Goal: Communication & Community: Answer question/provide support

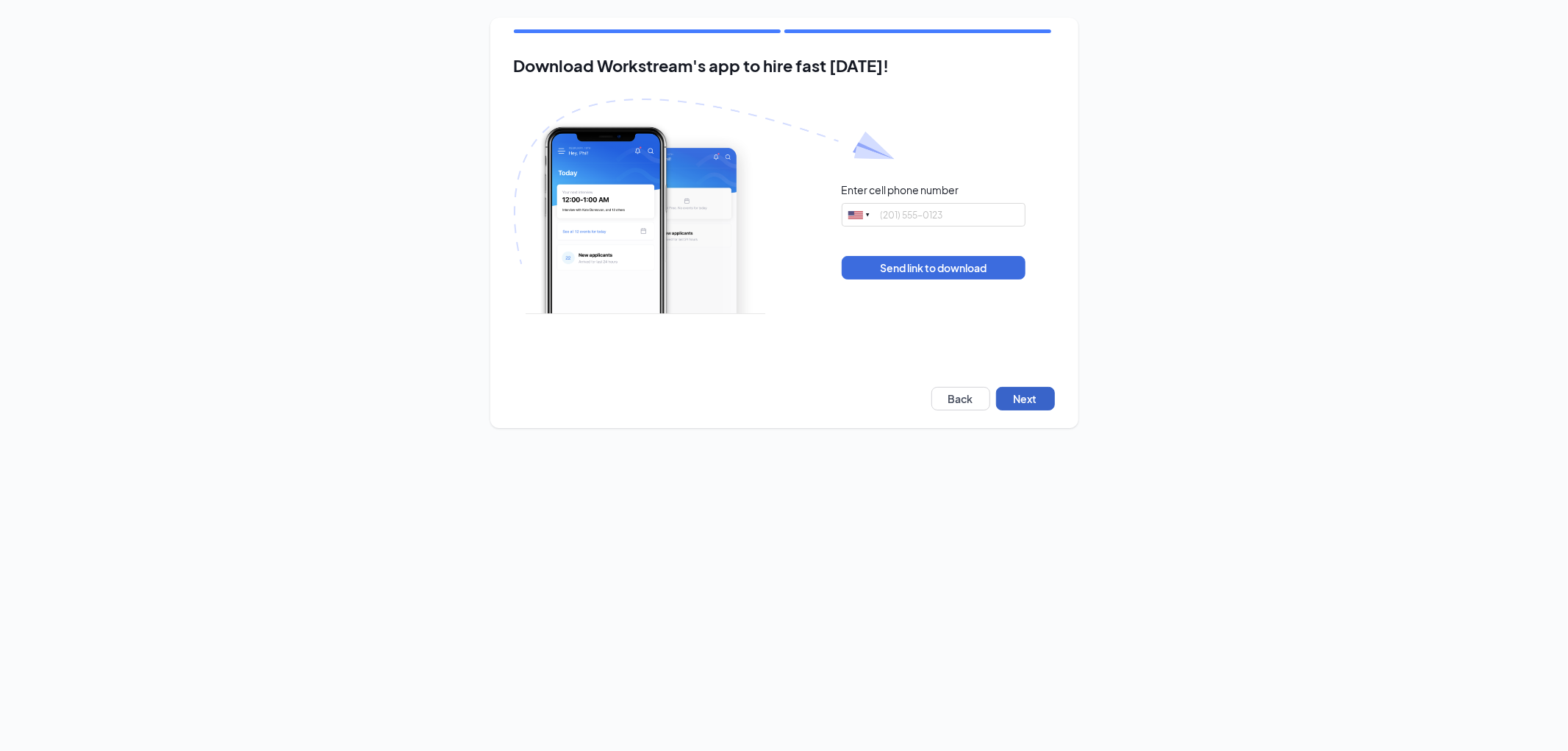
click at [1018, 399] on button "Next" at bounding box center [1025, 398] width 59 height 23
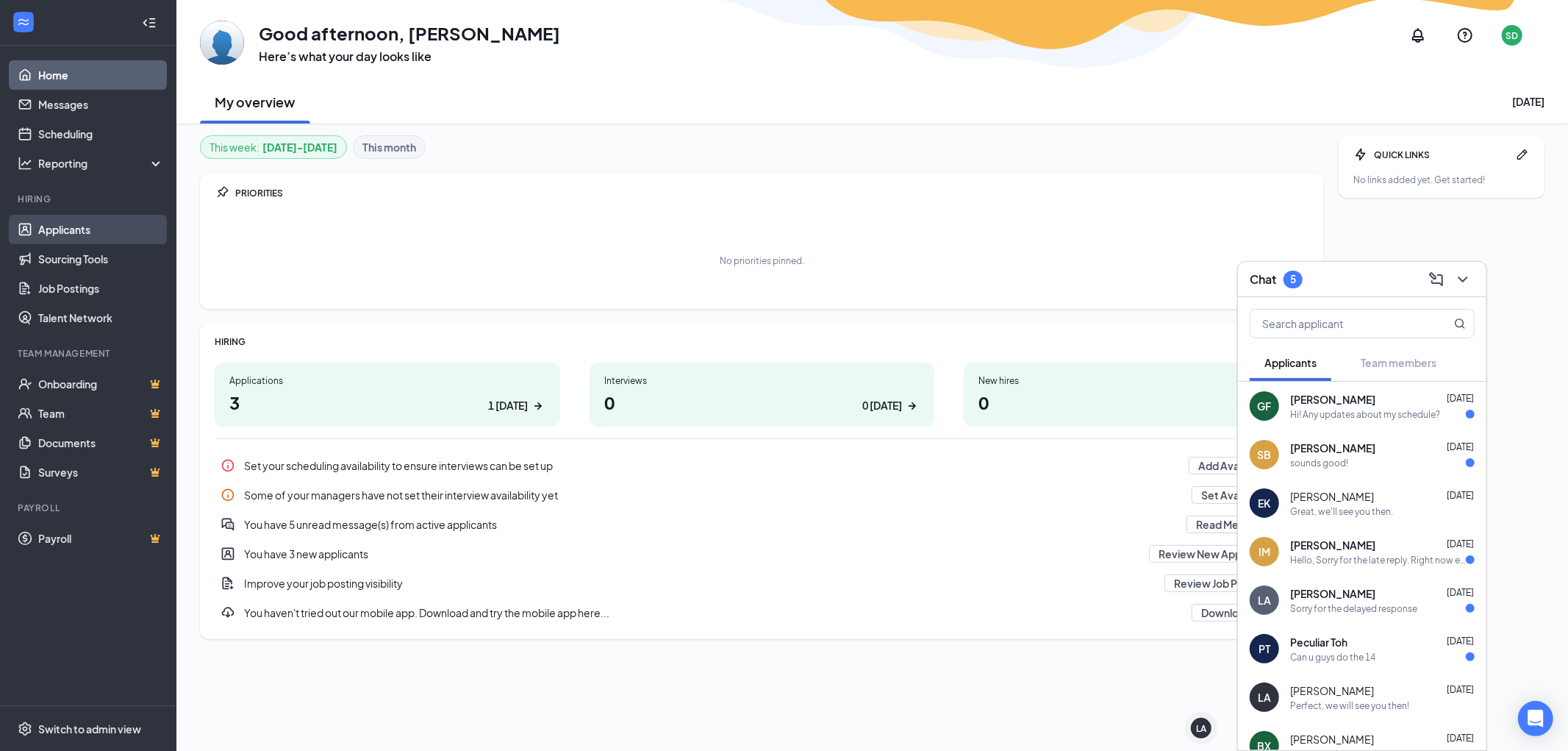
click at [70, 225] on link "Applicants" at bounding box center [101, 229] width 126 height 29
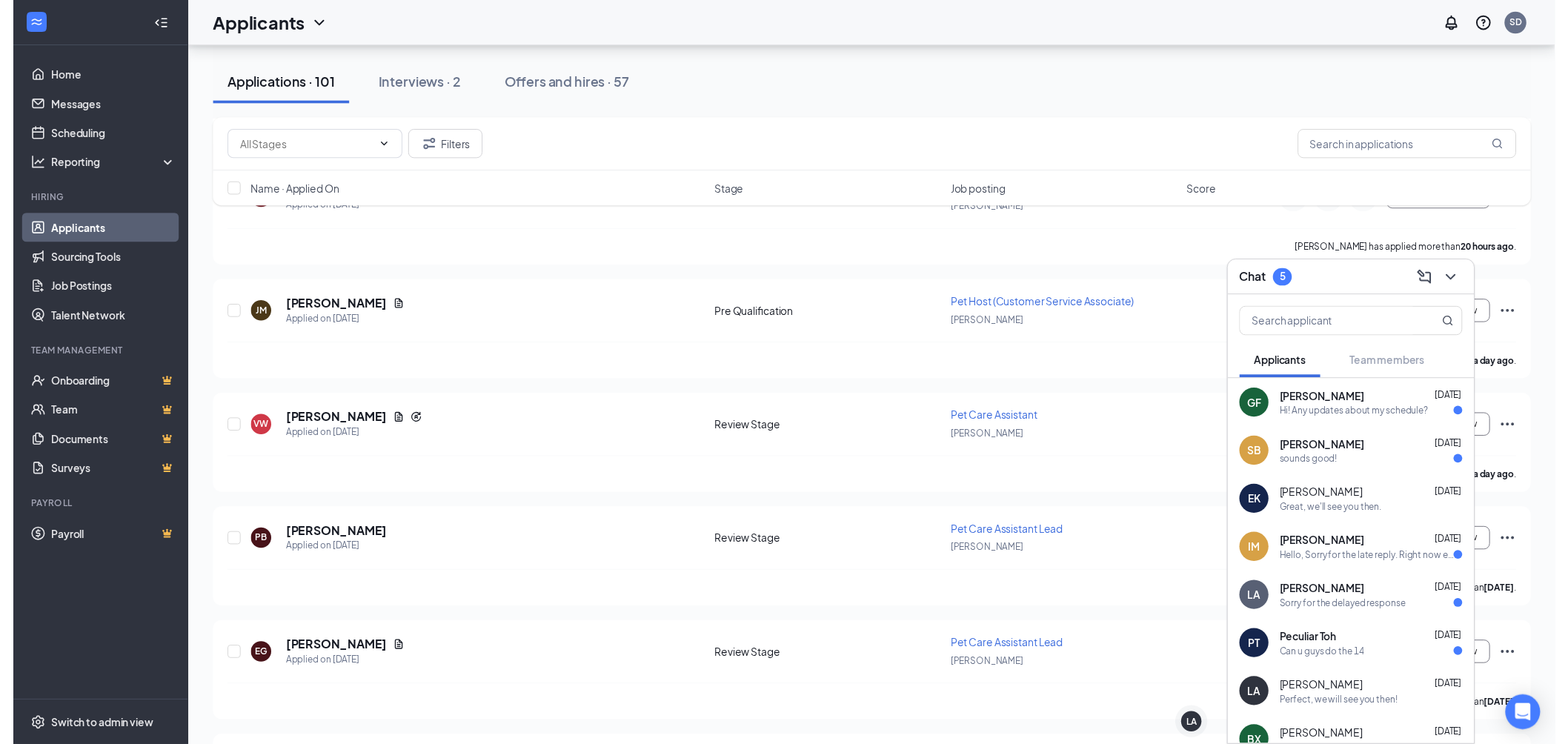
scroll to position [658, 0]
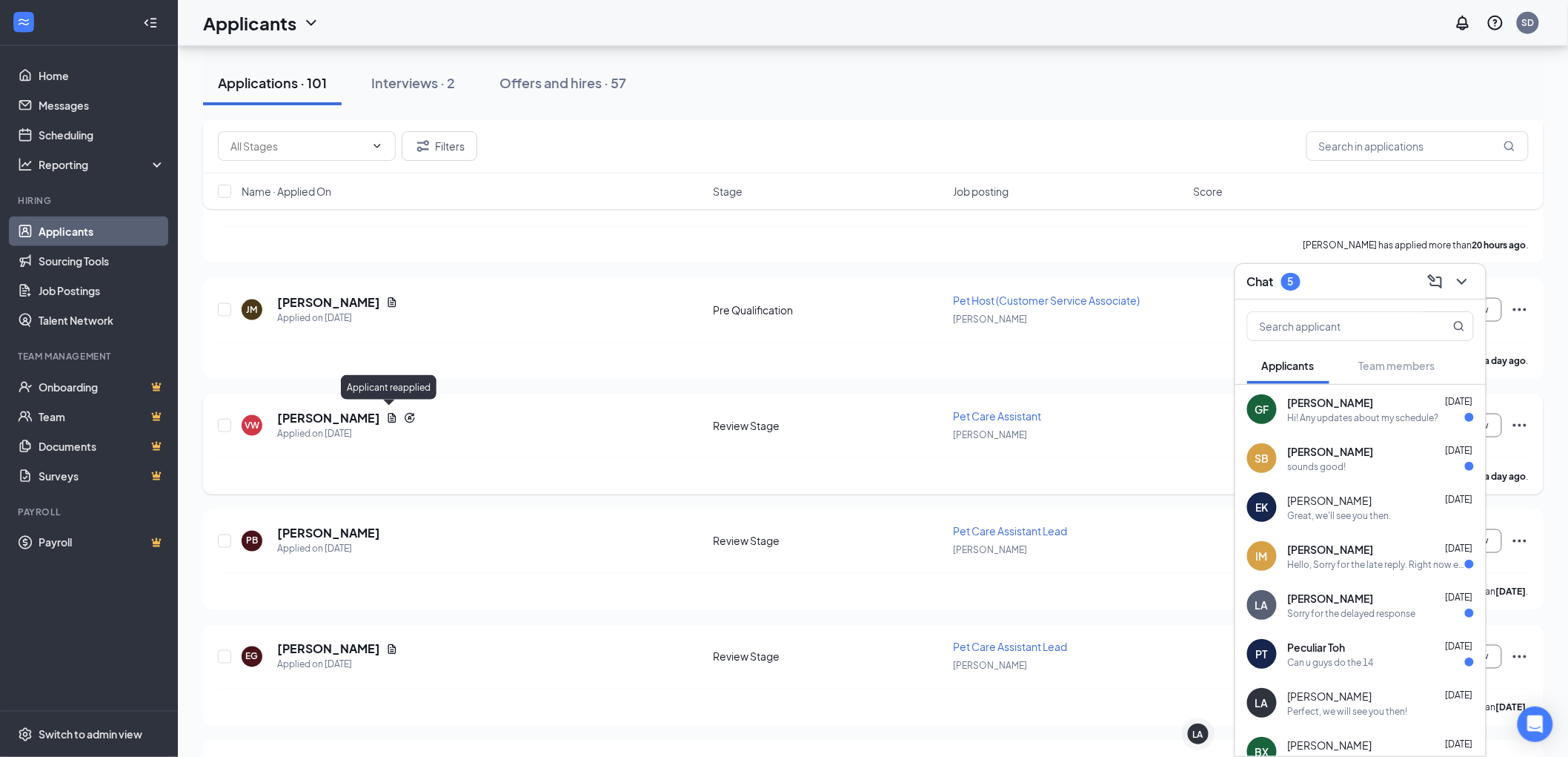
click at [404, 412] on icon "Reapply" at bounding box center [410, 418] width 12 height 12
click at [404, 414] on icon "Reapply" at bounding box center [410, 418] width 12 height 12
click at [1352, 286] on div "Chat 5" at bounding box center [1361, 281] width 227 height 23
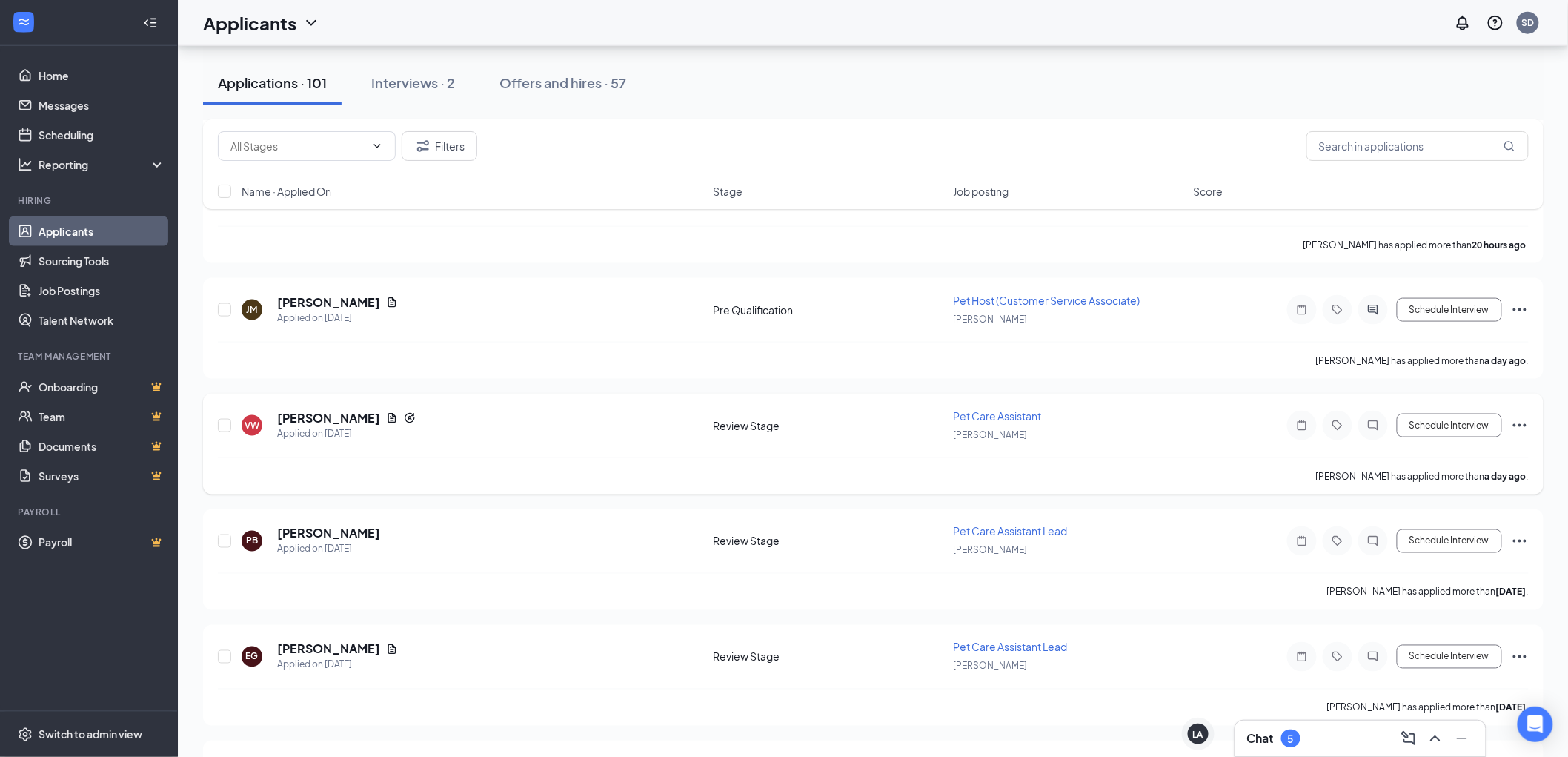
click at [1369, 427] on div at bounding box center [1372, 425] width 29 height 29
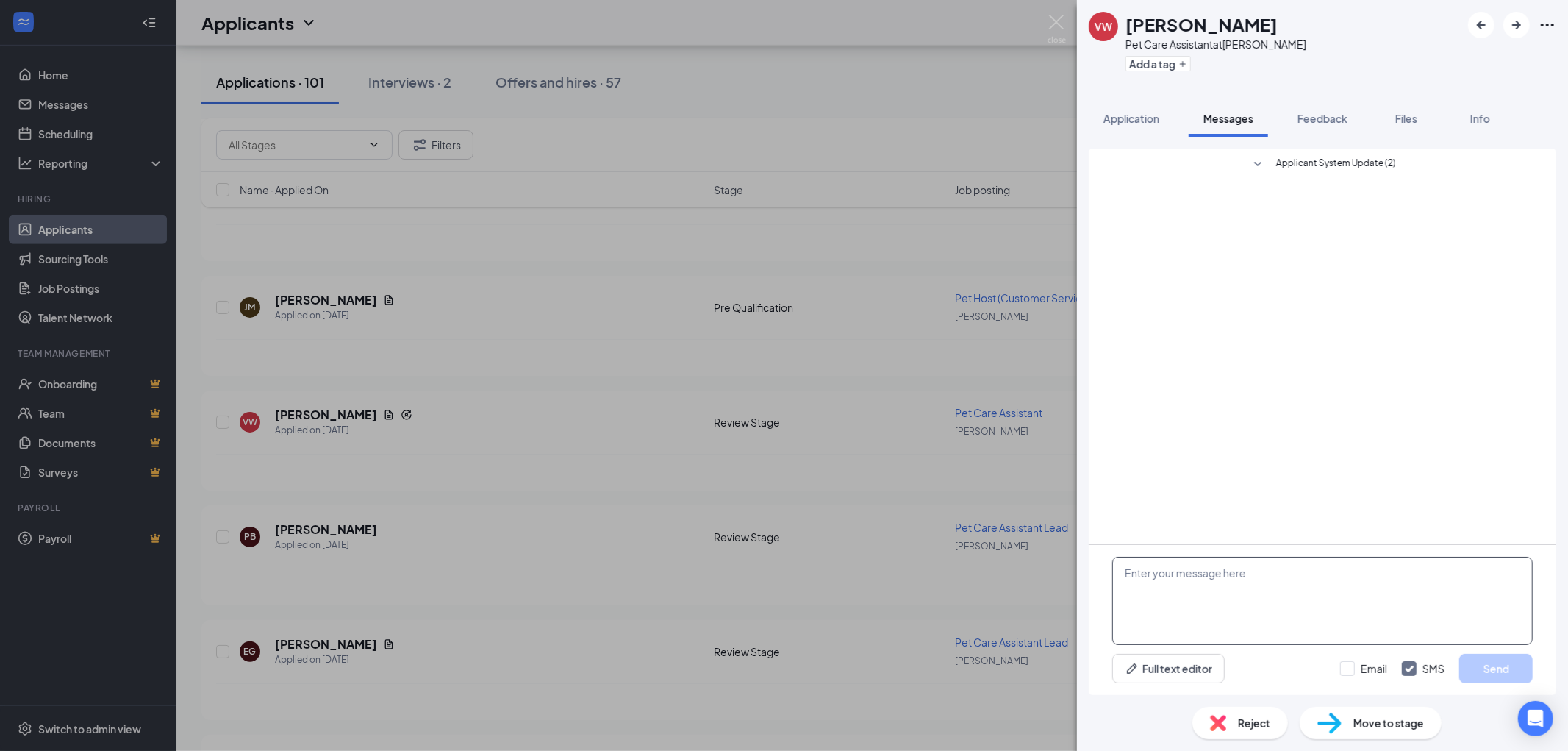
click at [1166, 574] on textarea at bounding box center [1322, 601] width 421 height 88
click at [1170, 65] on button "Add a tag" at bounding box center [1158, 63] width 66 height 16
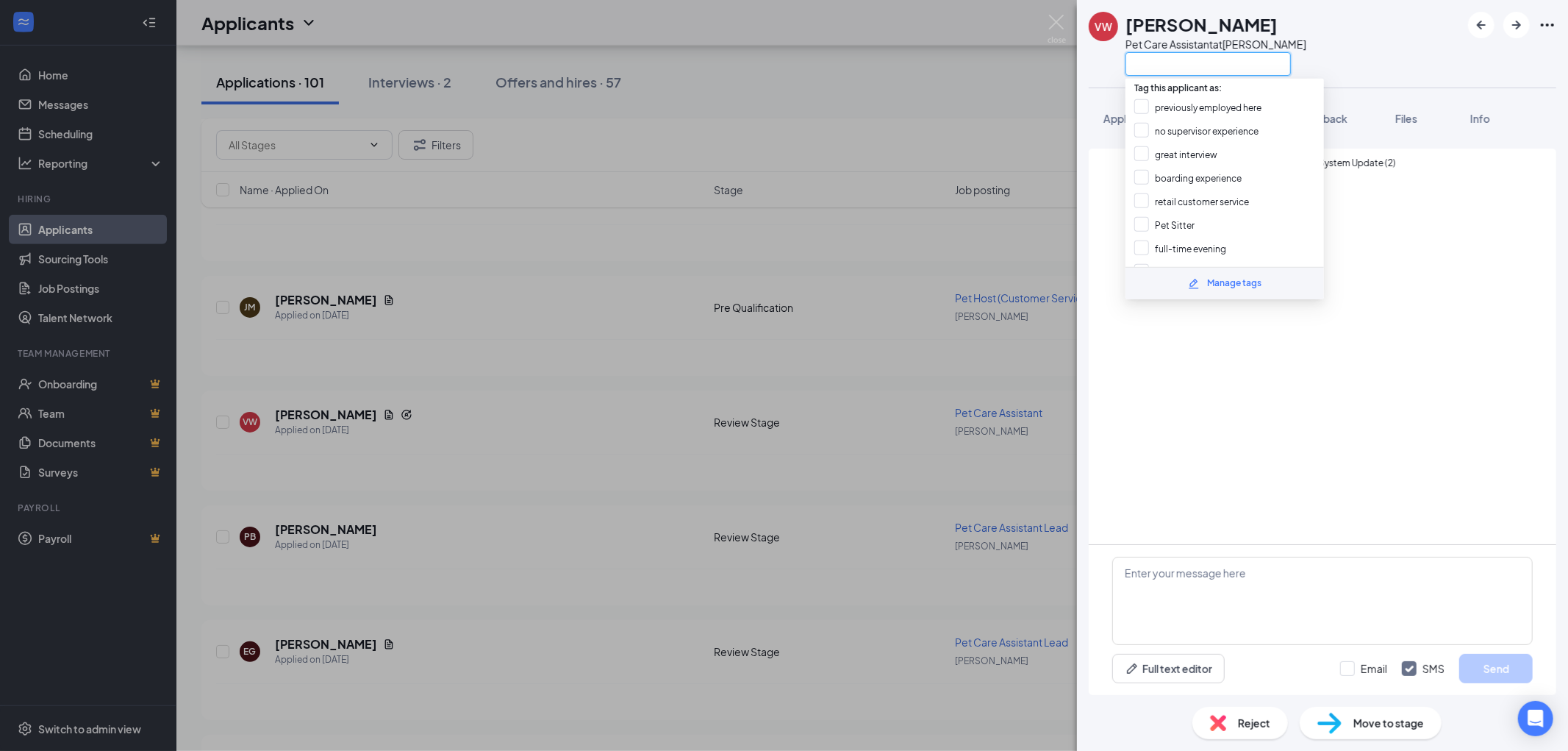
click at [1211, 62] on input "text" at bounding box center [1208, 64] width 165 height 23
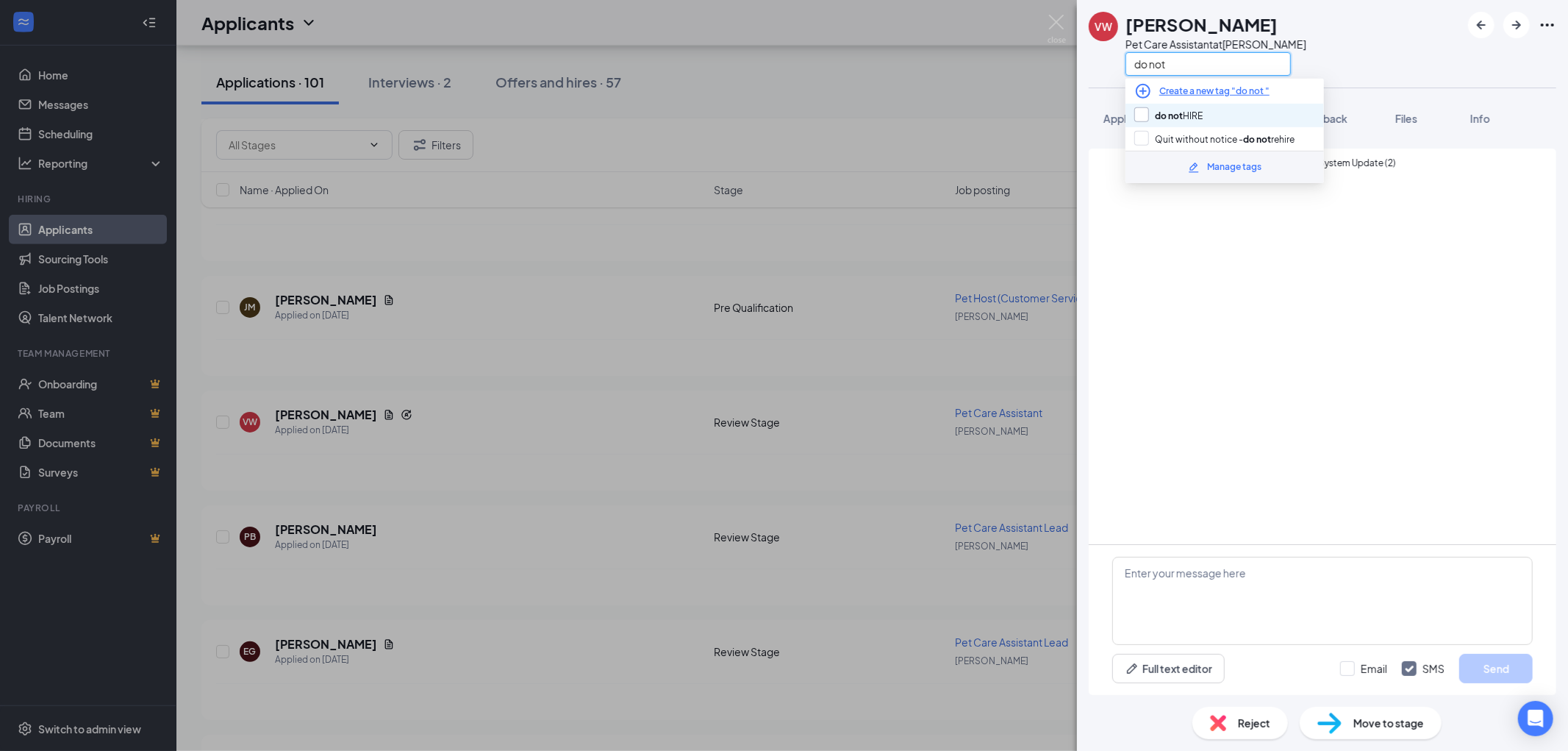
type input "do not"
click at [1190, 118] on input "do not HIRE" at bounding box center [1168, 115] width 68 height 16
checkbox input "true"
click at [1354, 24] on div "VW Victoria Weiss Pet Care Assistant at Blaine do not" at bounding box center [1322, 43] width 491 height 87
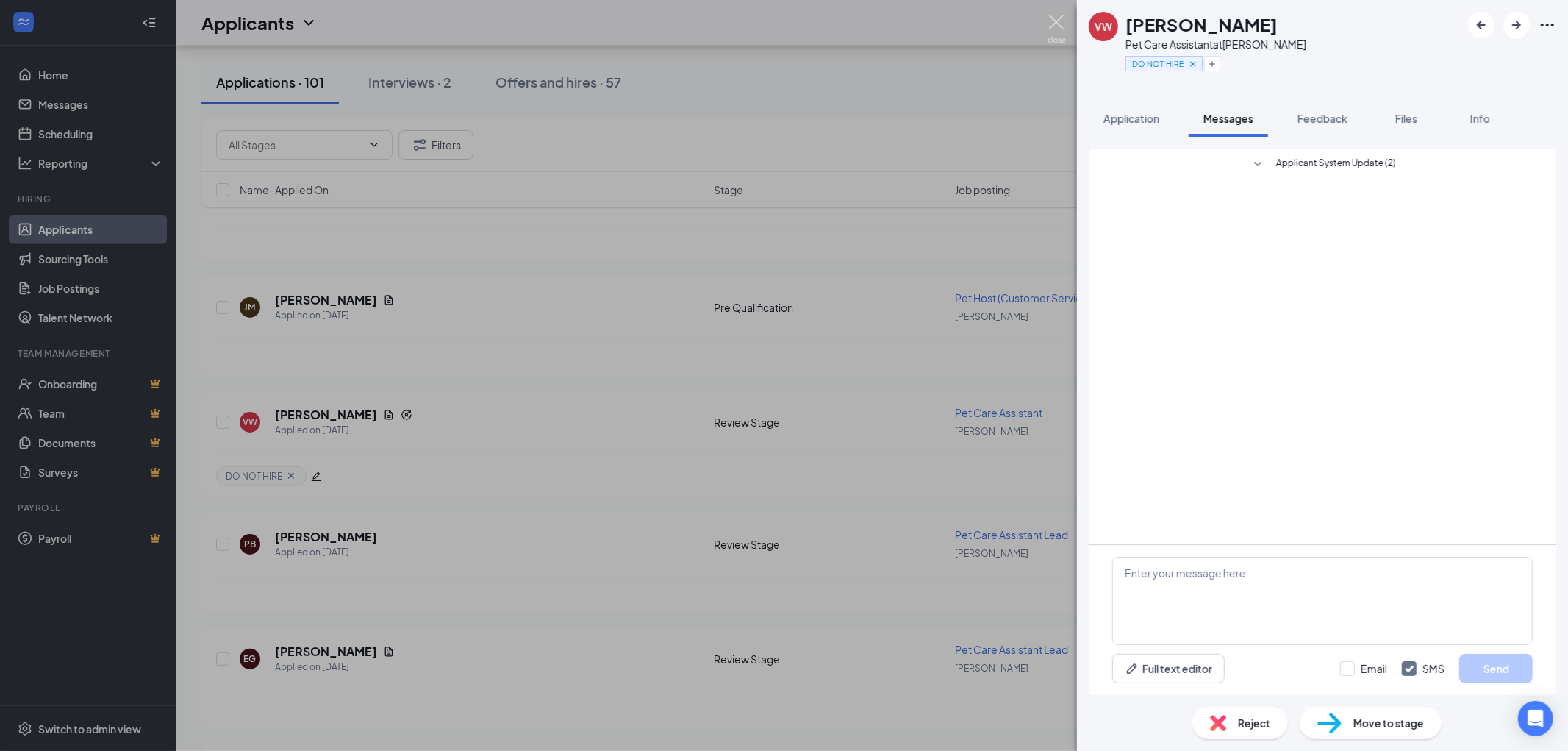
click at [1059, 17] on img at bounding box center [1057, 29] width 18 height 29
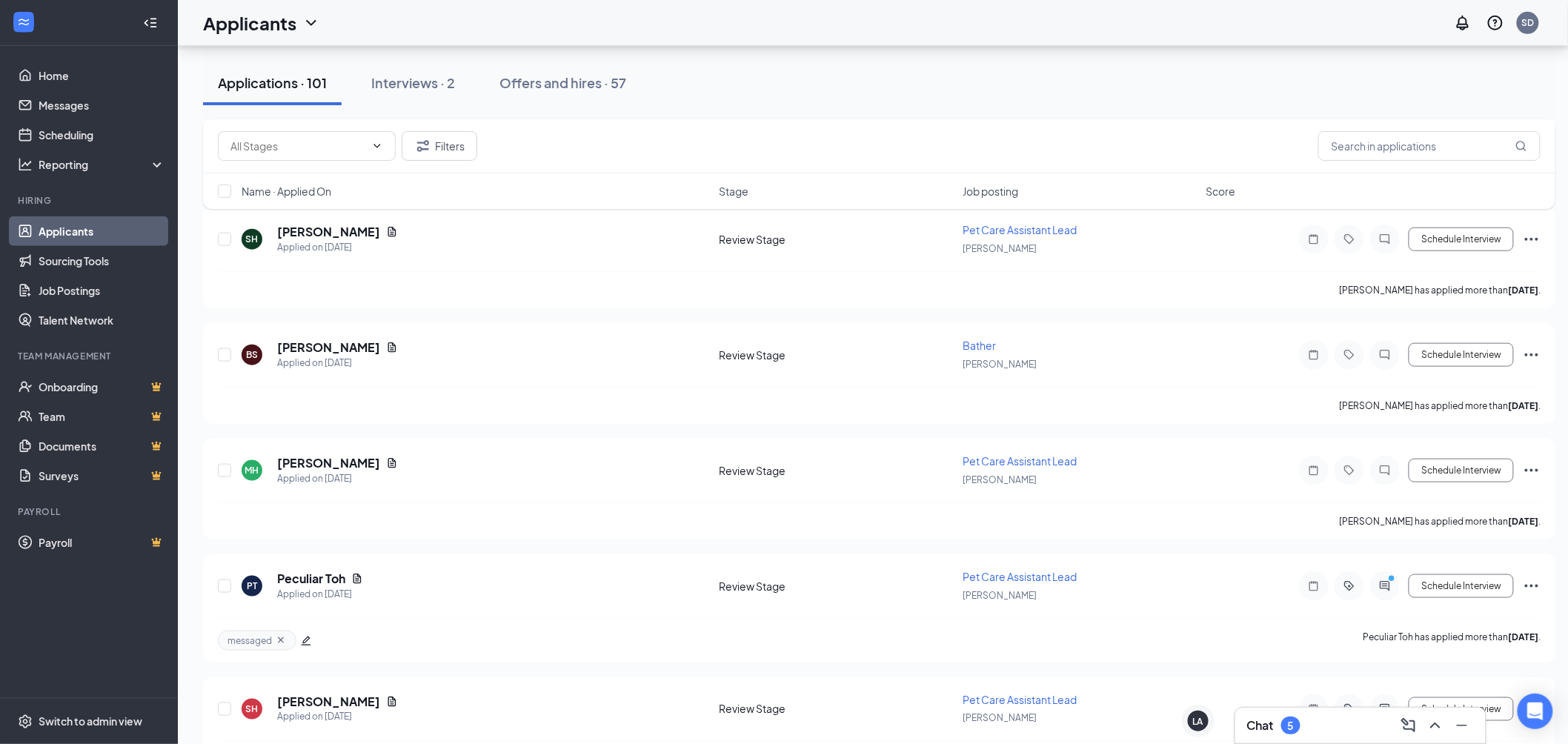
scroll to position [2798, 0]
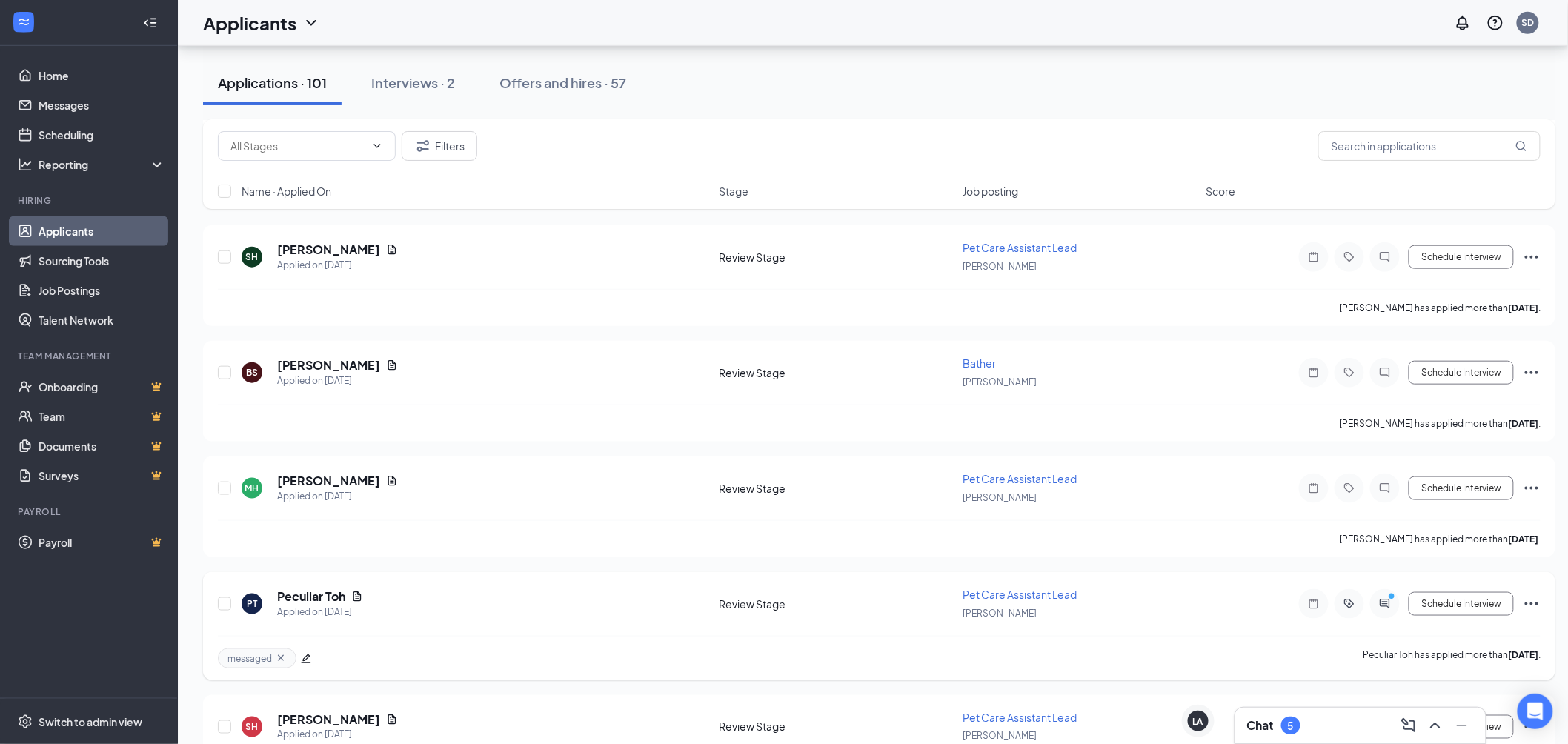
click at [1282, 723] on div "Chat 5" at bounding box center [1274, 725] width 54 height 18
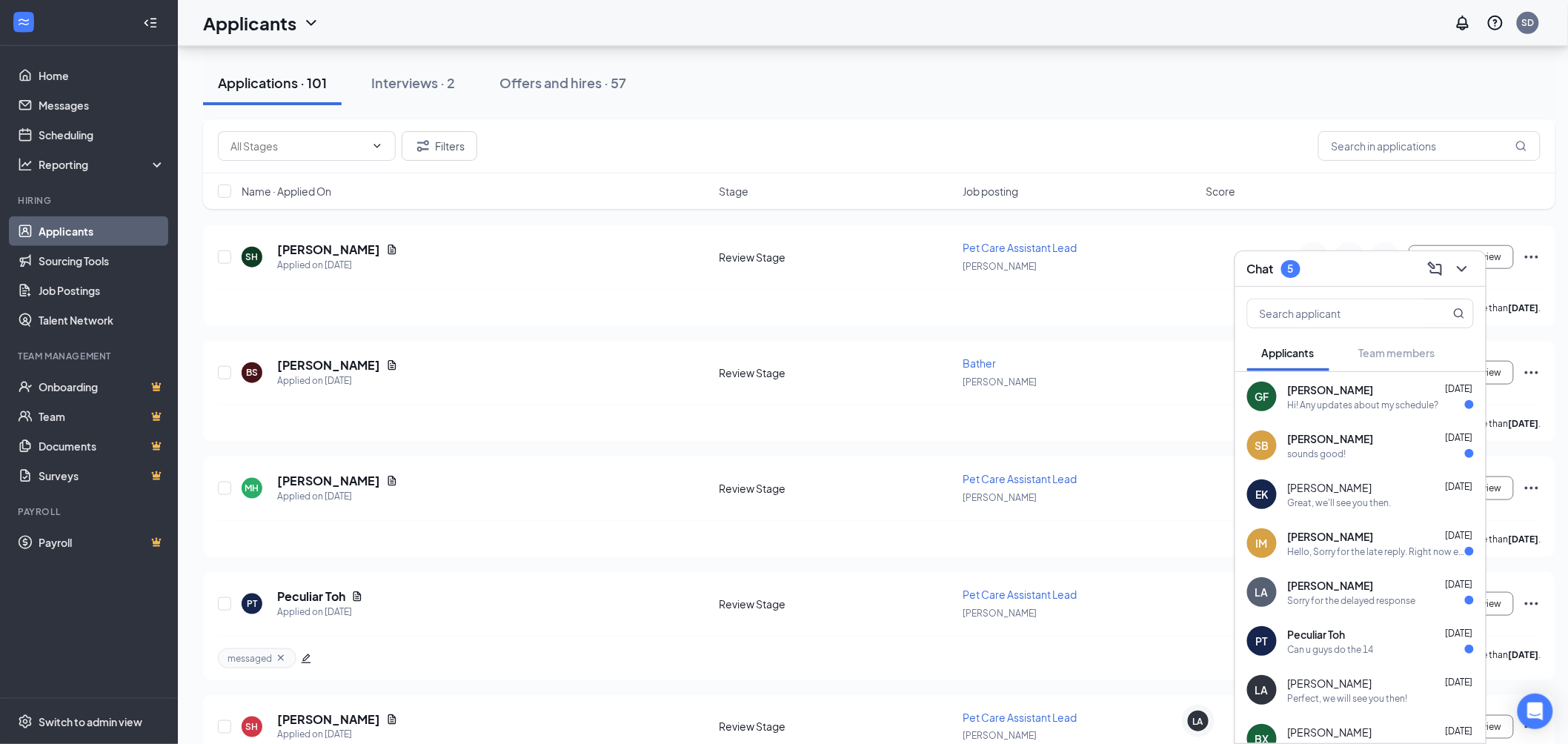
scroll to position [2634, 0]
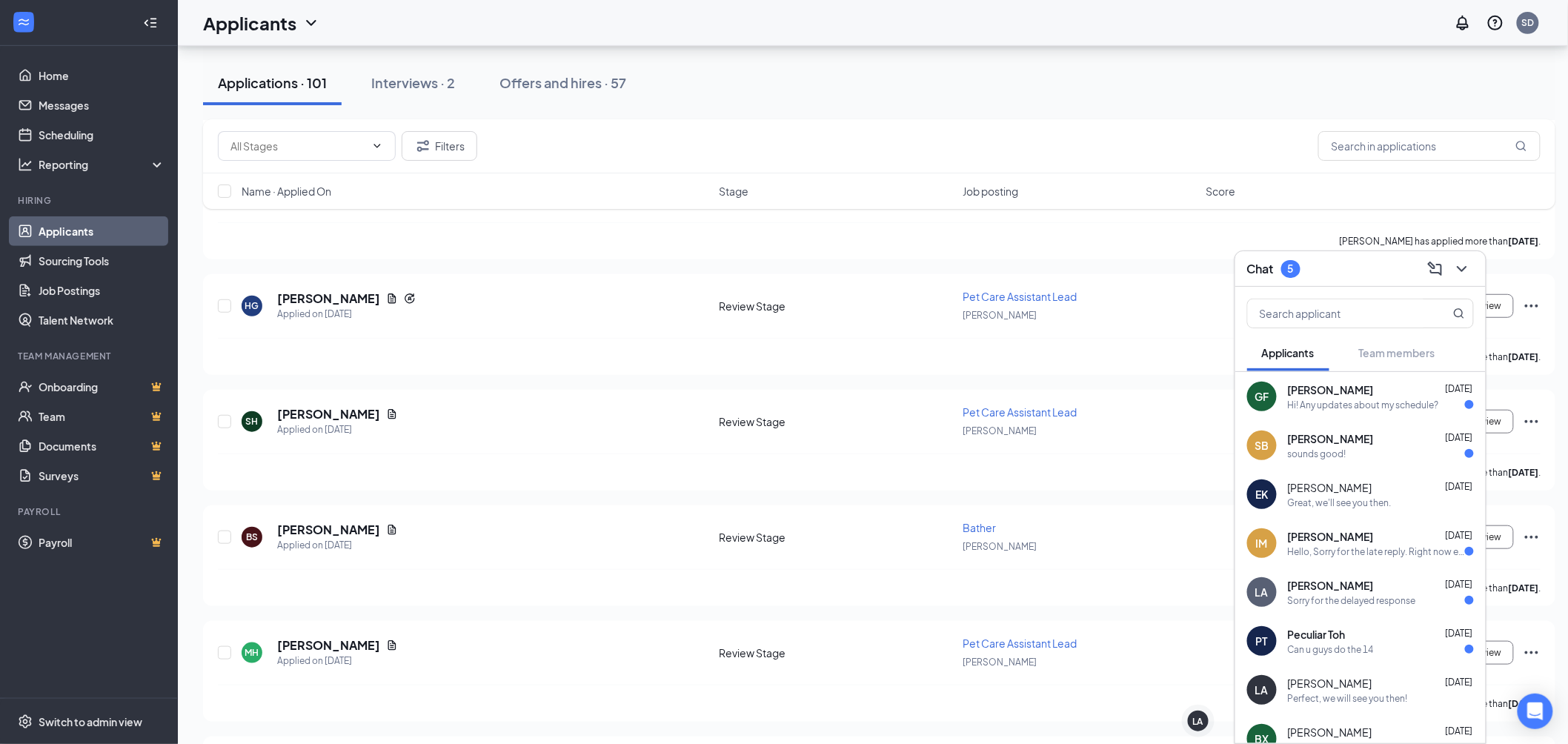
click at [1354, 647] on div "Can u guys do the 14" at bounding box center [1331, 649] width 86 height 13
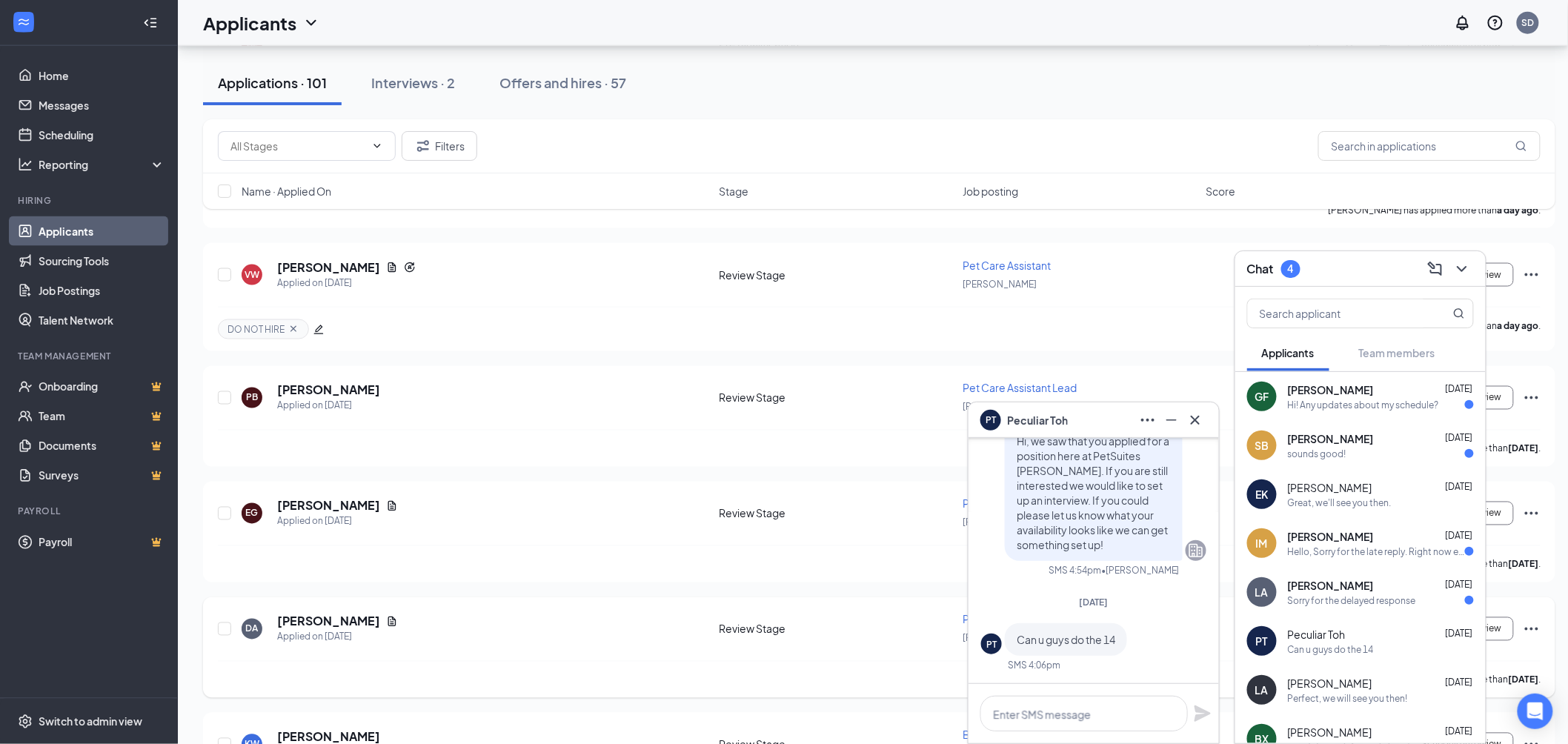
scroll to position [658, 0]
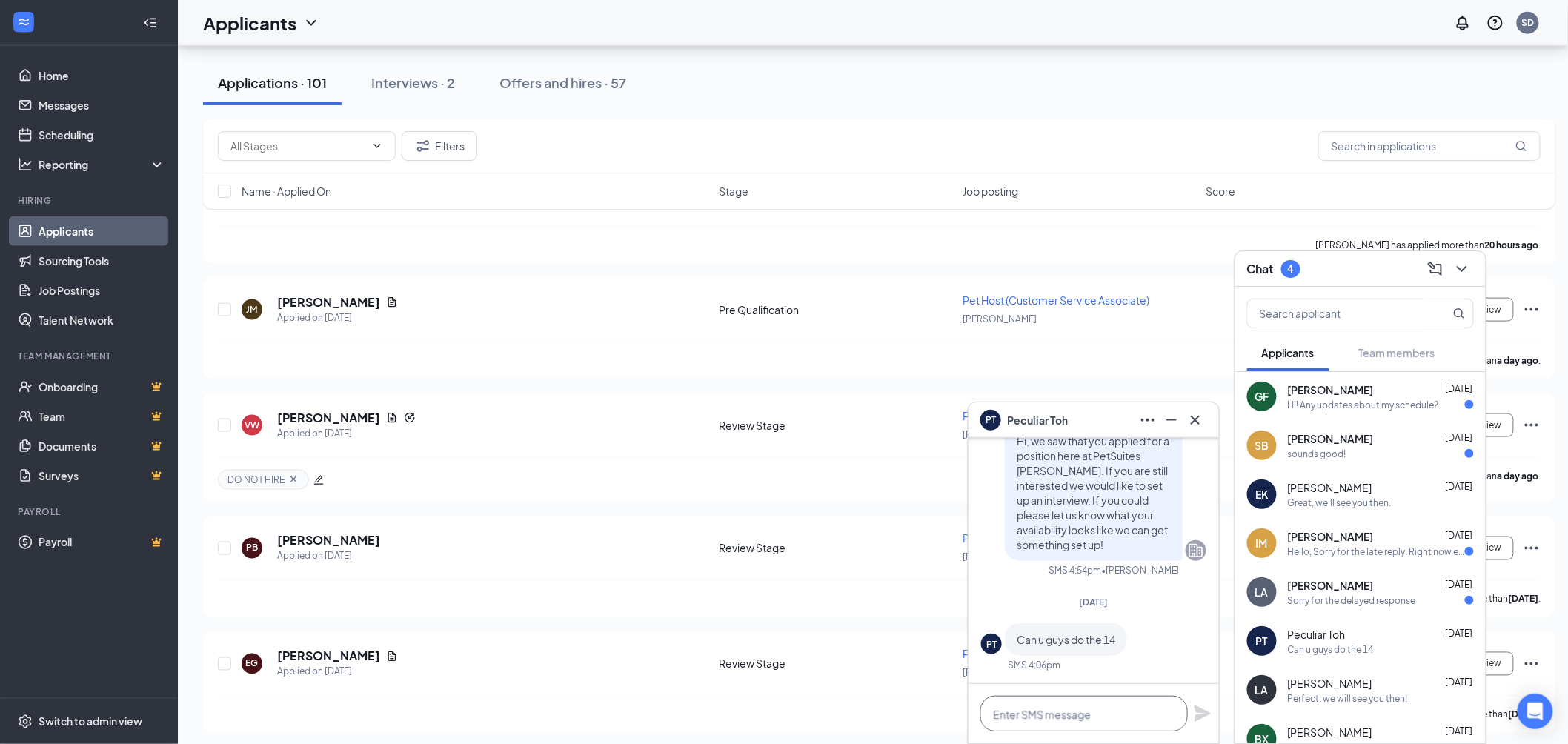
click at [1062, 717] on textarea at bounding box center [1085, 713] width 207 height 36
click at [1054, 714] on textarea at bounding box center [1085, 713] width 207 height 36
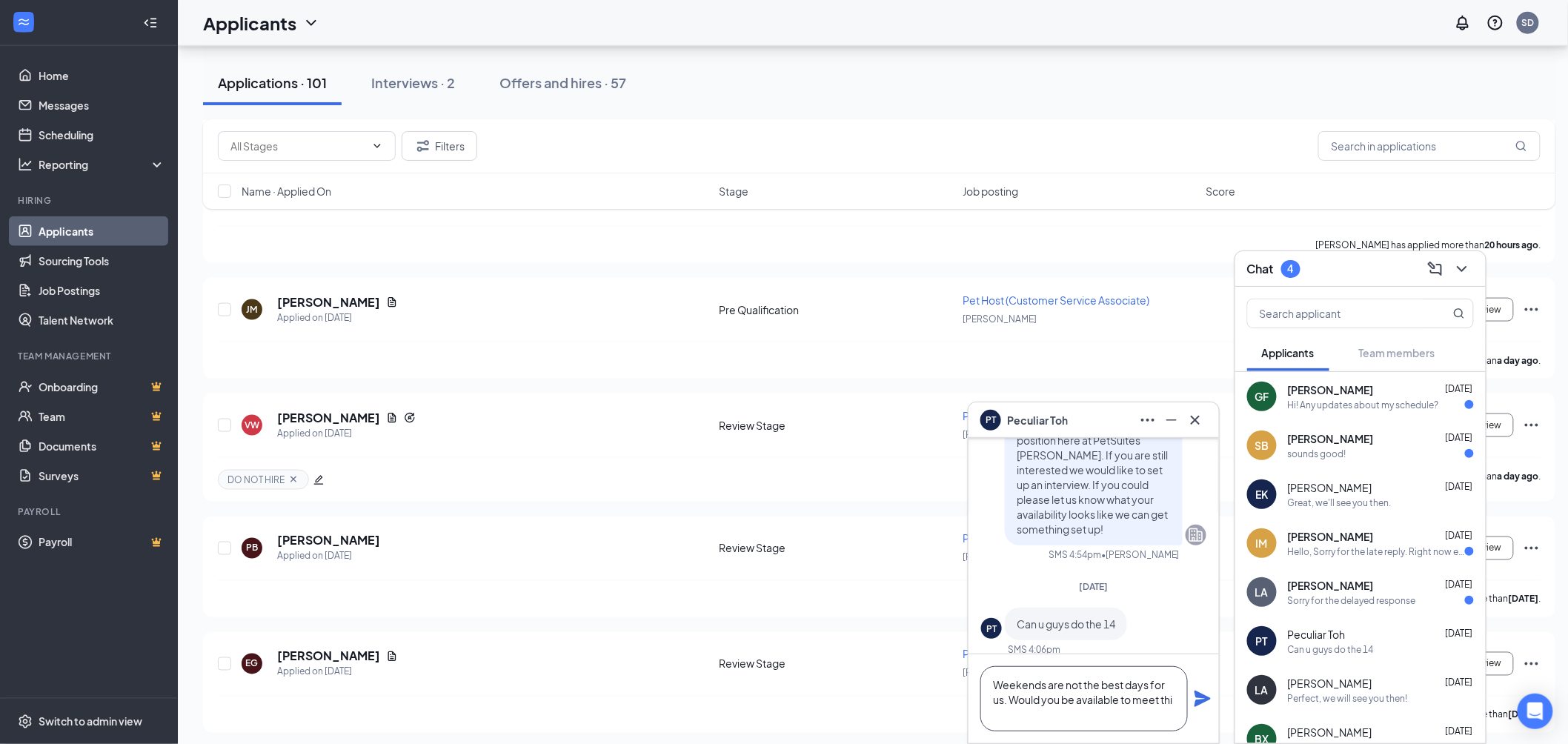
scroll to position [-28, 0]
click at [1020, 711] on textarea "Weekends are not the best days for us. Would you be available to meet this wedn…" at bounding box center [1085, 699] width 207 height 65
type textarea "Weekends are not the best days for us. Would you be available to meet this Wedn…"
click at [1196, 700] on icon "Plane" at bounding box center [1203, 698] width 18 height 18
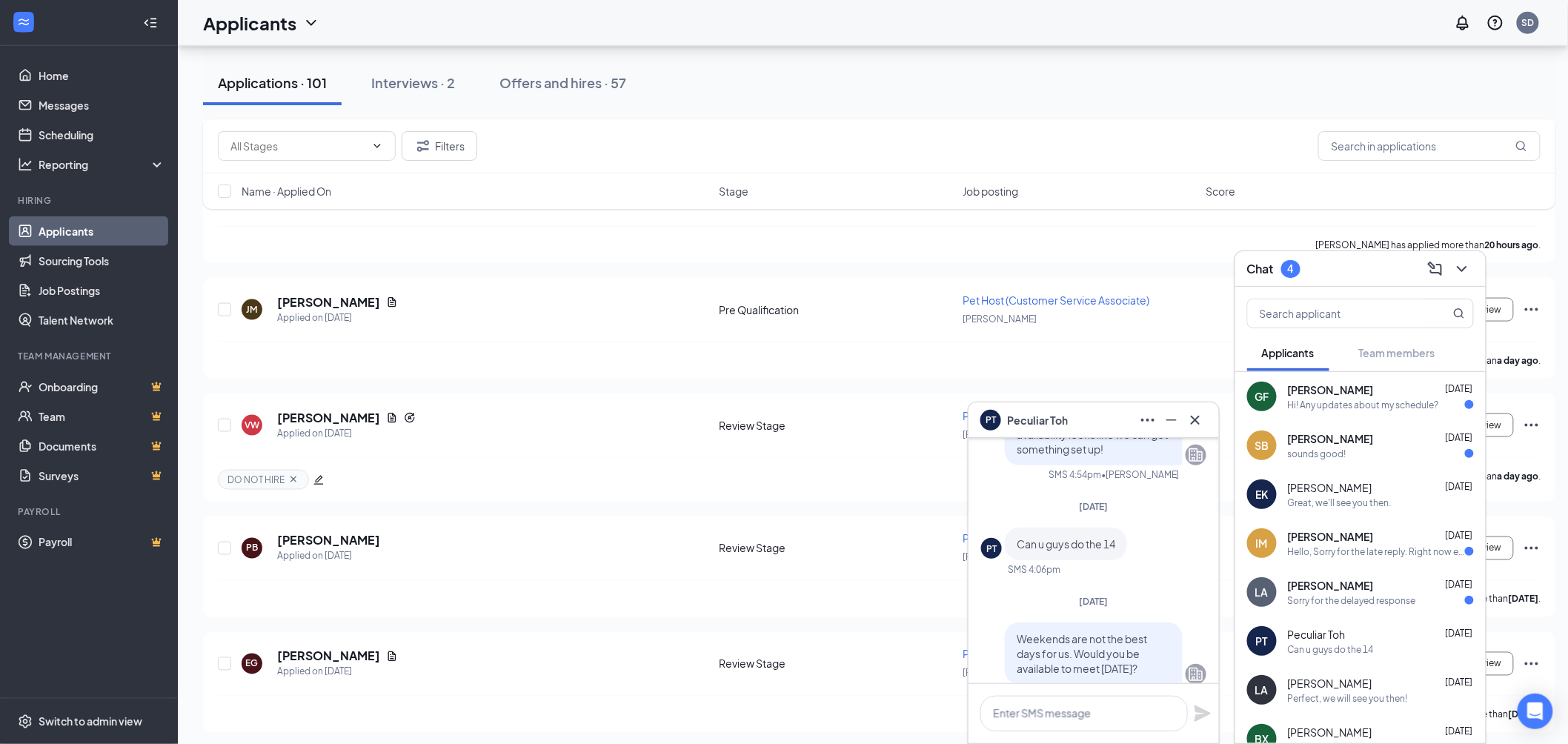
scroll to position [0, 0]
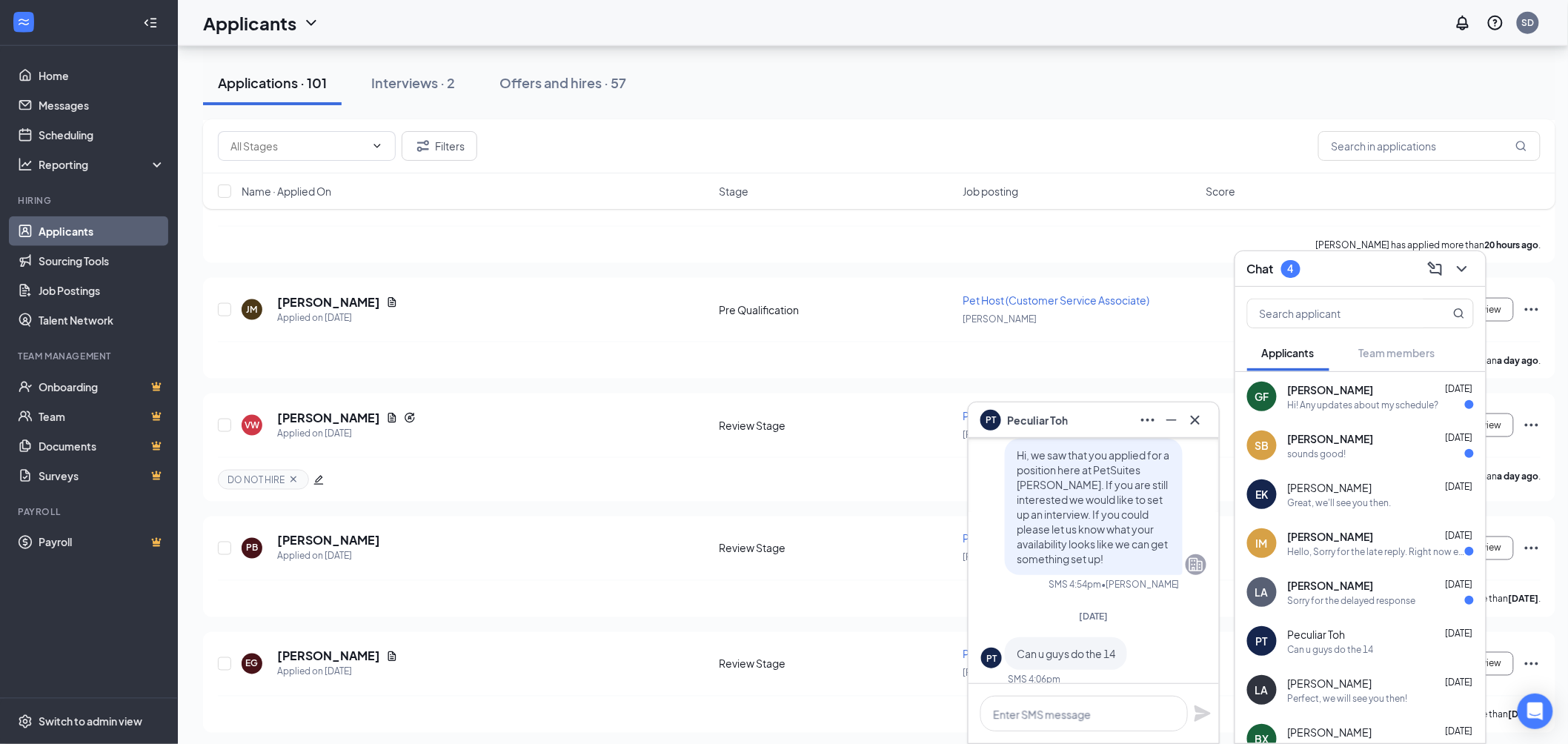
click at [1382, 595] on div "Sorry for the delayed response" at bounding box center [1351, 600] width 128 height 13
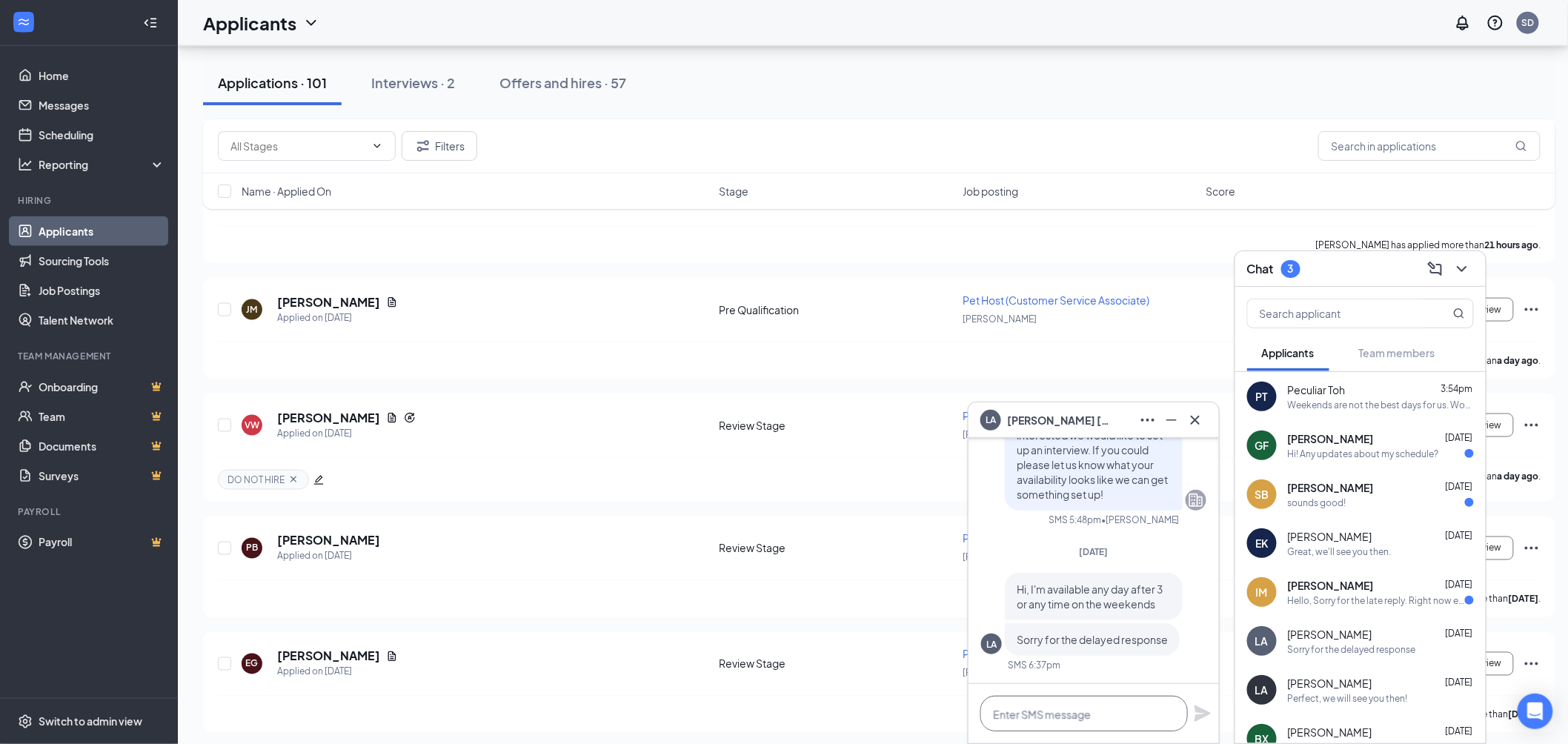
click at [1115, 706] on textarea at bounding box center [1085, 713] width 207 height 36
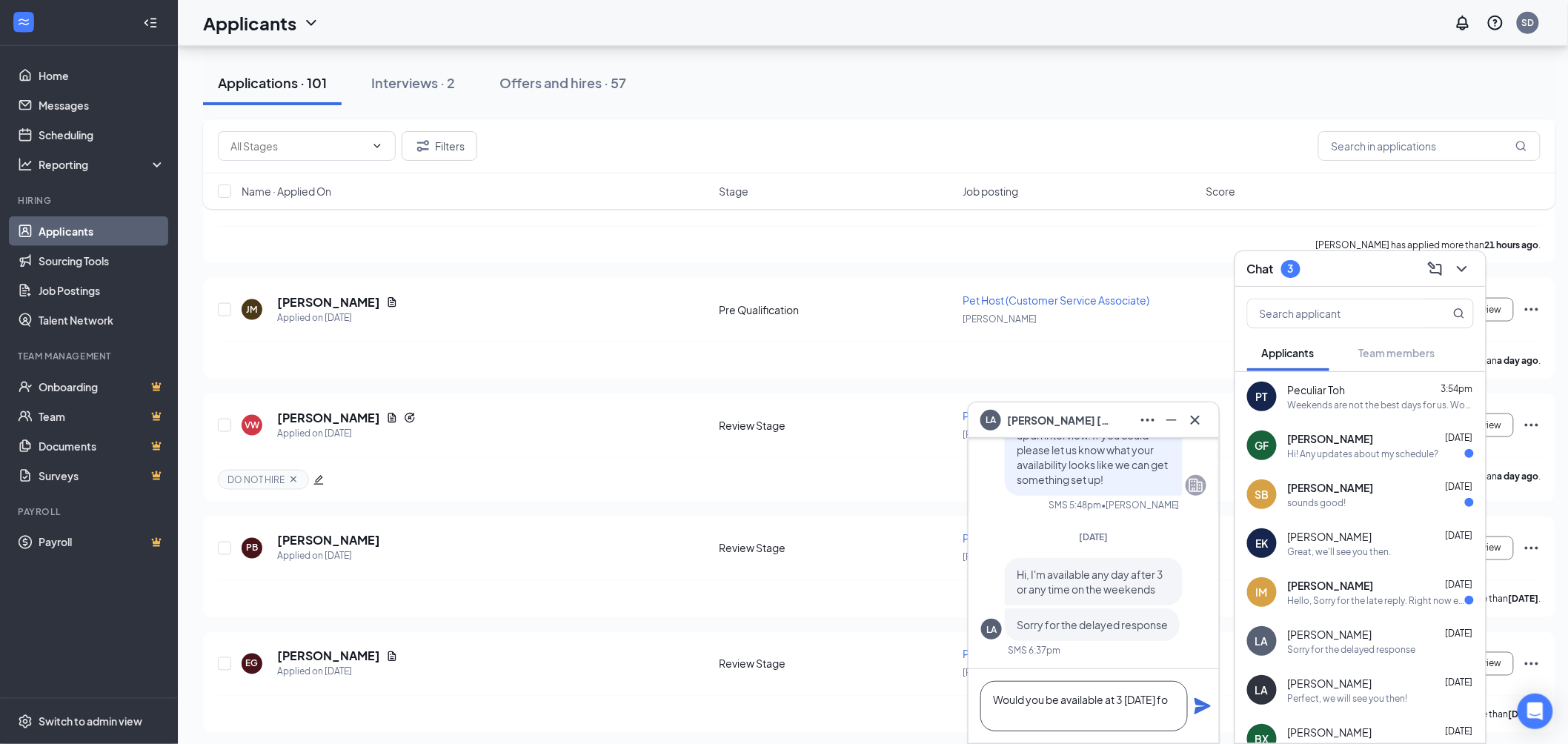
scroll to position [2, 0]
click at [1131, 700] on textarea "Would you be available at 3 on Friday for an interview?" at bounding box center [1085, 706] width 207 height 50
type textarea "Would you be available at 3 this Friday for an interview?"
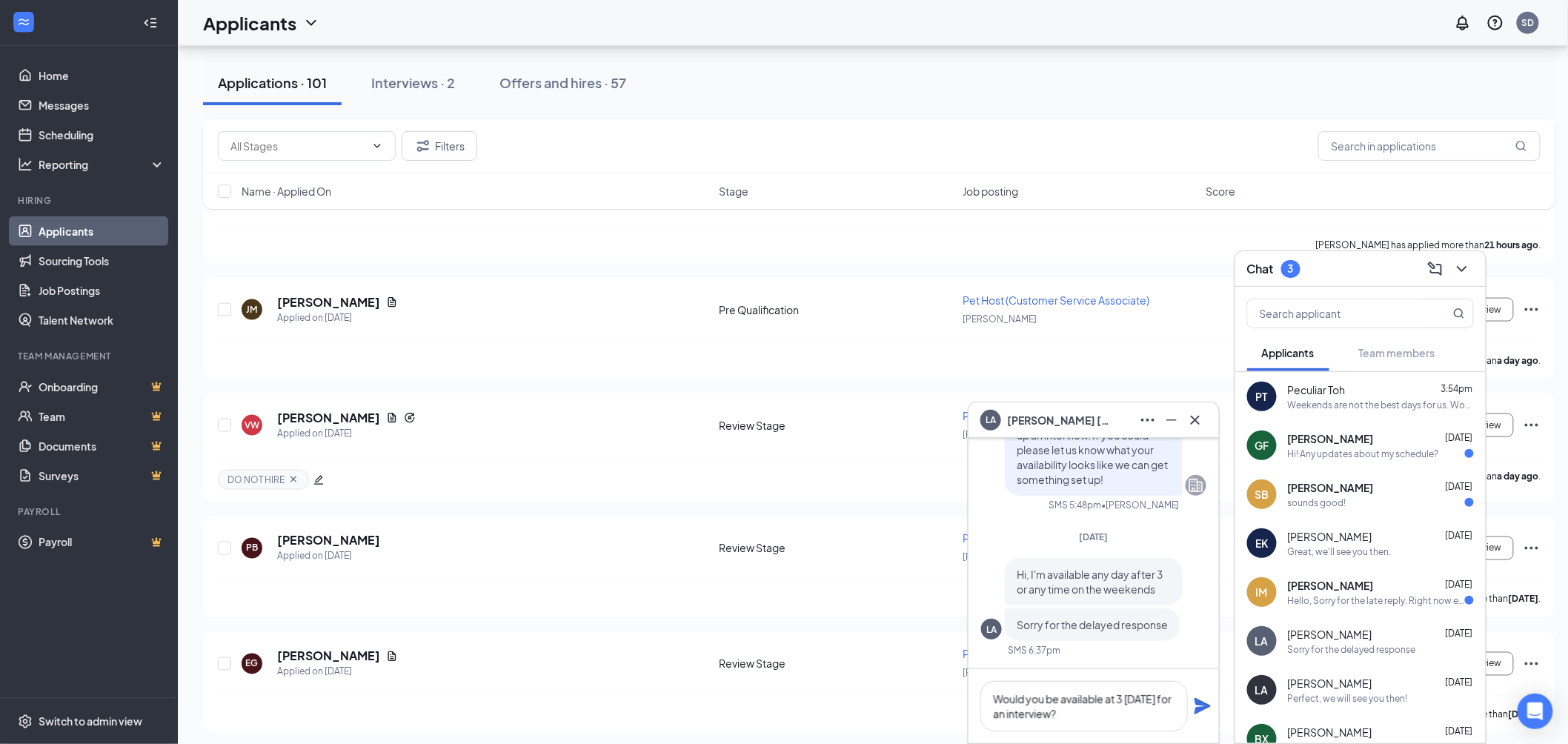
click at [1203, 706] on icon "Plane" at bounding box center [1203, 706] width 16 height 16
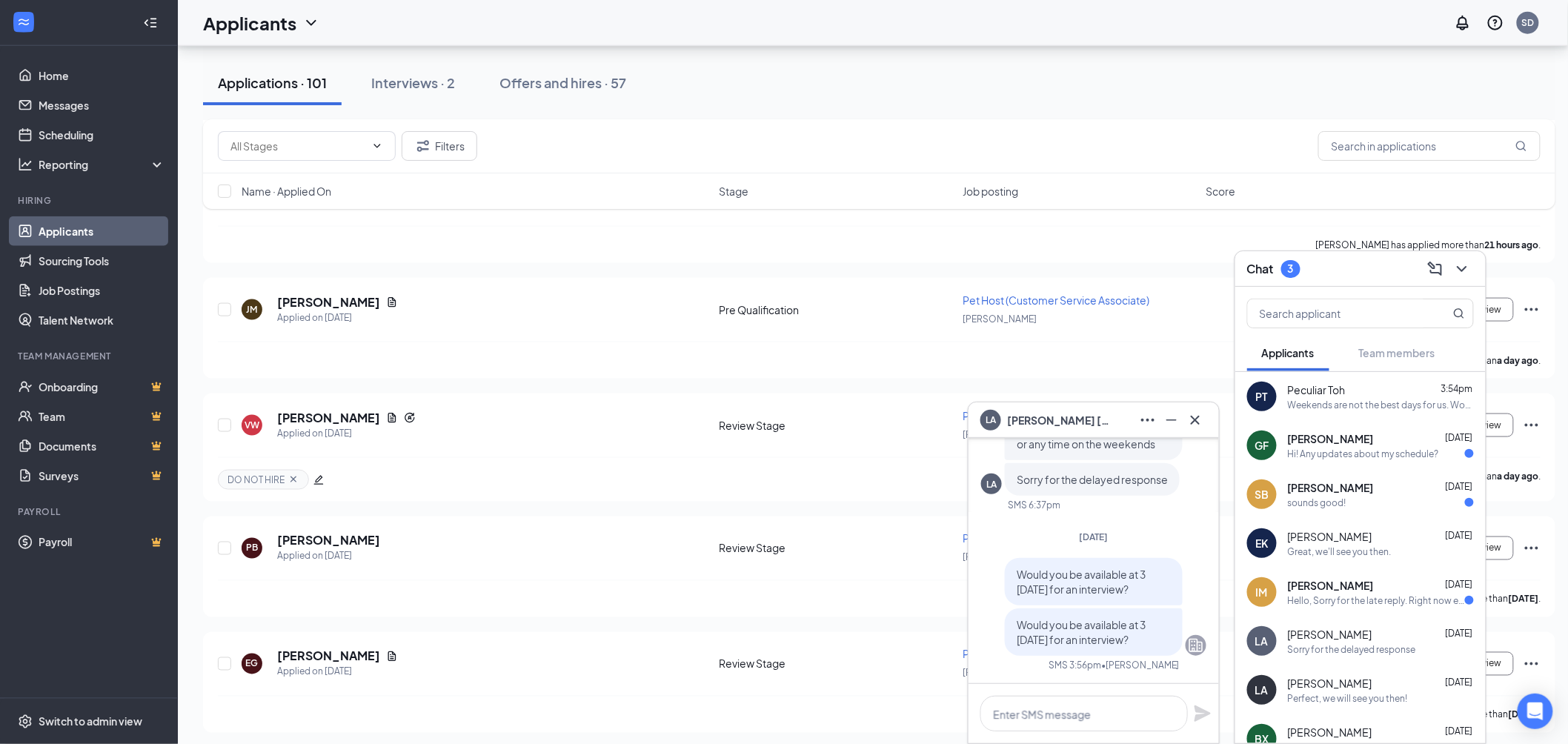
click at [1085, 420] on div "LA Logan Antiel" at bounding box center [1094, 420] width 227 height 23
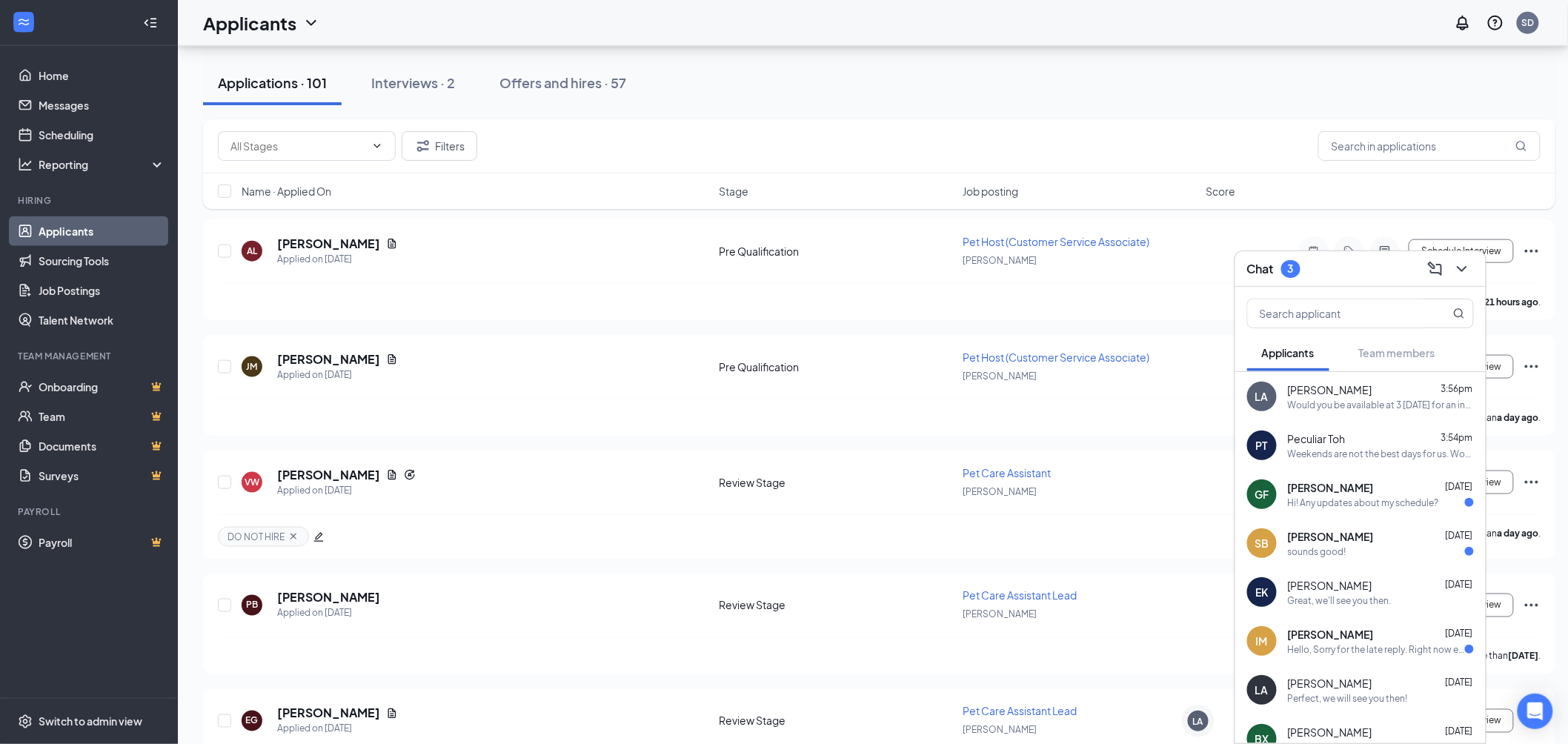
scroll to position [576, 0]
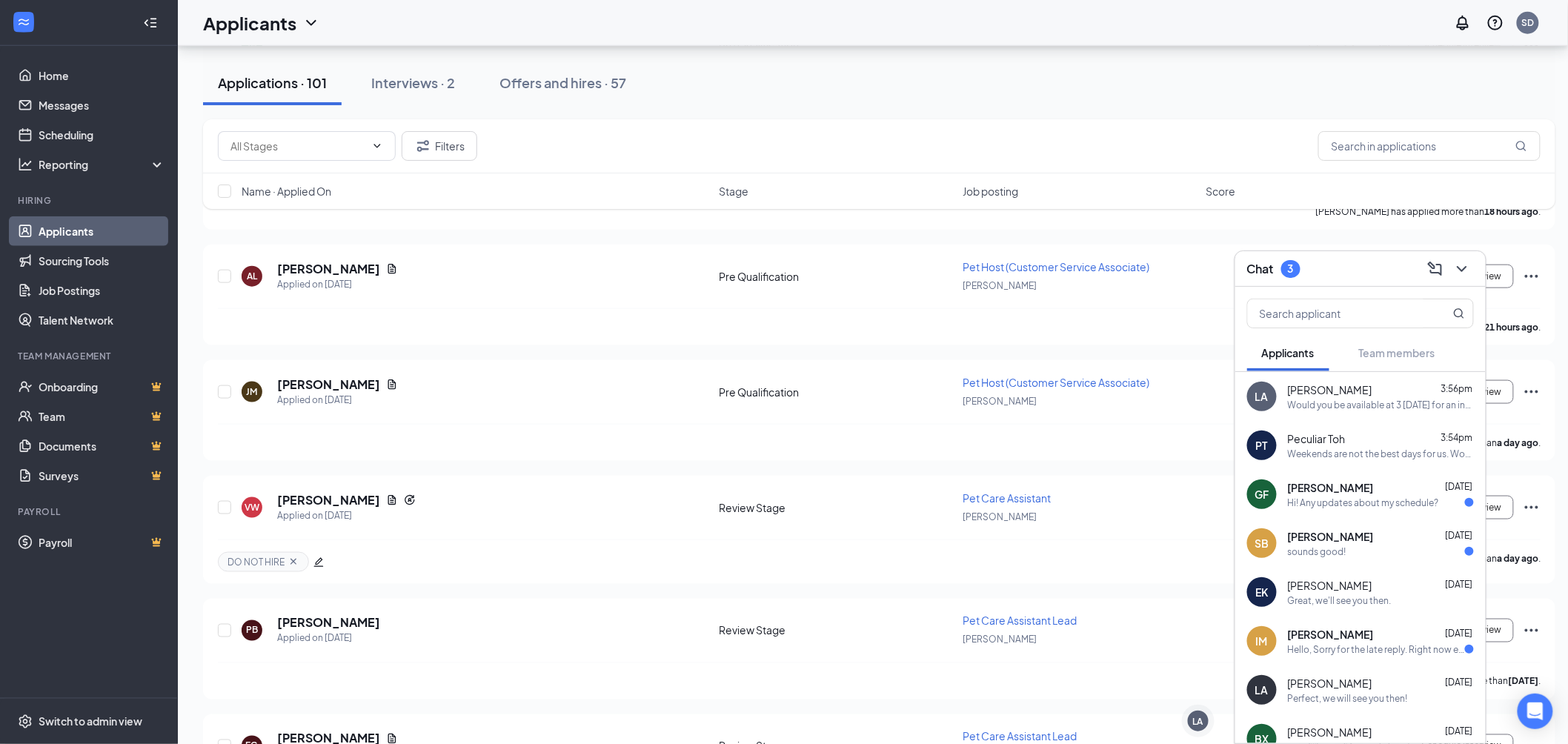
click at [1331, 647] on div "Hello, Sorry for the late reply. Right now evenings and afternoons work the bes…" at bounding box center [1376, 649] width 177 height 13
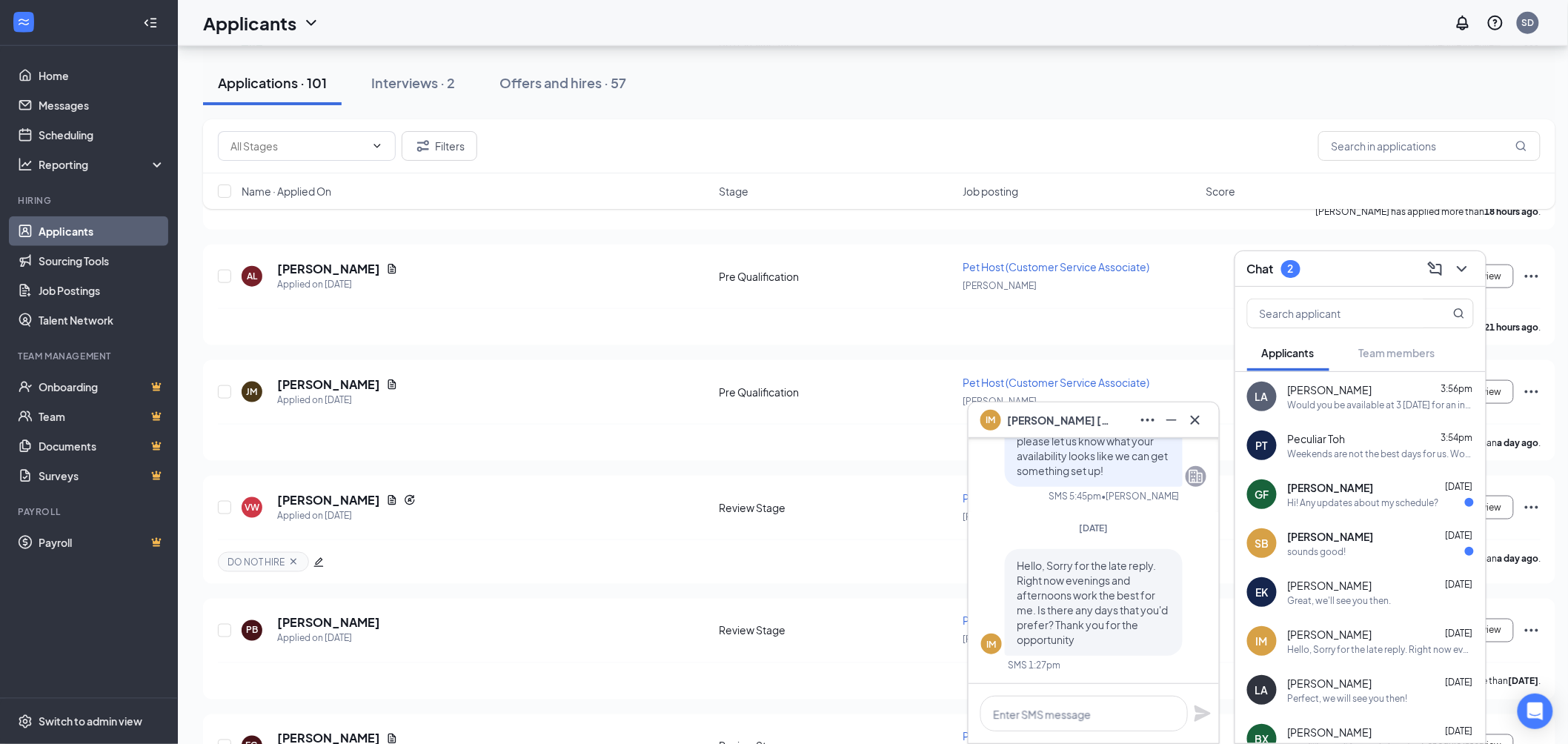
click at [1293, 549] on div "sounds good!" at bounding box center [1317, 551] width 59 height 13
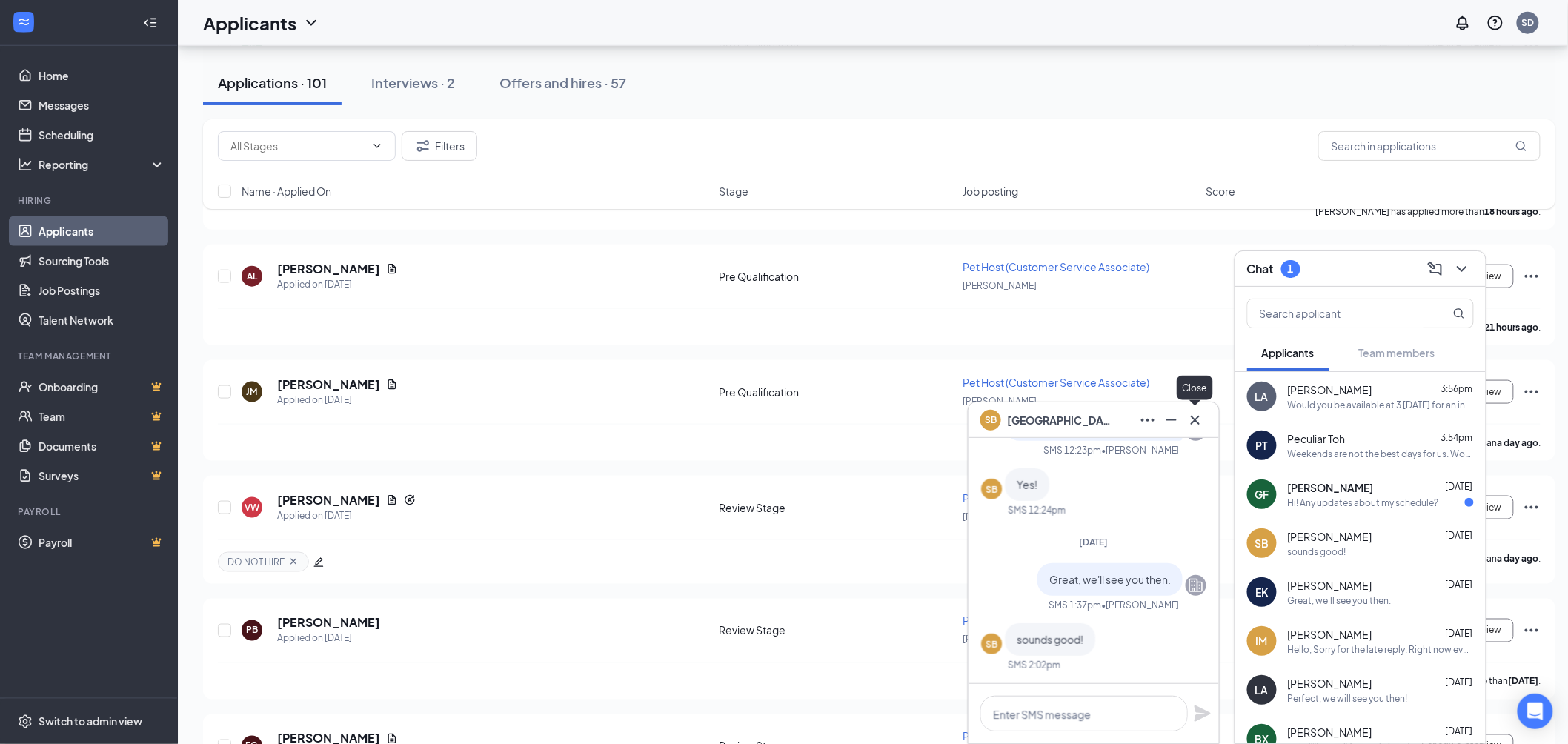
click at [1194, 417] on icon "Cross" at bounding box center [1195, 419] width 9 height 9
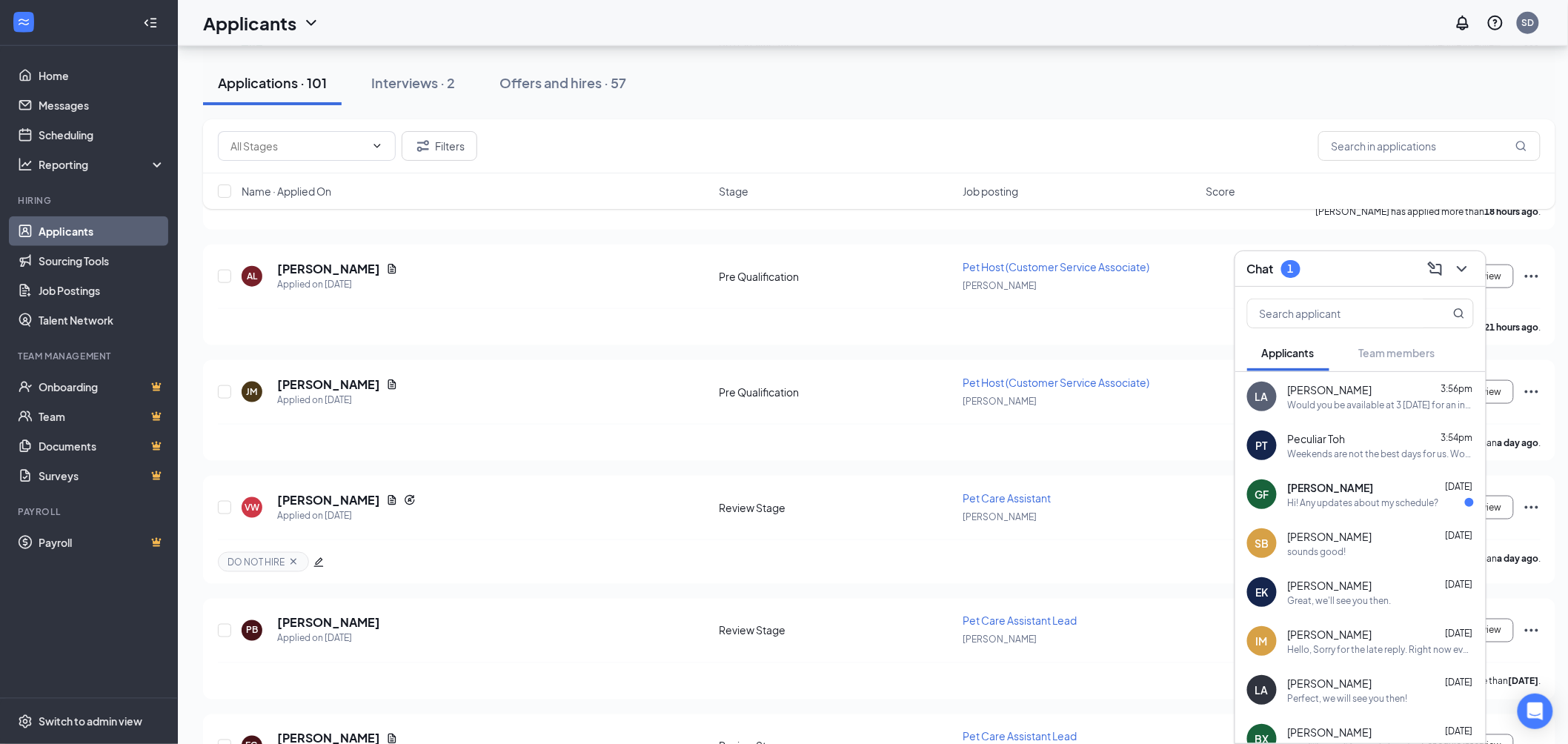
click at [1352, 629] on span "Isabel Melton" at bounding box center [1330, 634] width 84 height 15
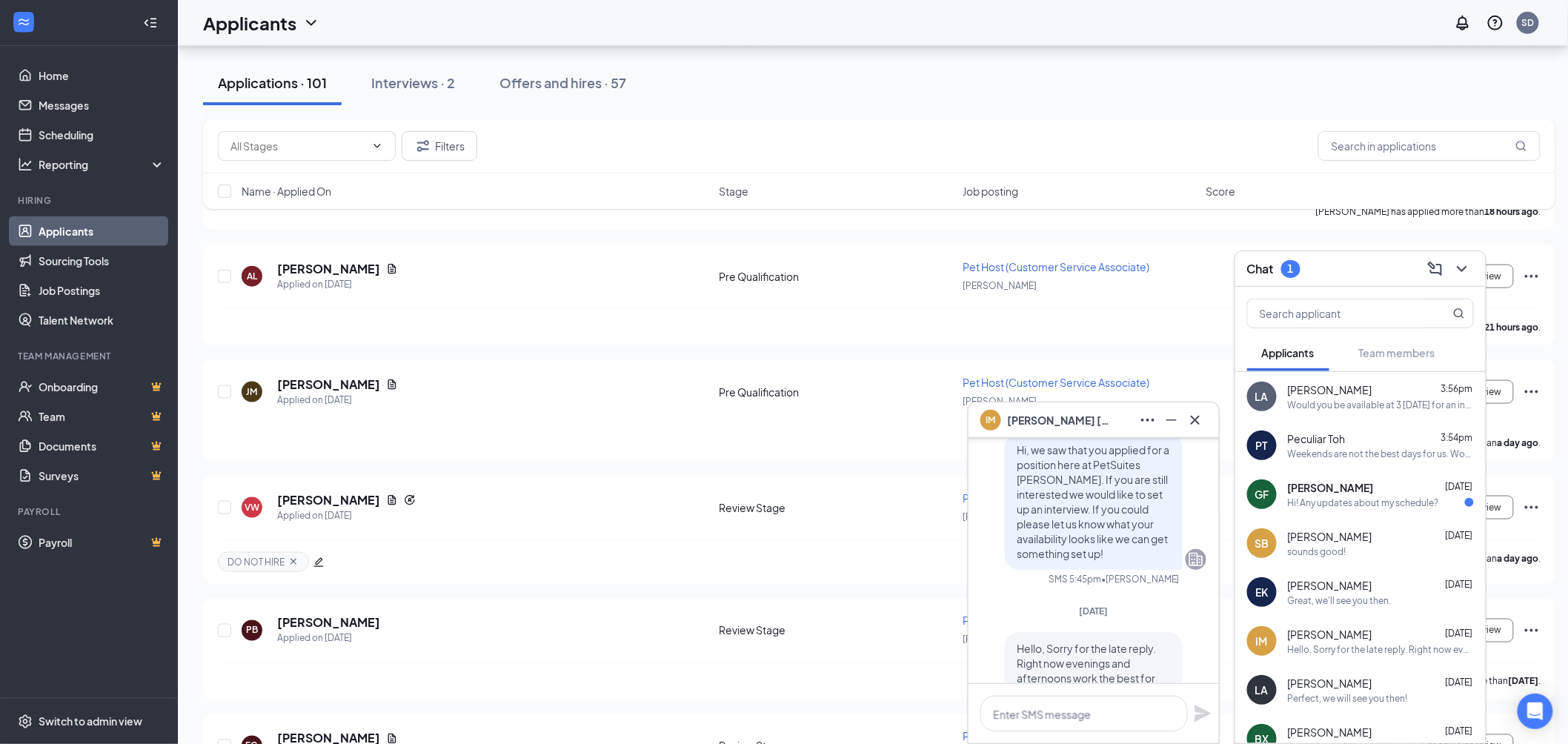
scroll to position [1, 0]
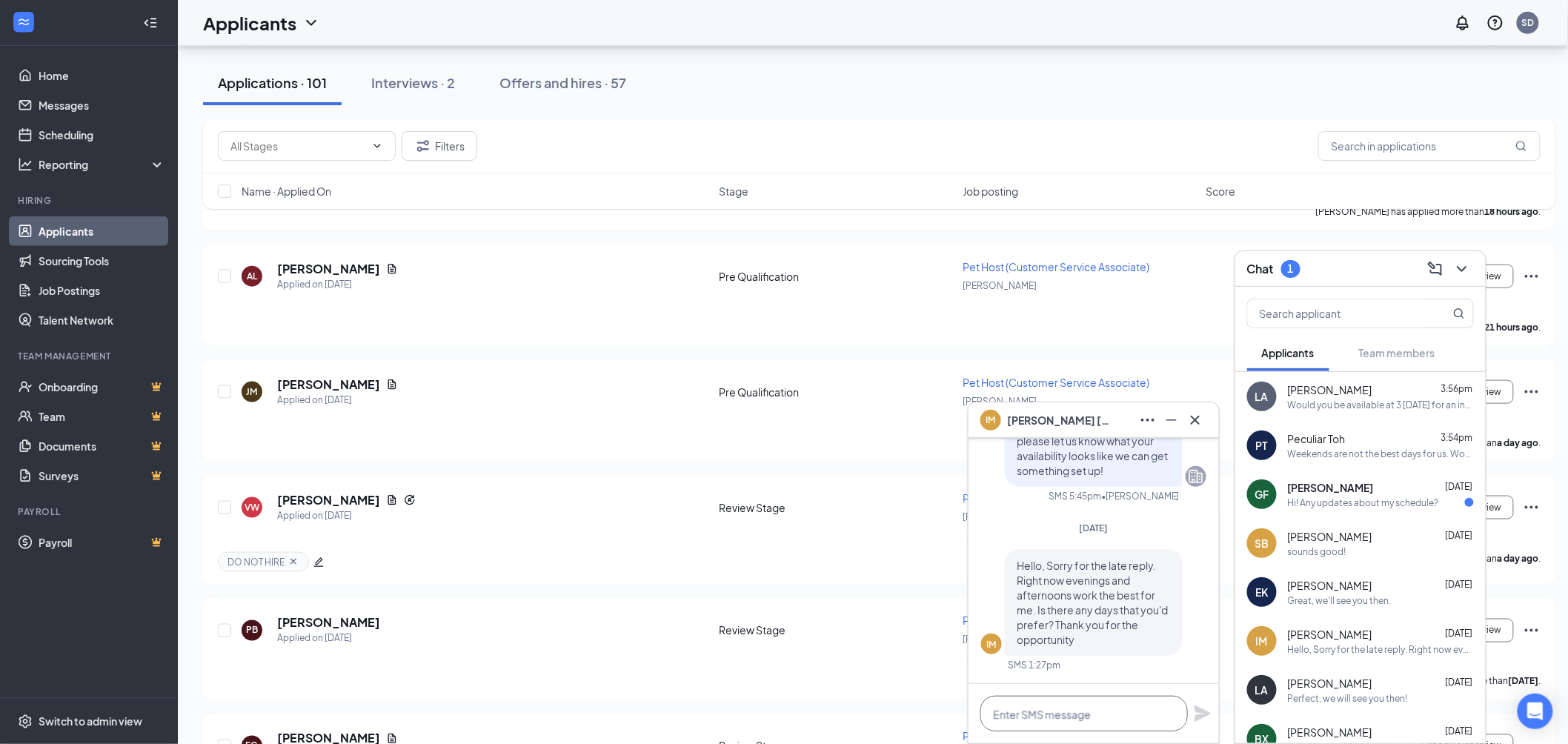
click at [1052, 720] on textarea at bounding box center [1085, 713] width 207 height 36
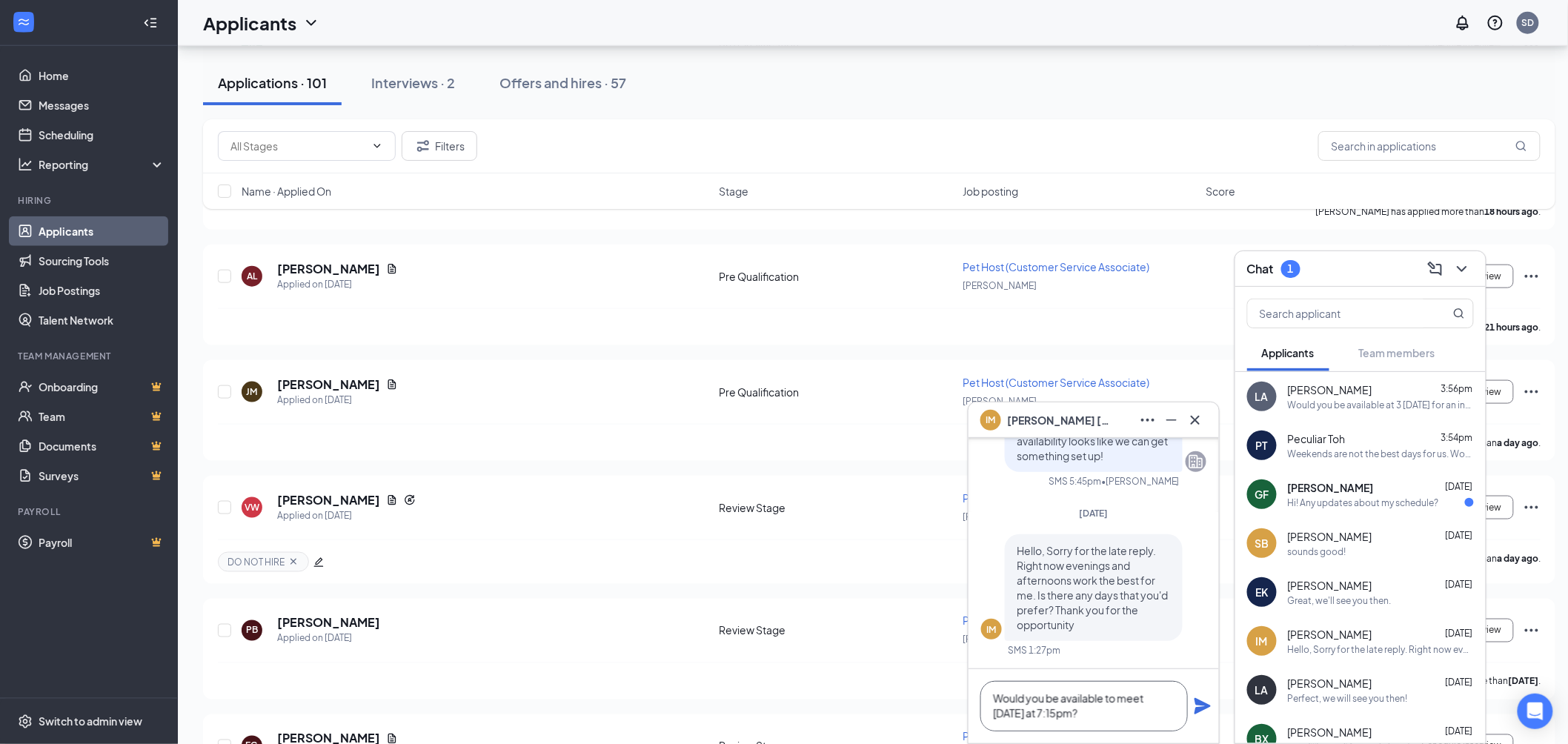
click at [1064, 711] on textarea "Would you be available to meet this Thursday at 7:15pm?" at bounding box center [1085, 706] width 207 height 50
type textarea "Would you be available to meet this Thursday at 7:20pm?"
click at [1203, 707] on icon "Plane" at bounding box center [1203, 706] width 16 height 16
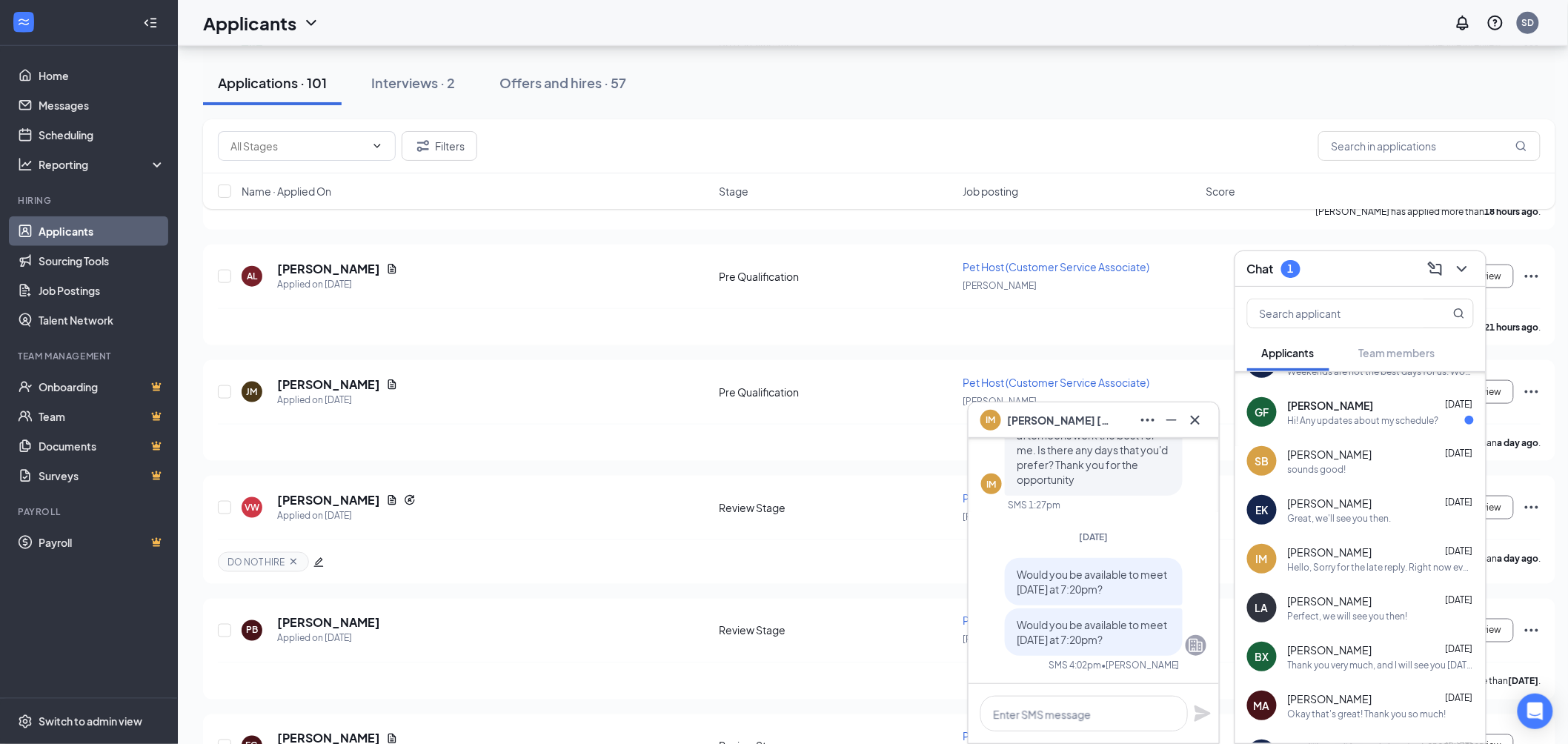
scroll to position [0, 0]
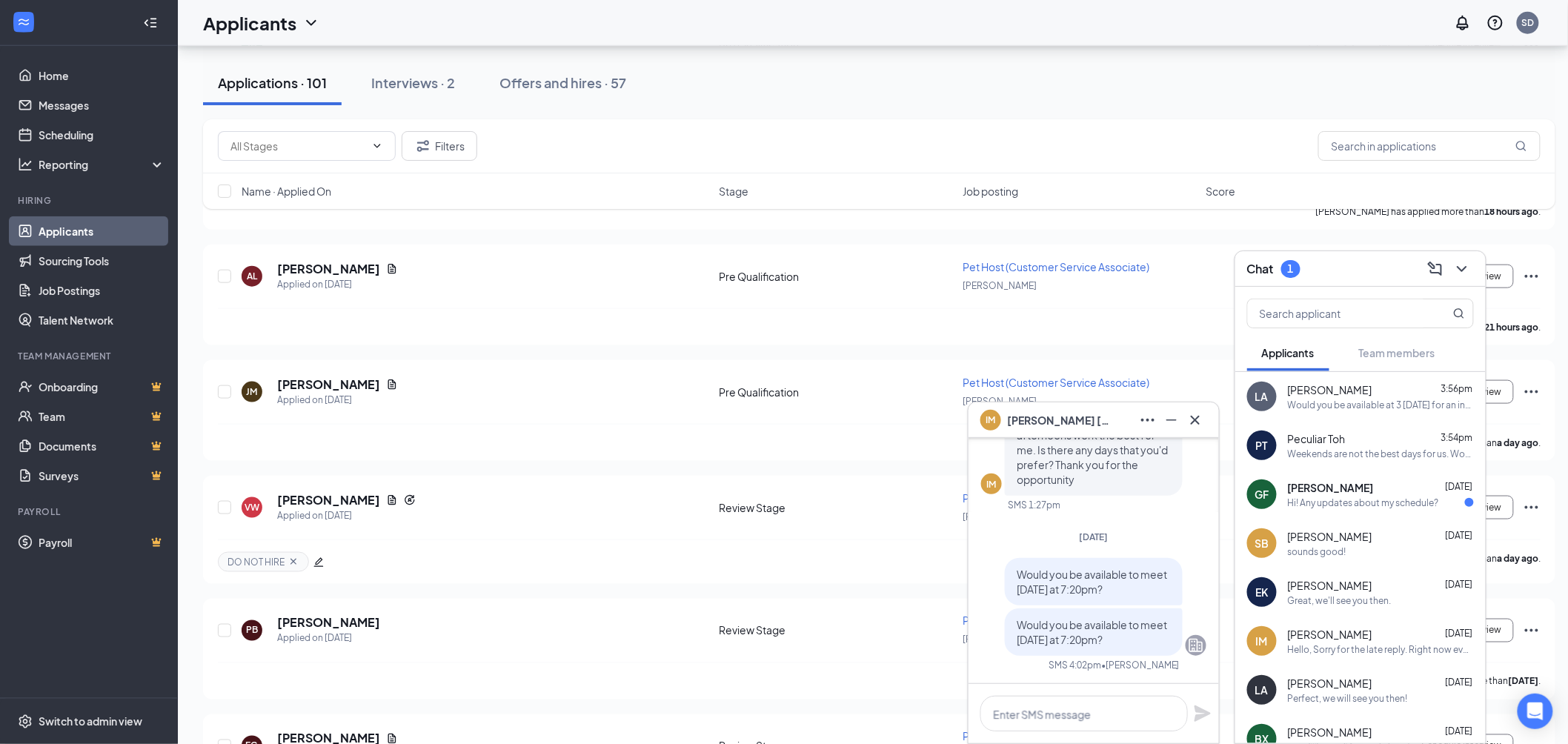
click at [1094, 415] on div "IM Isabel Melton" at bounding box center [1094, 420] width 227 height 23
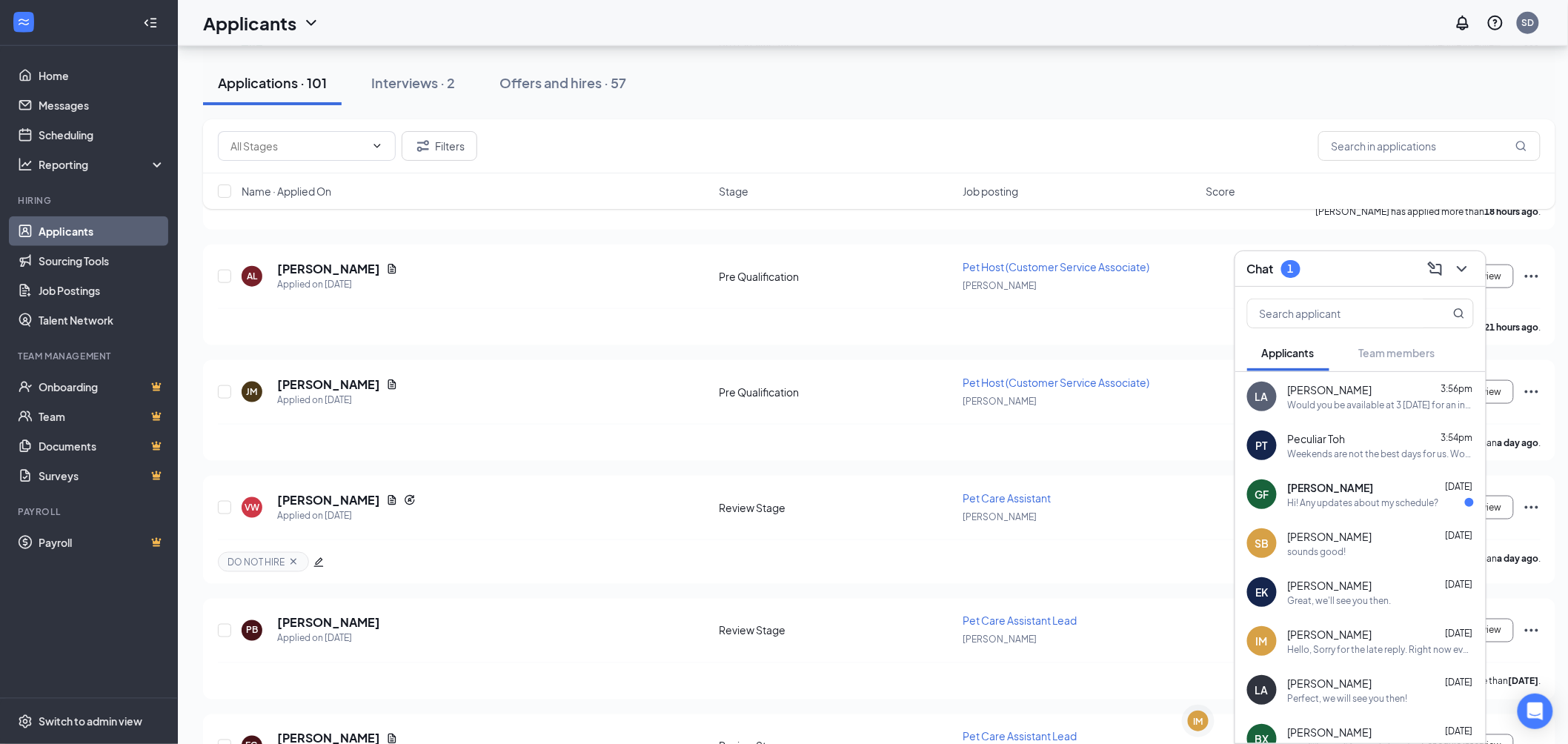
click at [1318, 497] on div "Hi! Any updates about my schedule?" at bounding box center [1363, 502] width 151 height 13
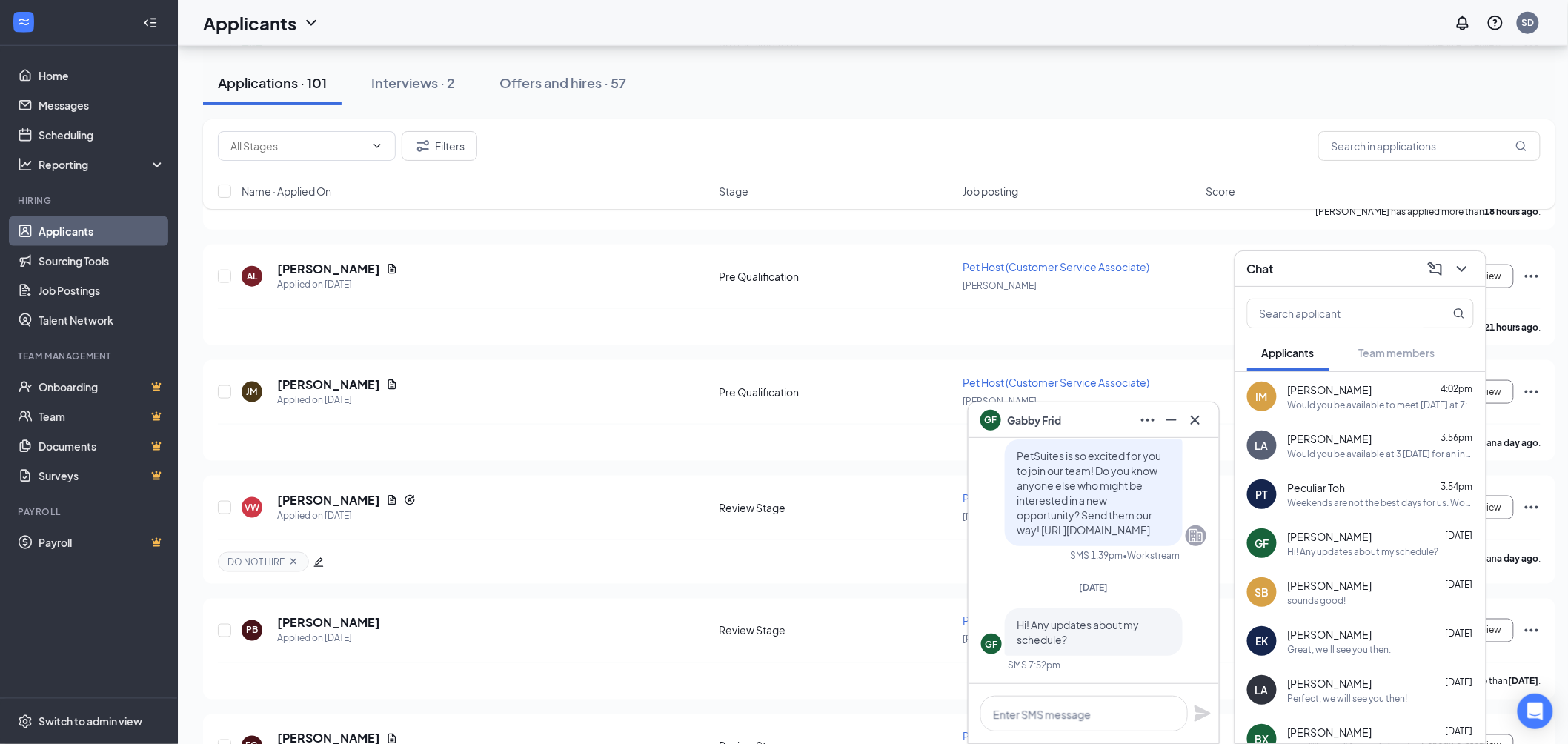
click at [1084, 418] on div "GF Gabby Frid" at bounding box center [1094, 420] width 227 height 23
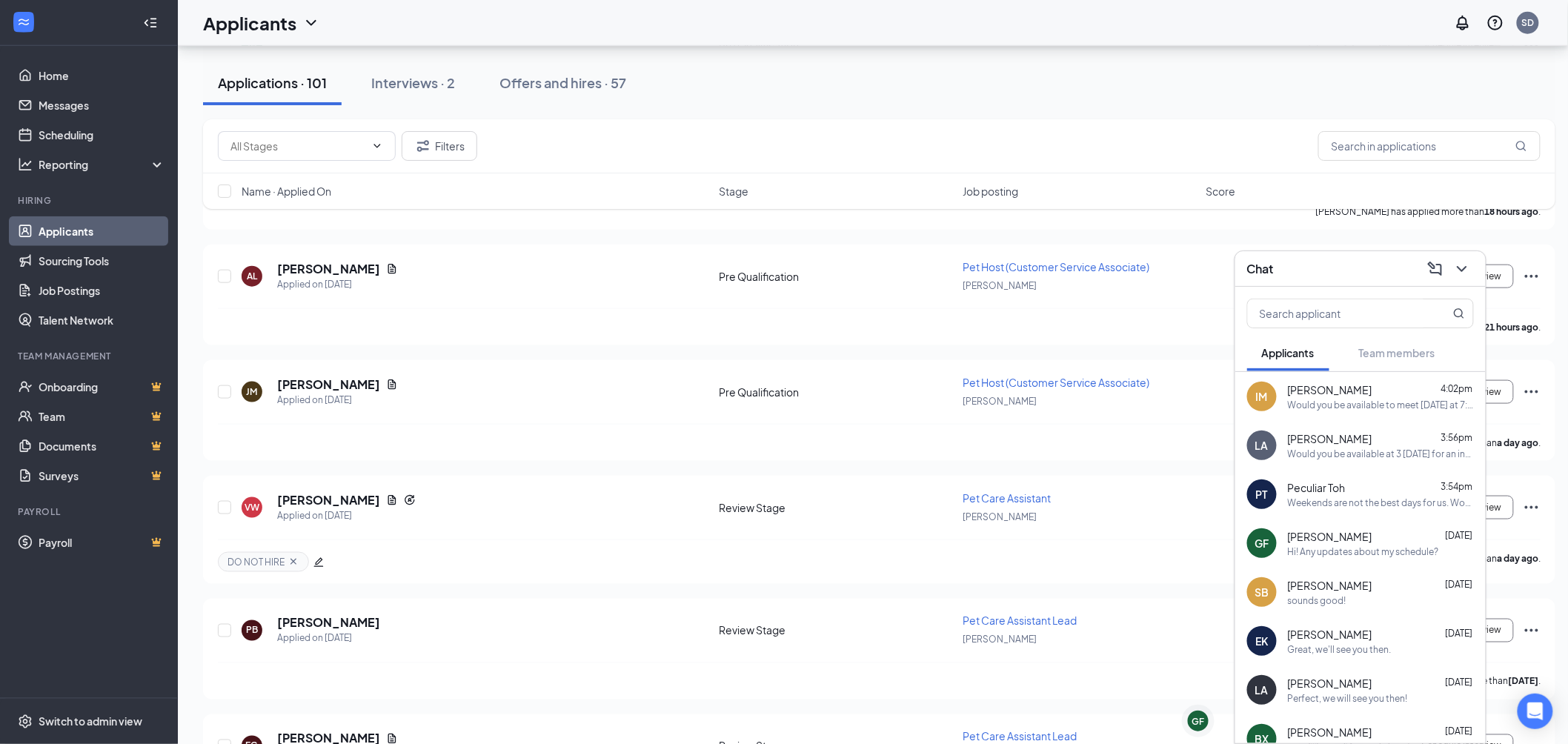
click at [1321, 271] on div "Chat" at bounding box center [1361, 268] width 227 height 23
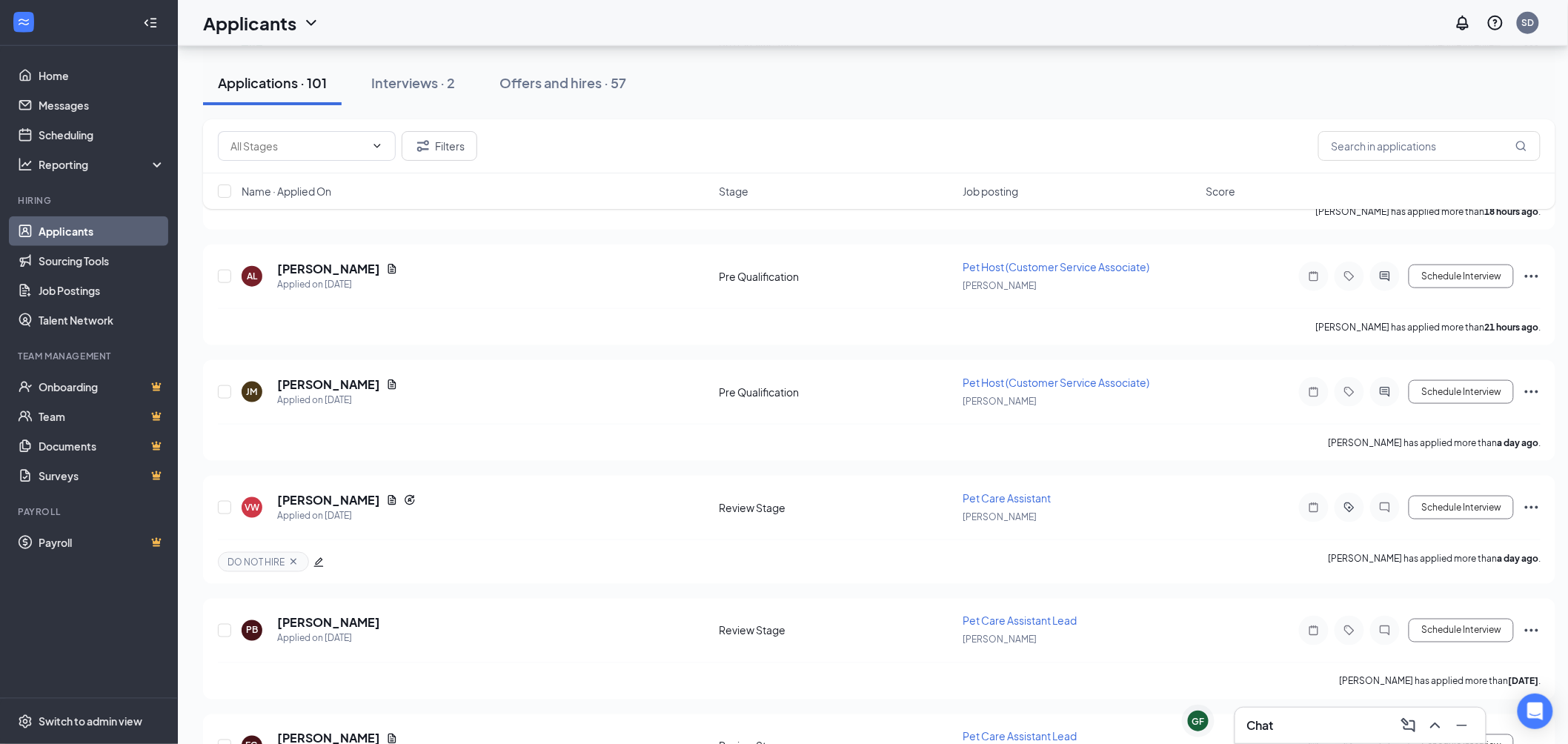
click at [1320, 735] on div "Chat" at bounding box center [1361, 725] width 227 height 23
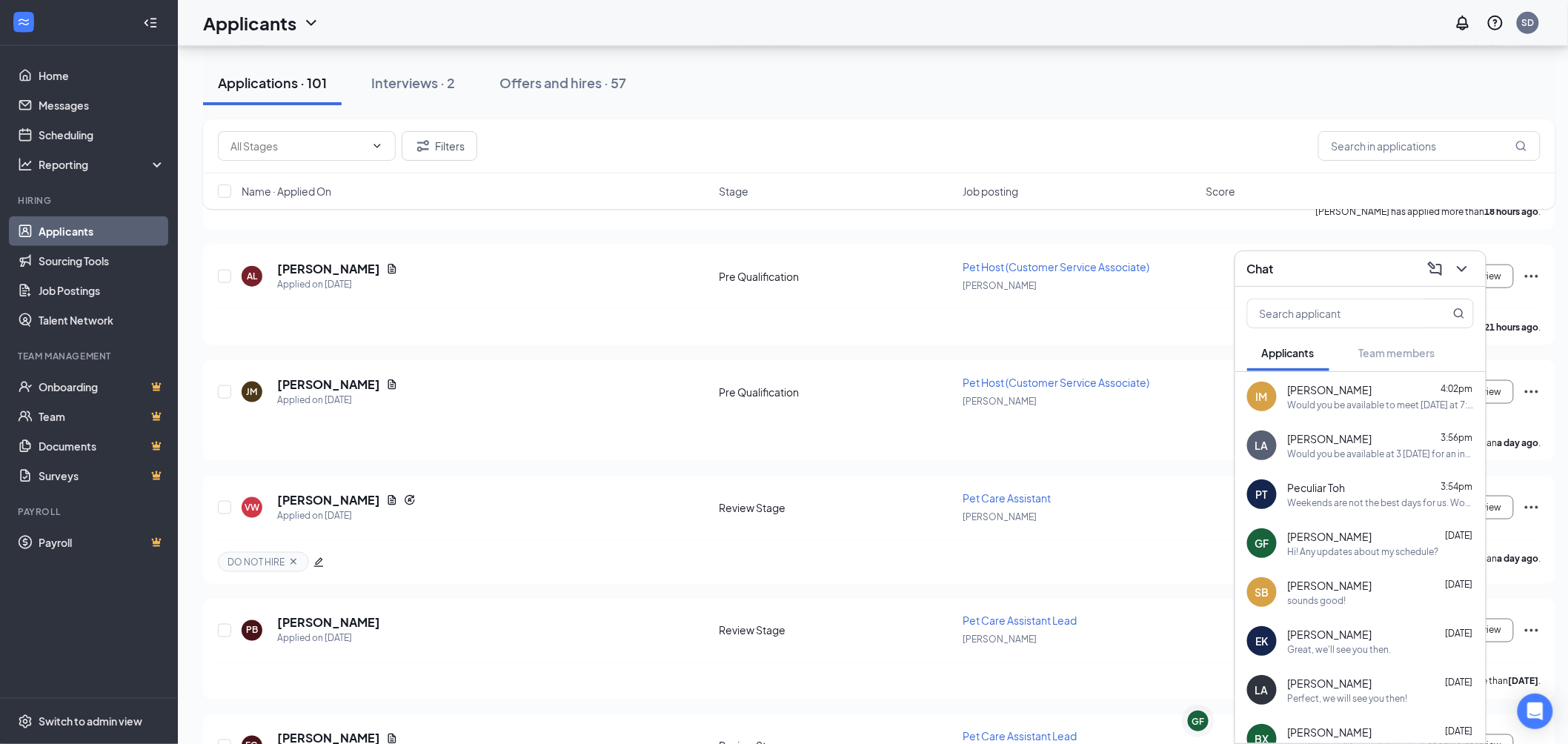
click at [1346, 502] on div "Weekends are not the best days for us. Would you be available to meet this Wedn…" at bounding box center [1381, 502] width 186 height 13
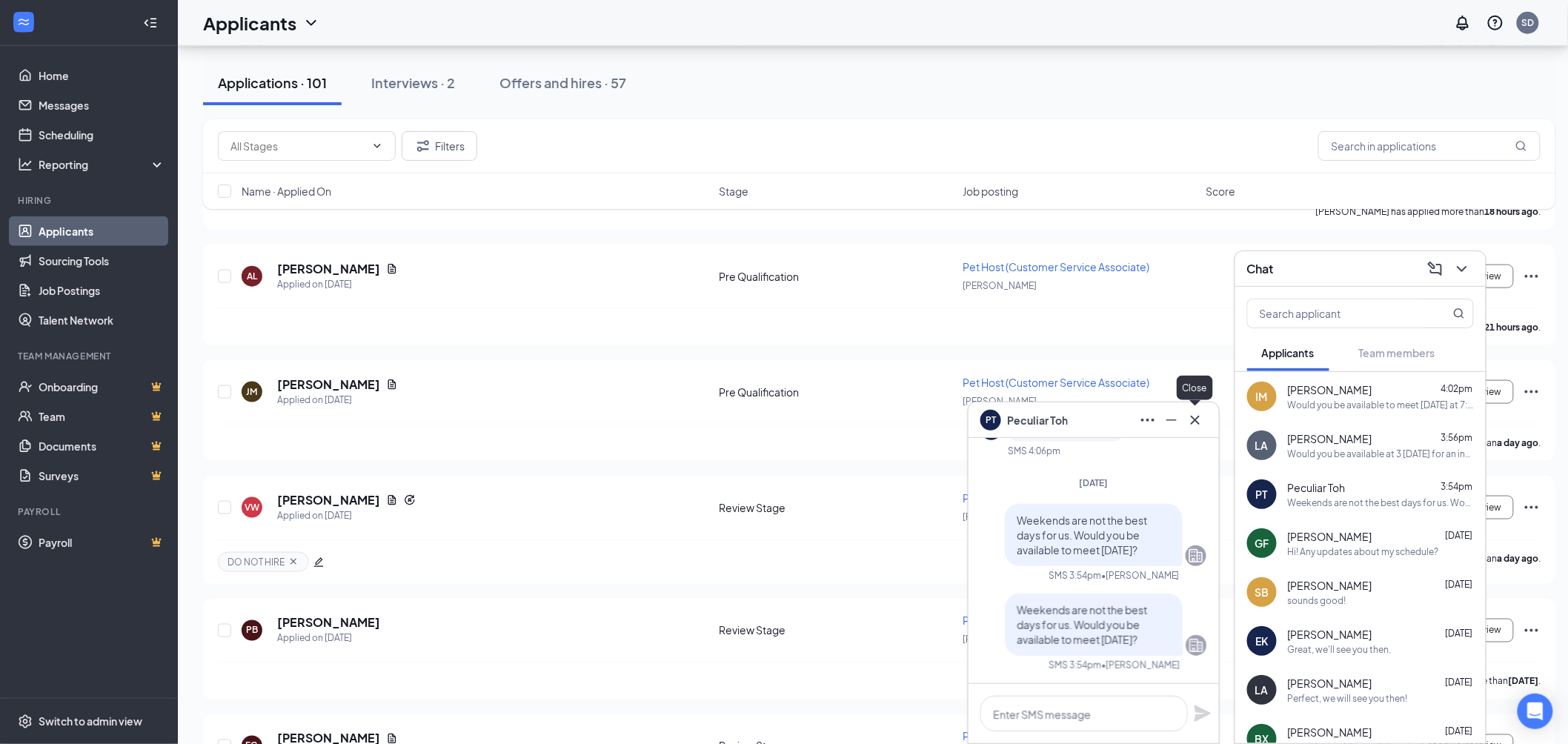
click at [1197, 425] on icon "Cross" at bounding box center [1195, 420] width 18 height 18
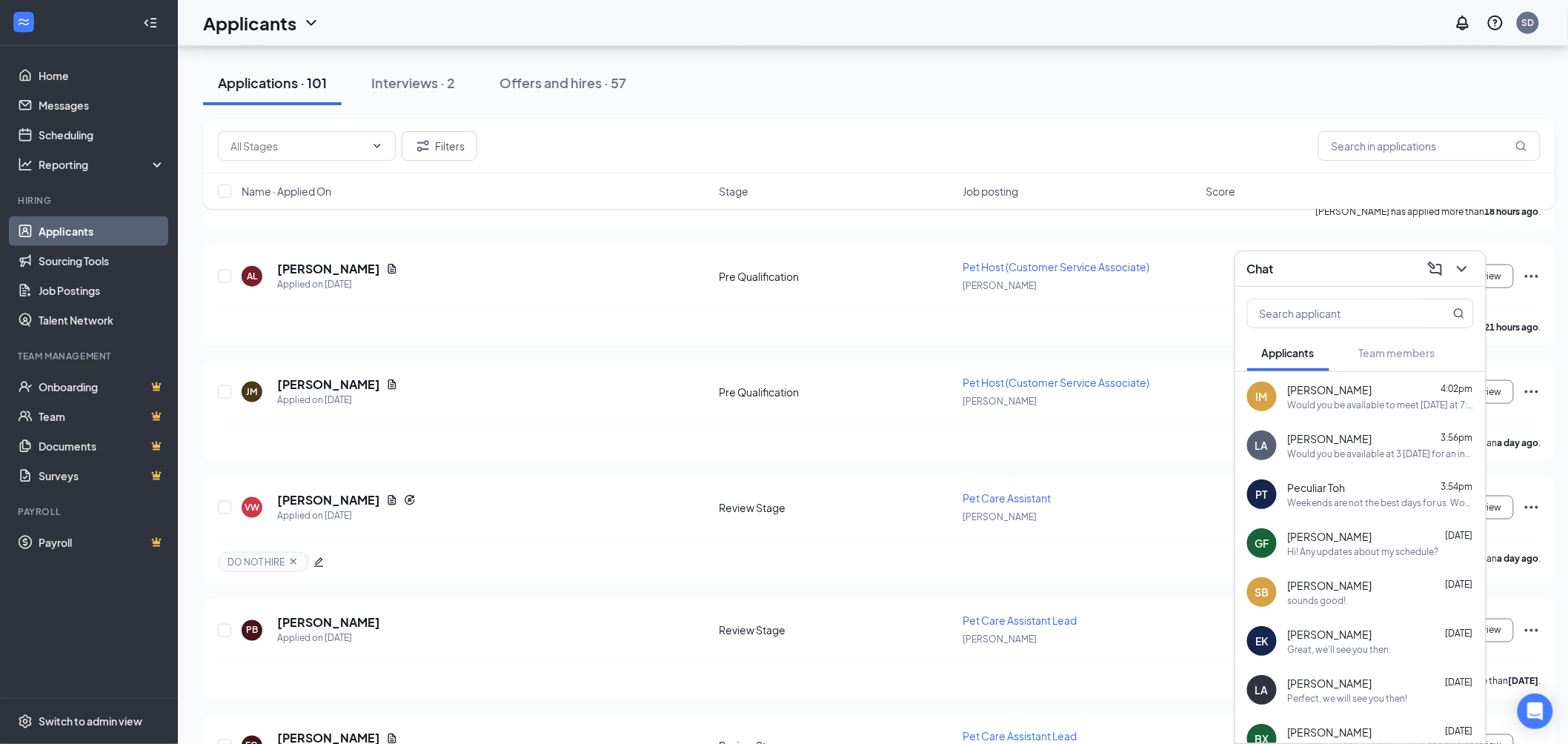
click at [1322, 278] on div "Chat" at bounding box center [1361, 268] width 227 height 23
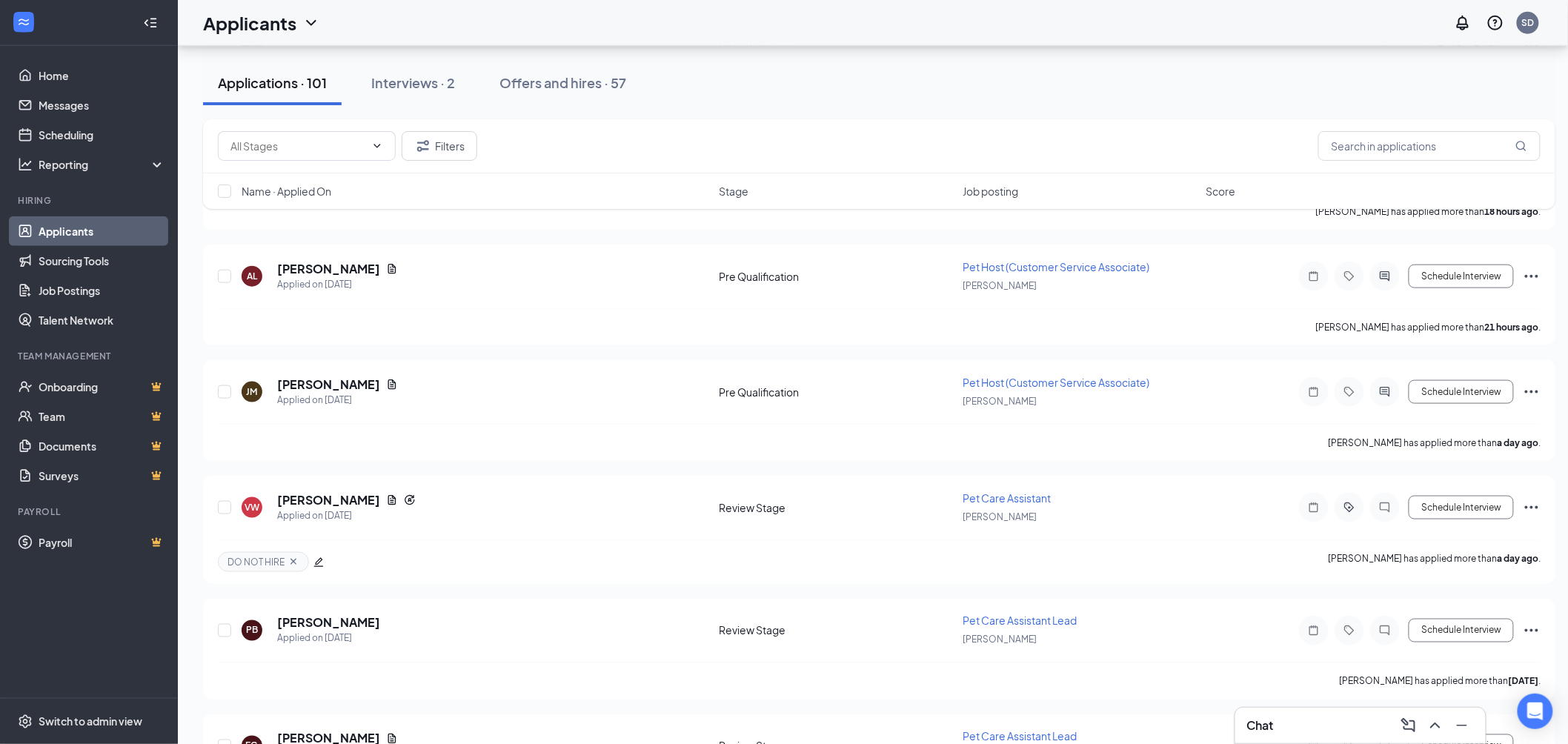
click at [1306, 726] on div "Chat" at bounding box center [1361, 725] width 227 height 23
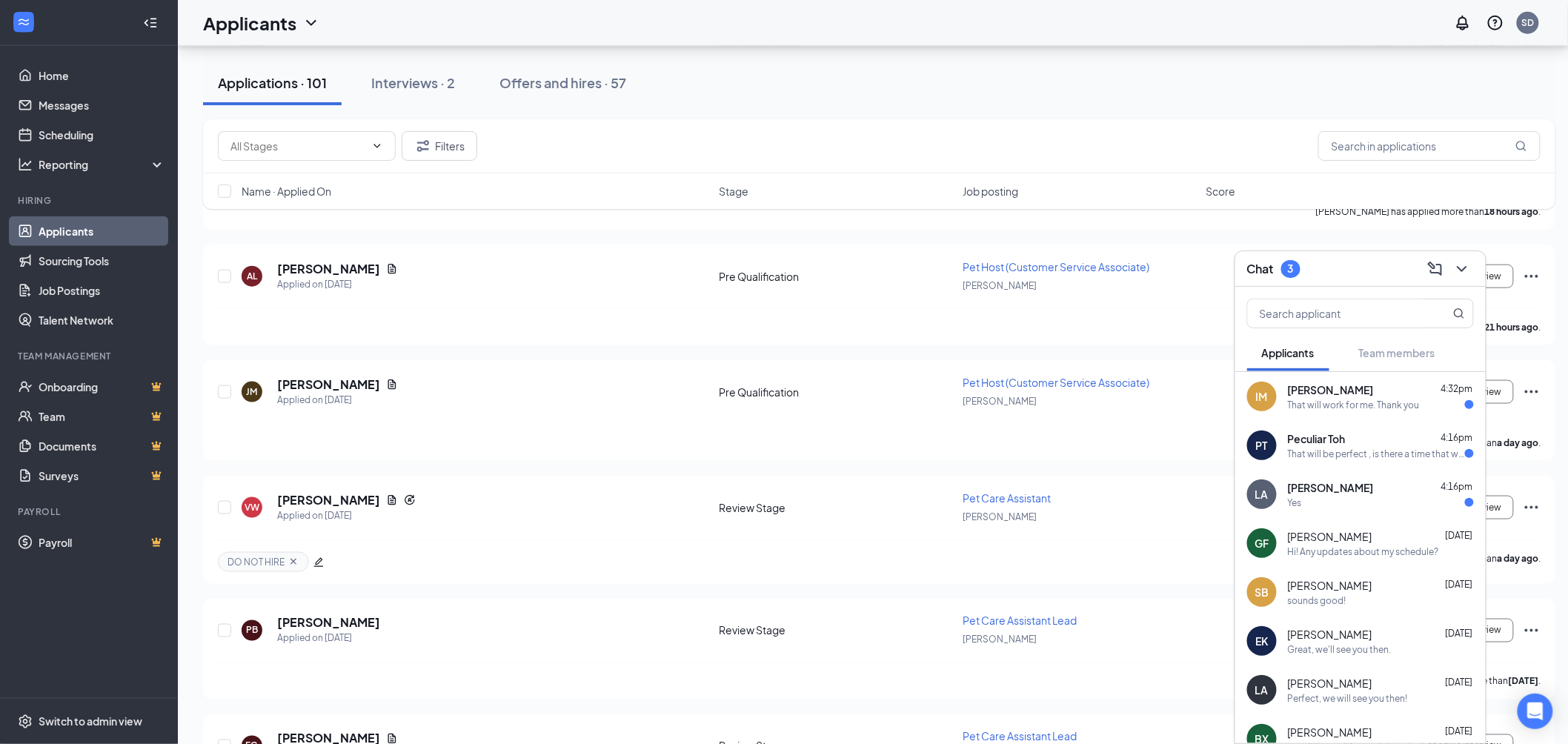
click at [1347, 552] on div "Hi! Any updates about my schedule?" at bounding box center [1363, 551] width 151 height 13
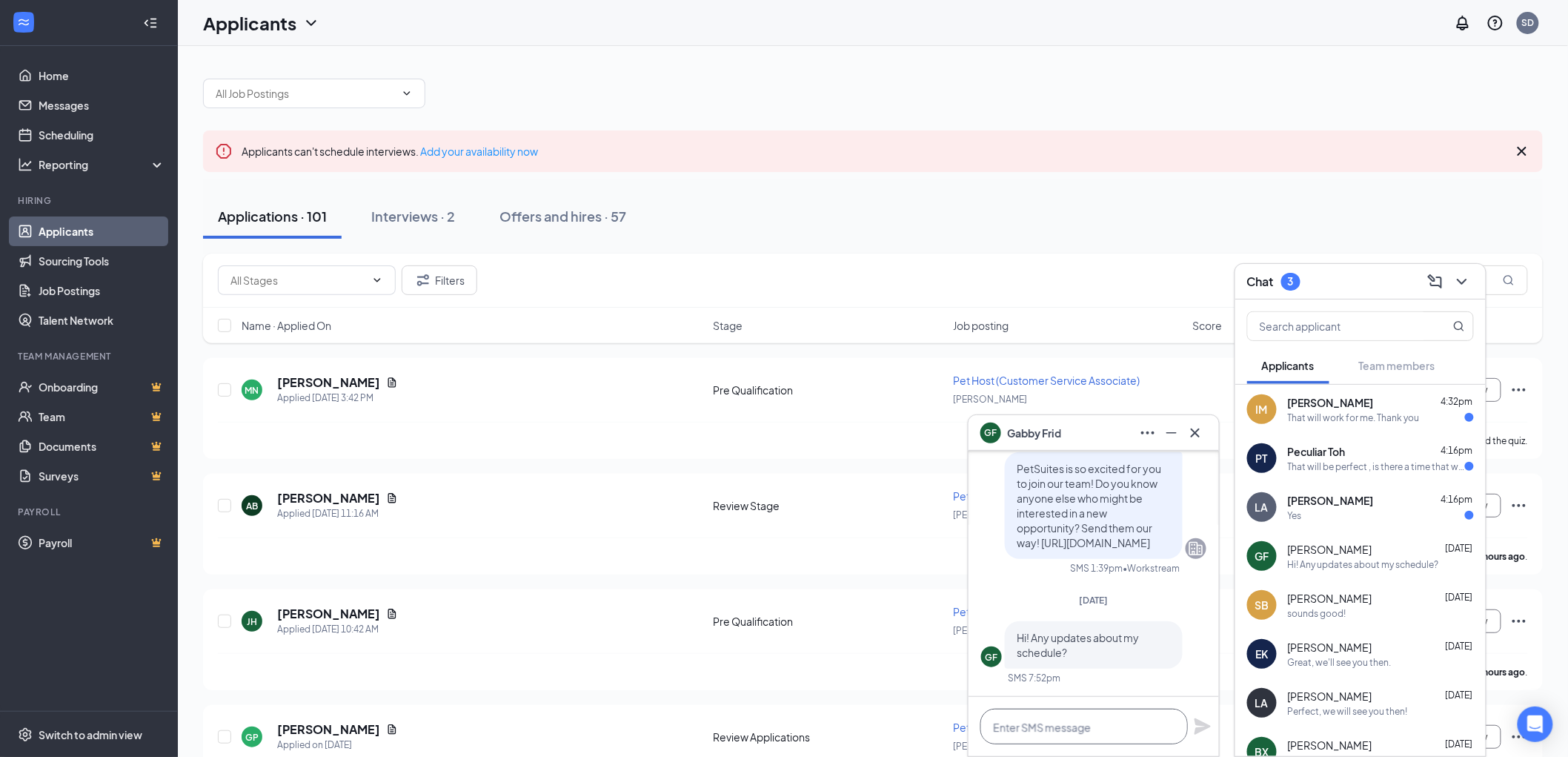
click at [1047, 724] on textarea at bounding box center [1085, 726] width 207 height 36
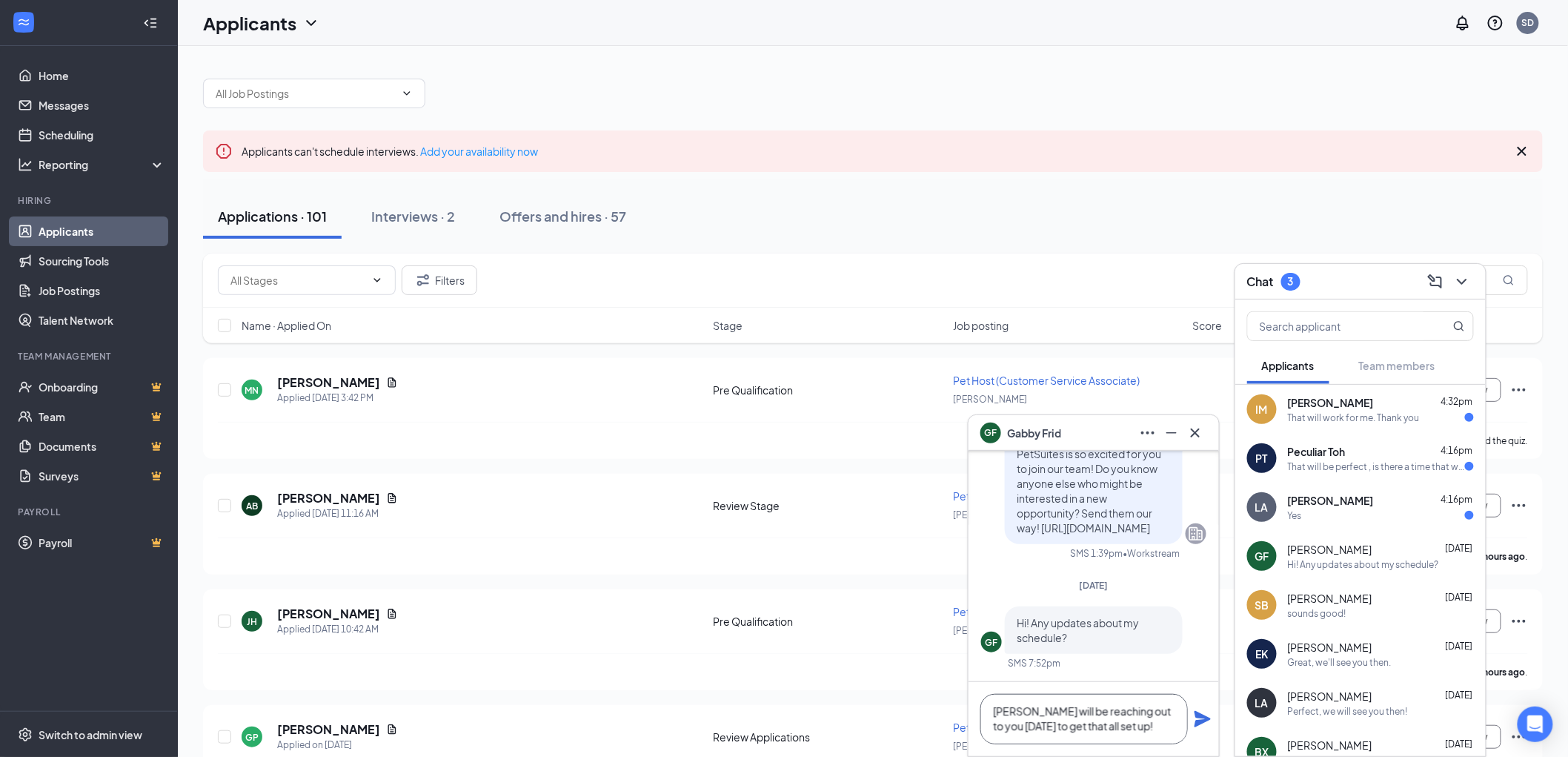
type textarea "Kelly will be reaching out to you tomorrow to get that all set up!"
click at [1198, 721] on icon "Plane" at bounding box center [1203, 719] width 16 height 16
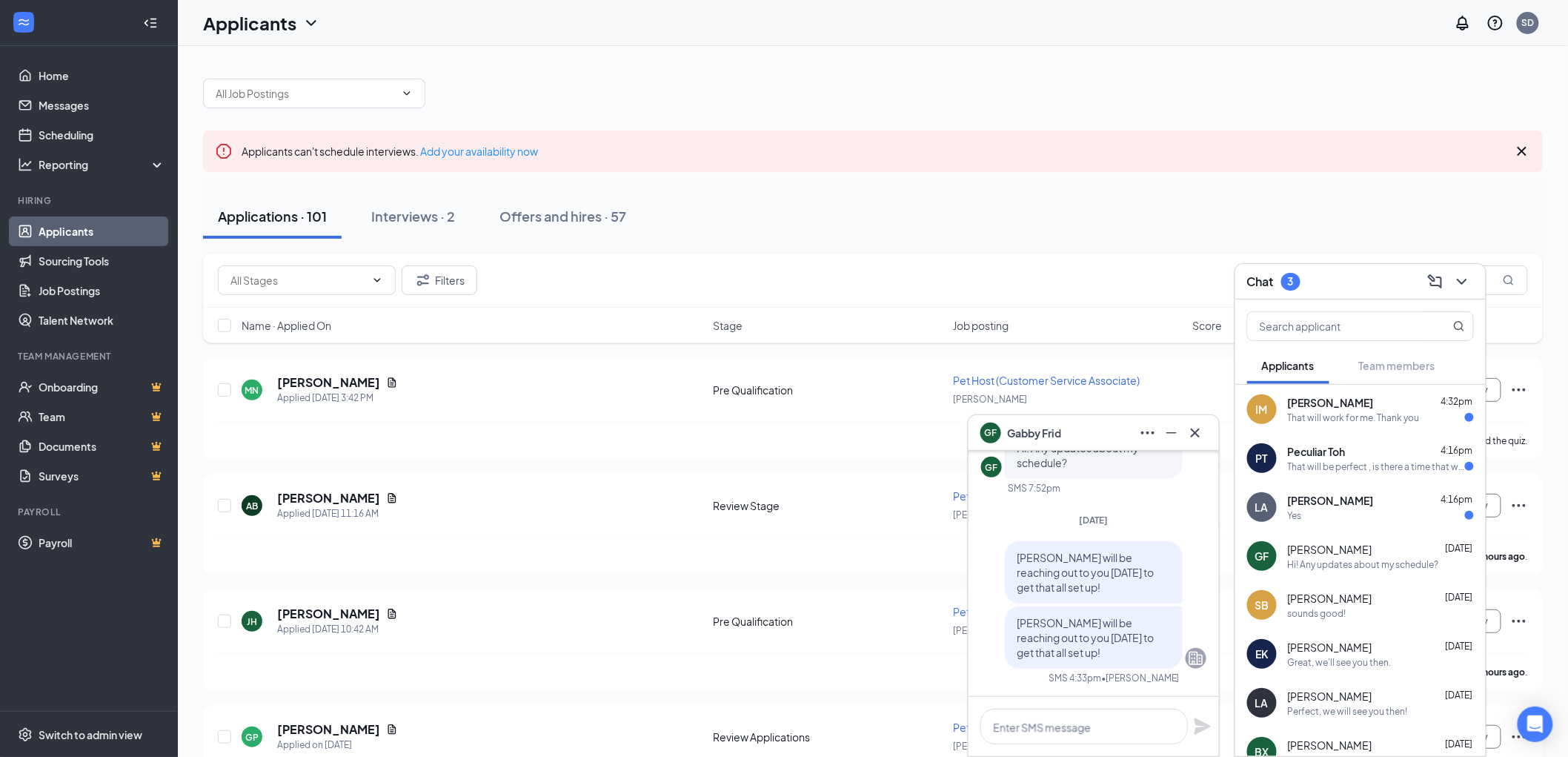
click at [1091, 441] on div "GF Gabby Frid" at bounding box center [1094, 432] width 227 height 23
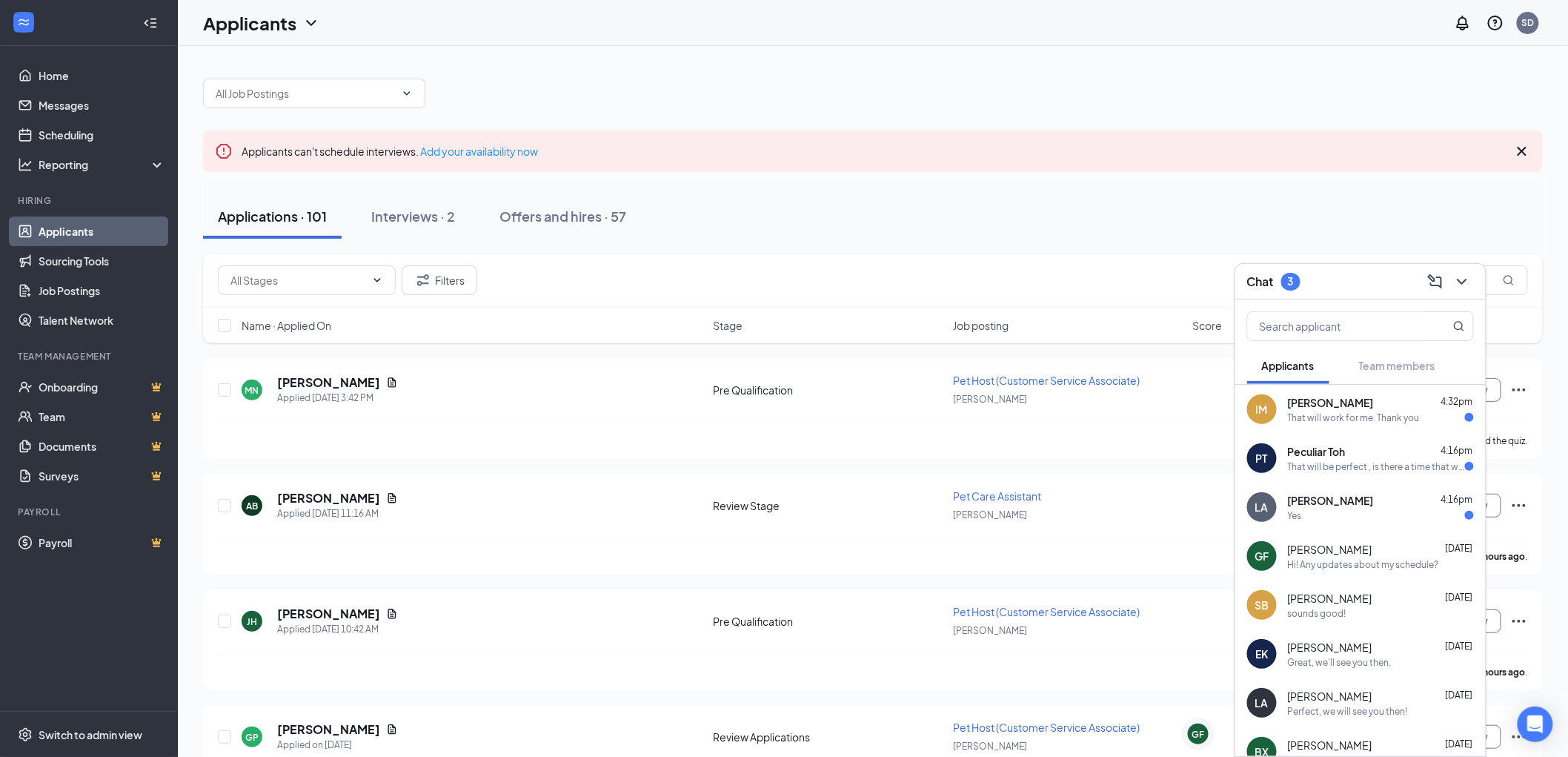
click at [1309, 506] on span "Logan Antiel" at bounding box center [1331, 500] width 86 height 15
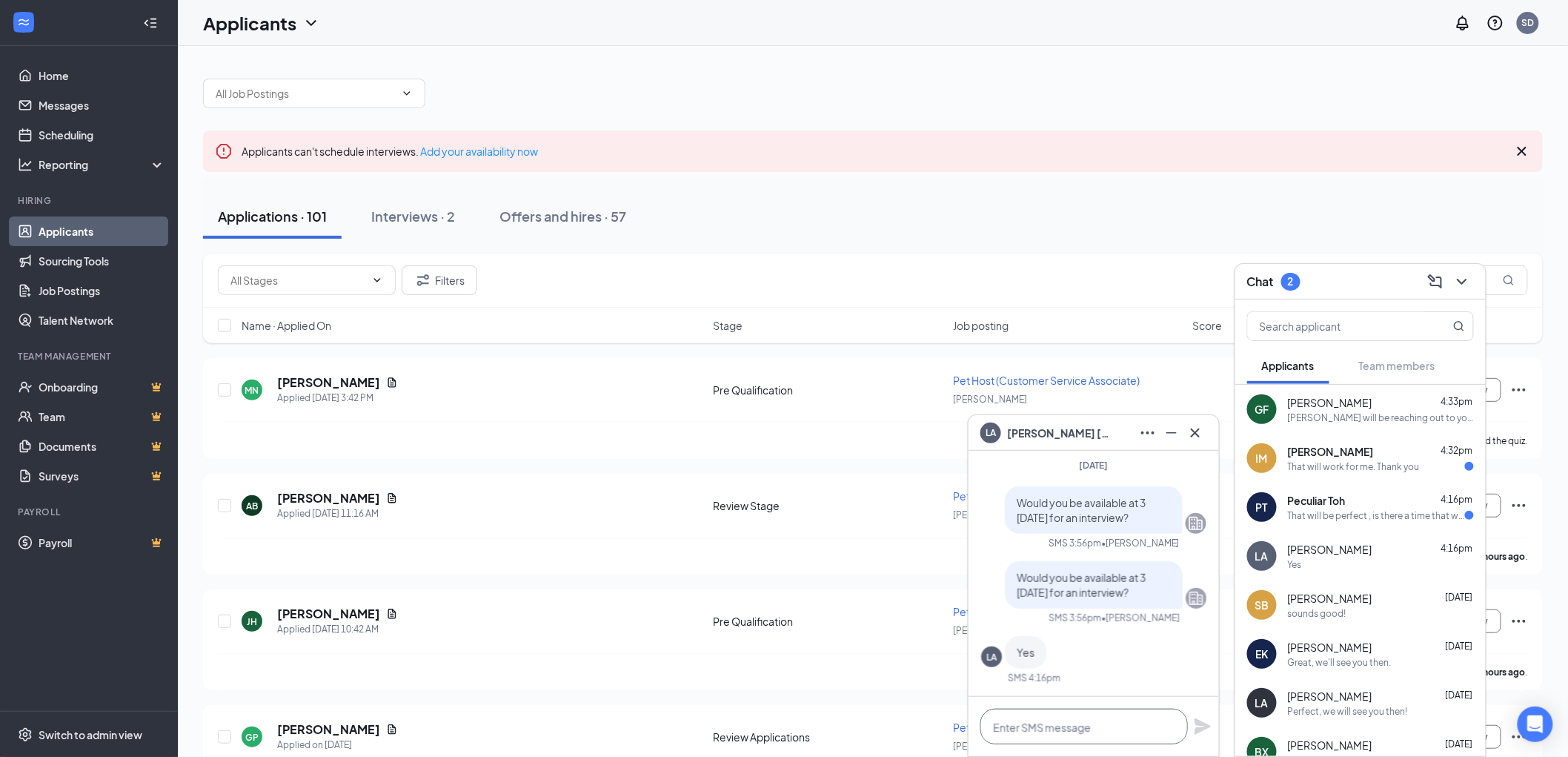
click at [1041, 720] on textarea at bounding box center [1085, 726] width 207 height 36
drag, startPoint x: 1357, startPoint y: 543, endPoint x: 1291, endPoint y: 552, distance: 66.6
click at [1291, 552] on div "Logan Antiel 4:16pm" at bounding box center [1381, 550] width 186 height 15
copy span "Logan Antiel"
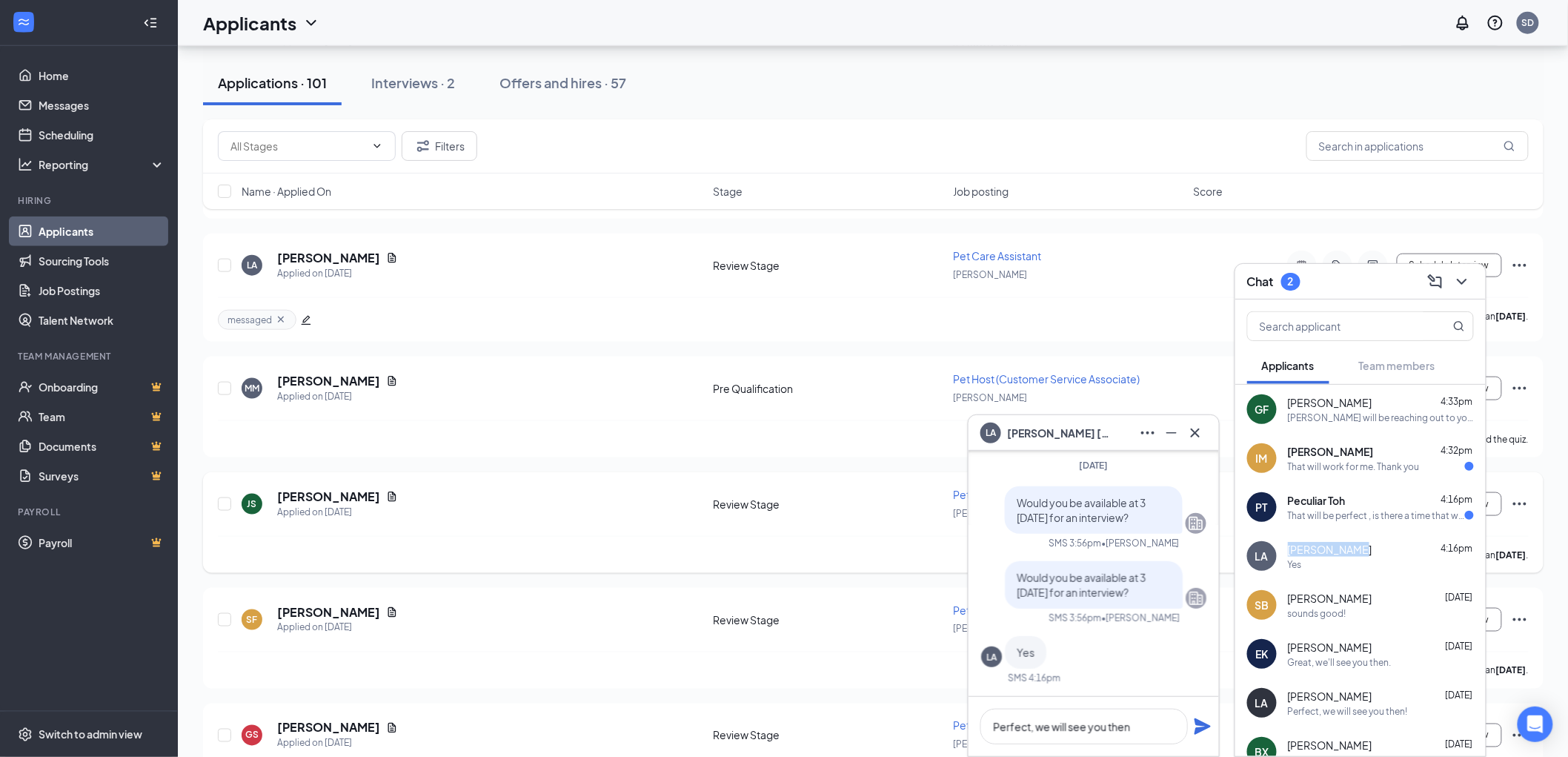
scroll to position [9884, 0]
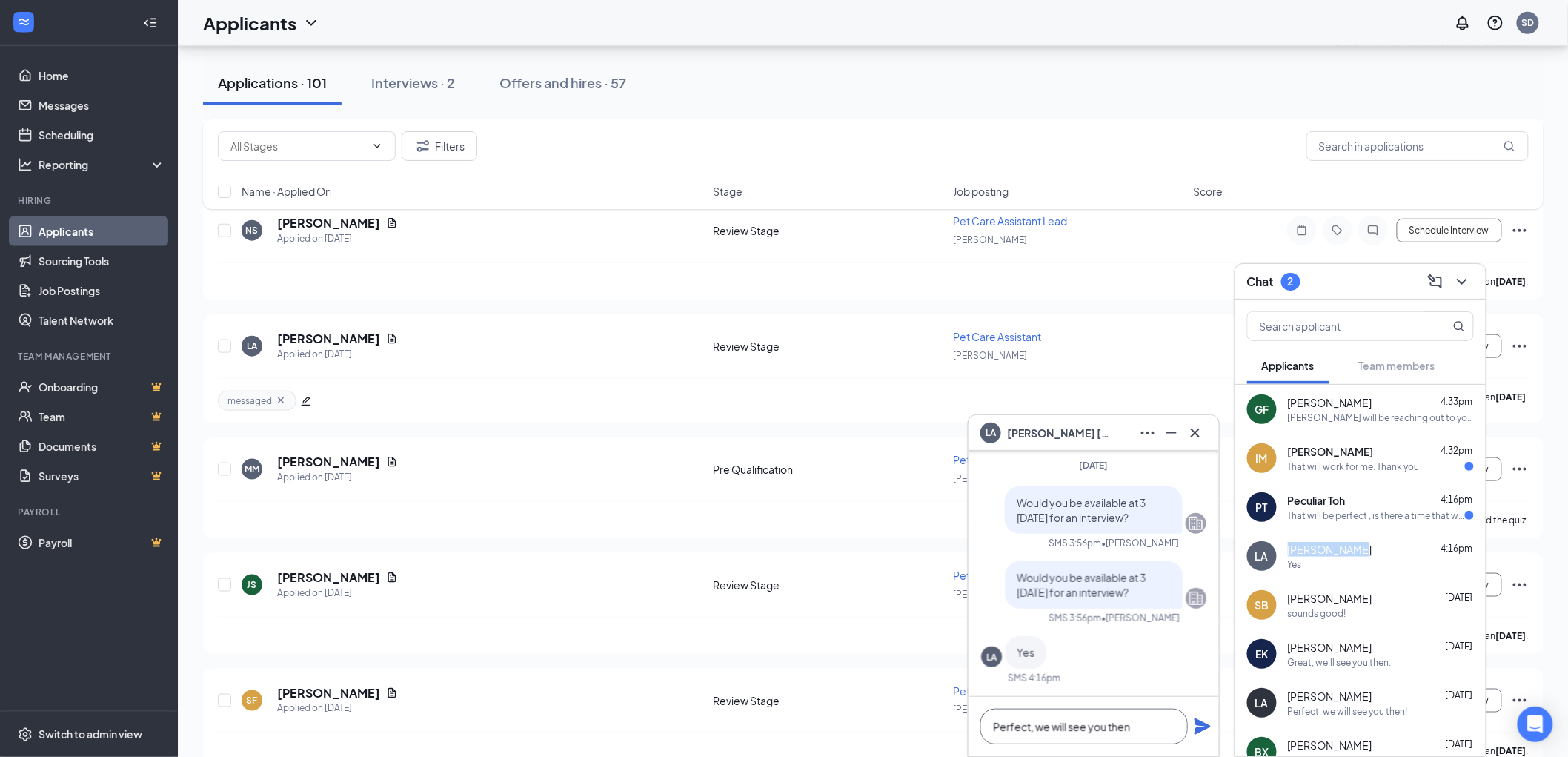
click at [1164, 722] on textarea "Perfect, we will see you then" at bounding box center [1085, 726] width 207 height 36
type textarea "Perfect, we will see you then!"
click at [1202, 728] on icon "Plane" at bounding box center [1203, 726] width 16 height 16
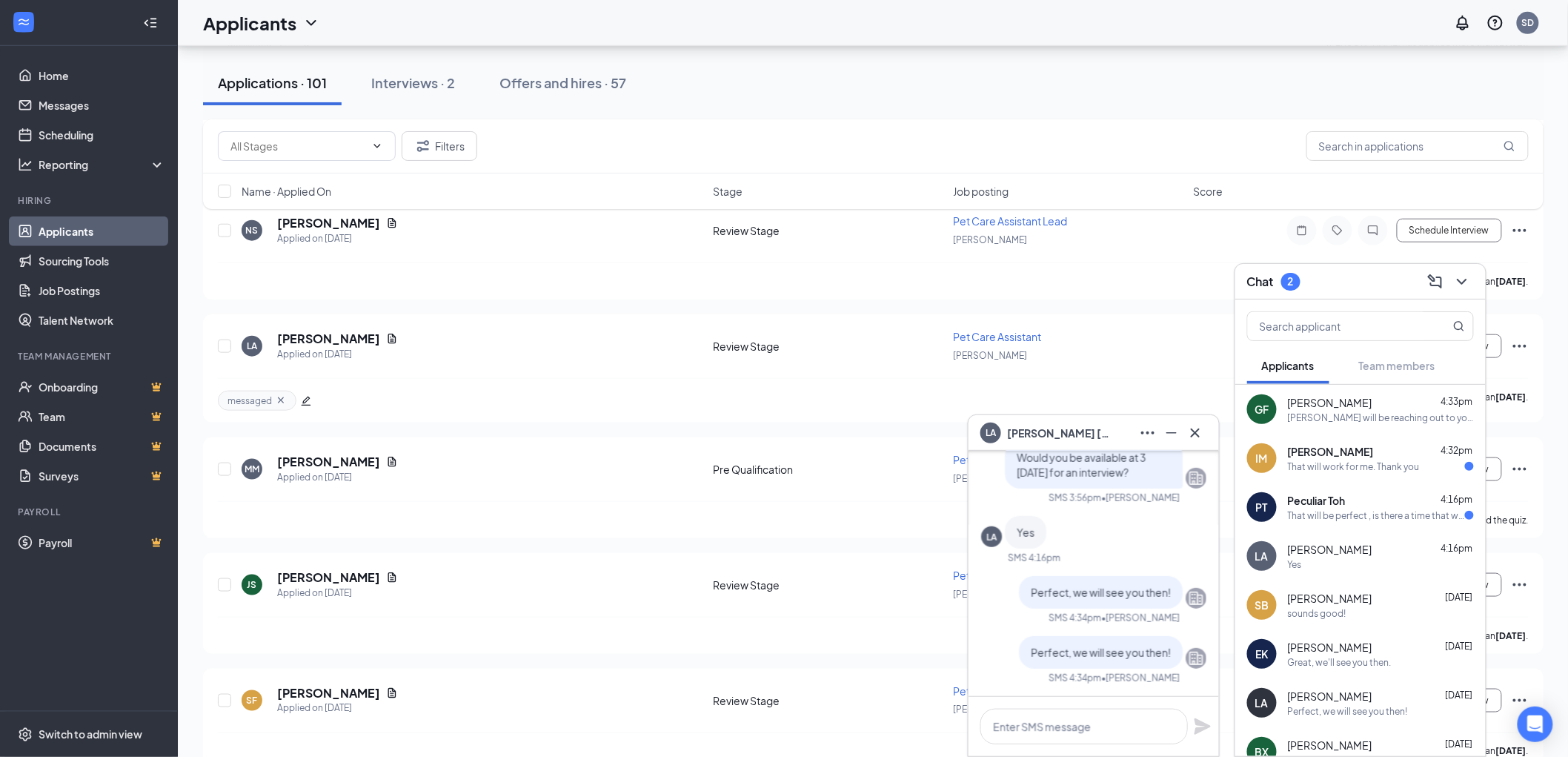
click at [1356, 518] on div "That will be perfect , is there a time that works for you guys that day?" at bounding box center [1376, 515] width 177 height 13
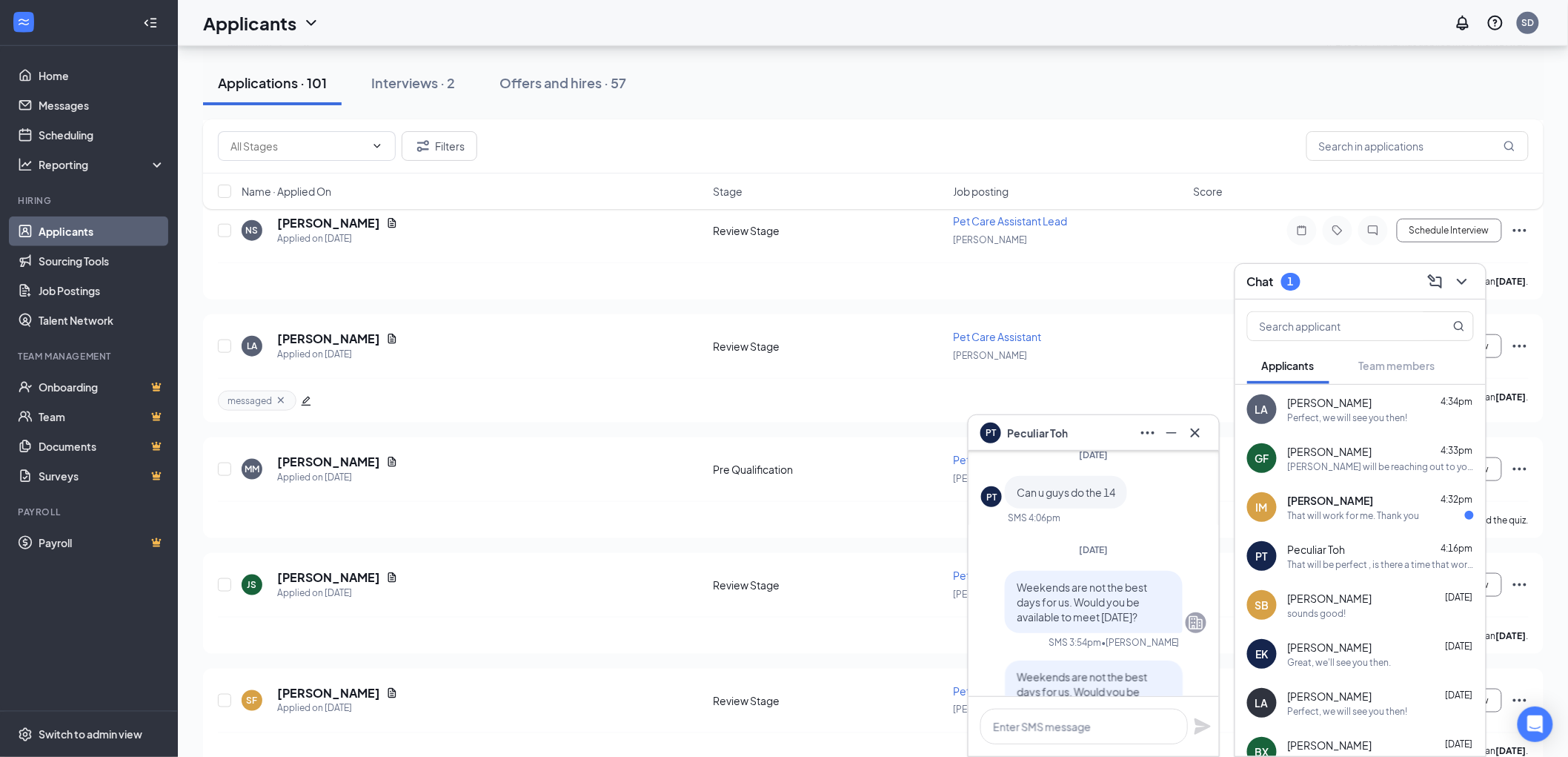
scroll to position [0, 0]
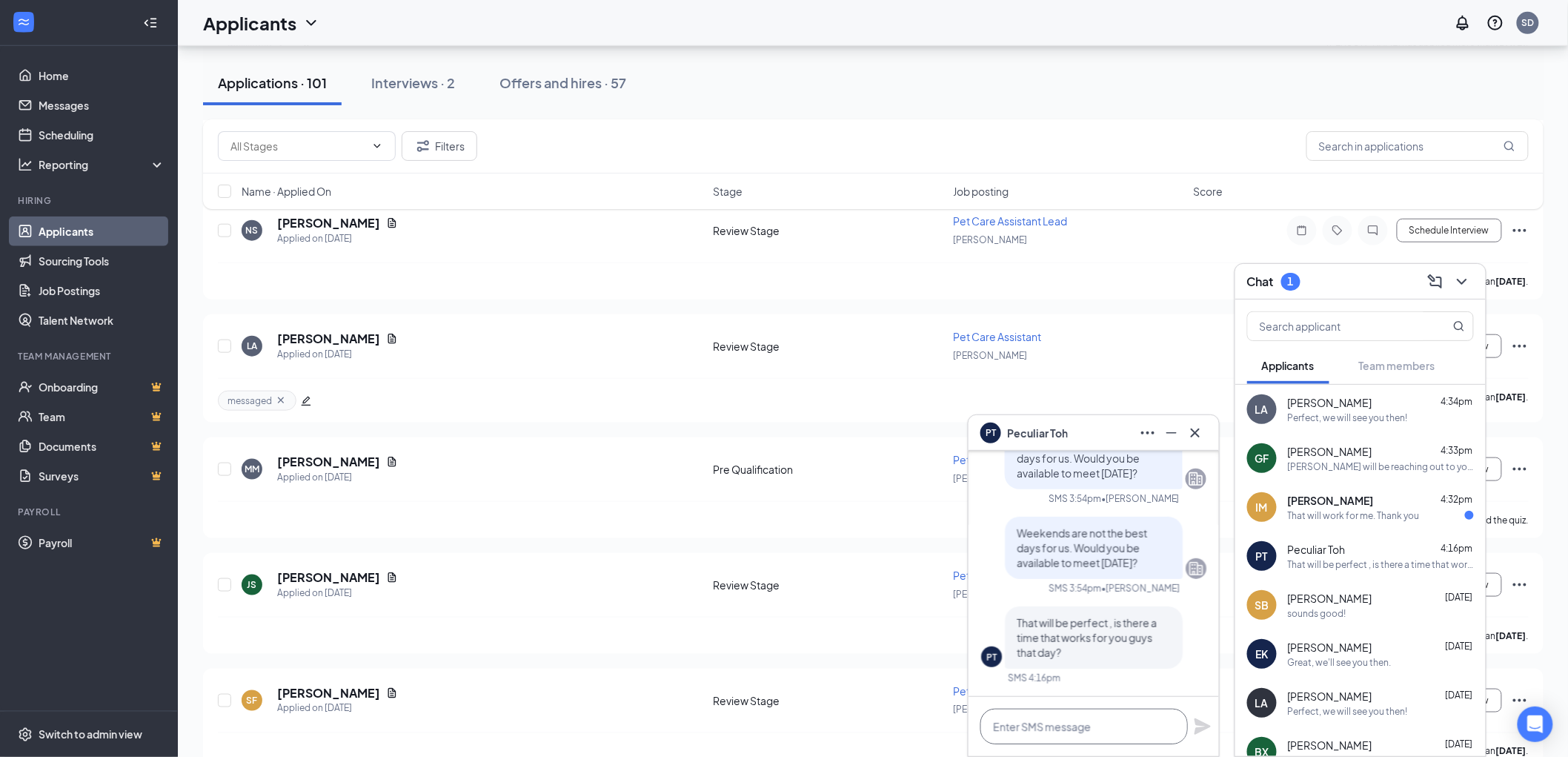
click at [1098, 715] on textarea at bounding box center [1085, 726] width 207 height 36
type textarea "Would you be available at 10:30am?"
click at [1202, 727] on icon "Plane" at bounding box center [1203, 726] width 18 height 18
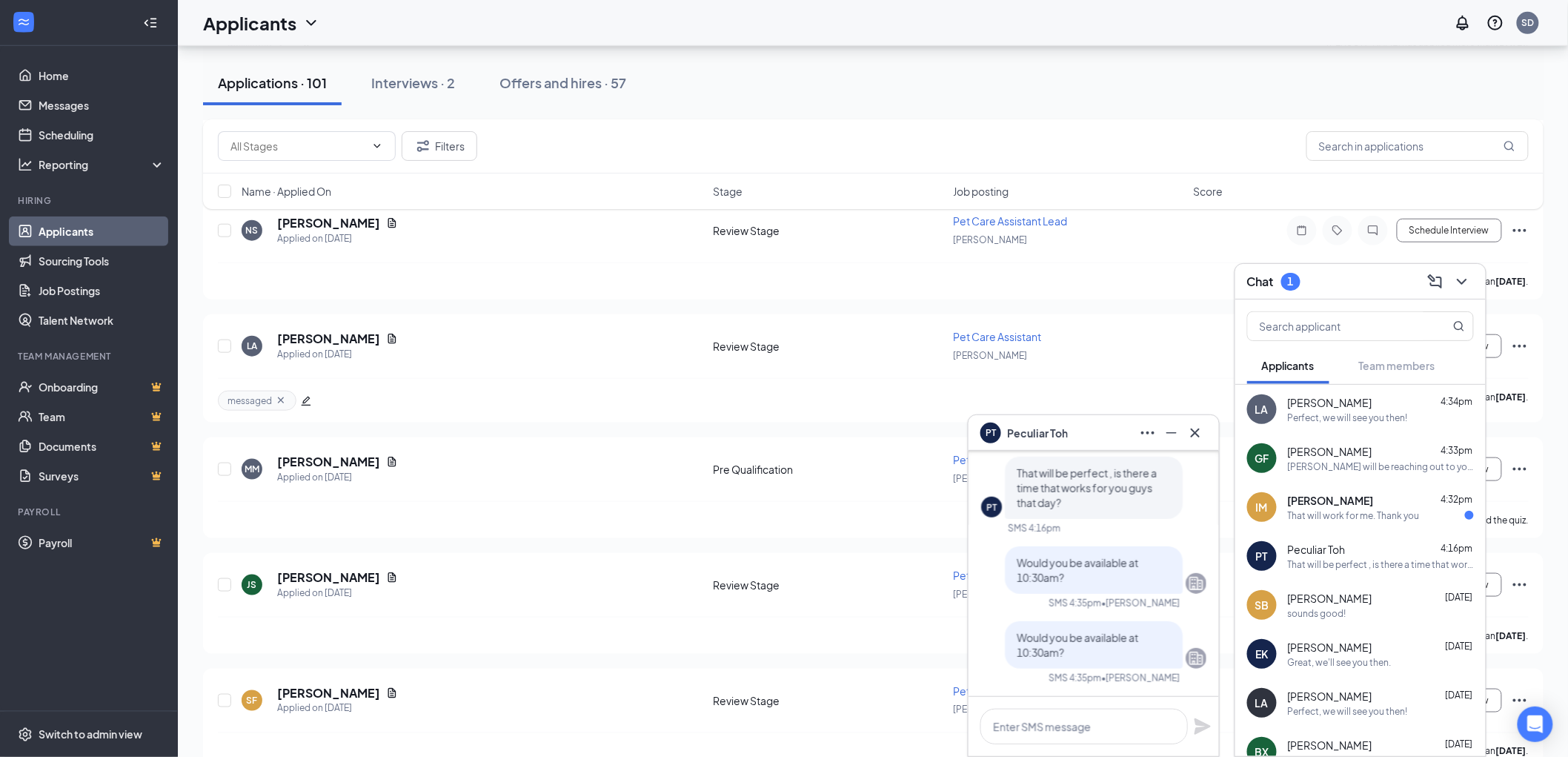
click at [1361, 514] on div "That will work for me. Thank you" at bounding box center [1354, 515] width 132 height 13
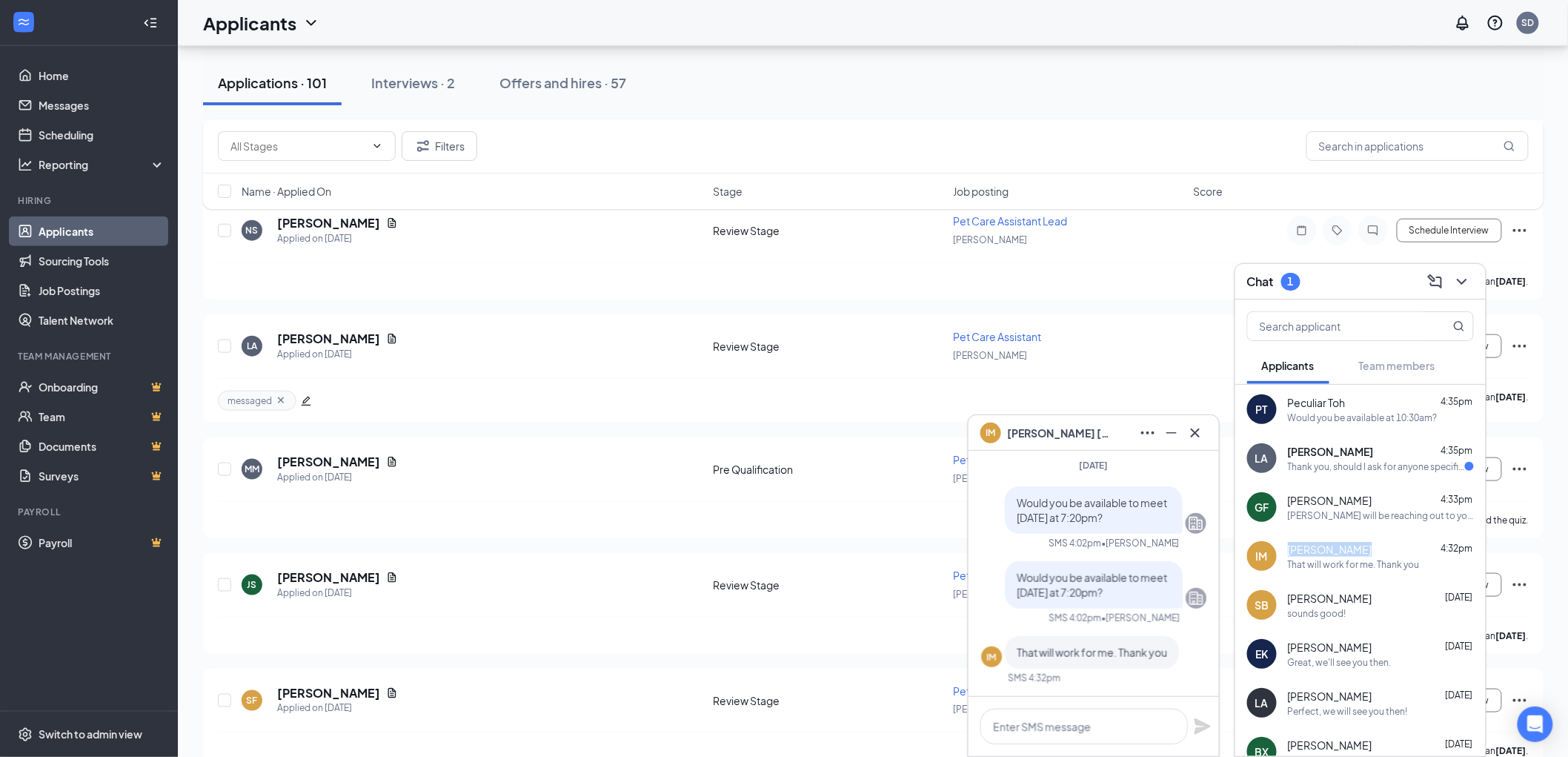
drag, startPoint x: 1355, startPoint y: 545, endPoint x: 1287, endPoint y: 547, distance: 68.0
click at [1287, 547] on div "IM Isabel Melton 4:32pm That will work for me. Thank you" at bounding box center [1361, 555] width 251 height 49
copy span "Isabel Melton"
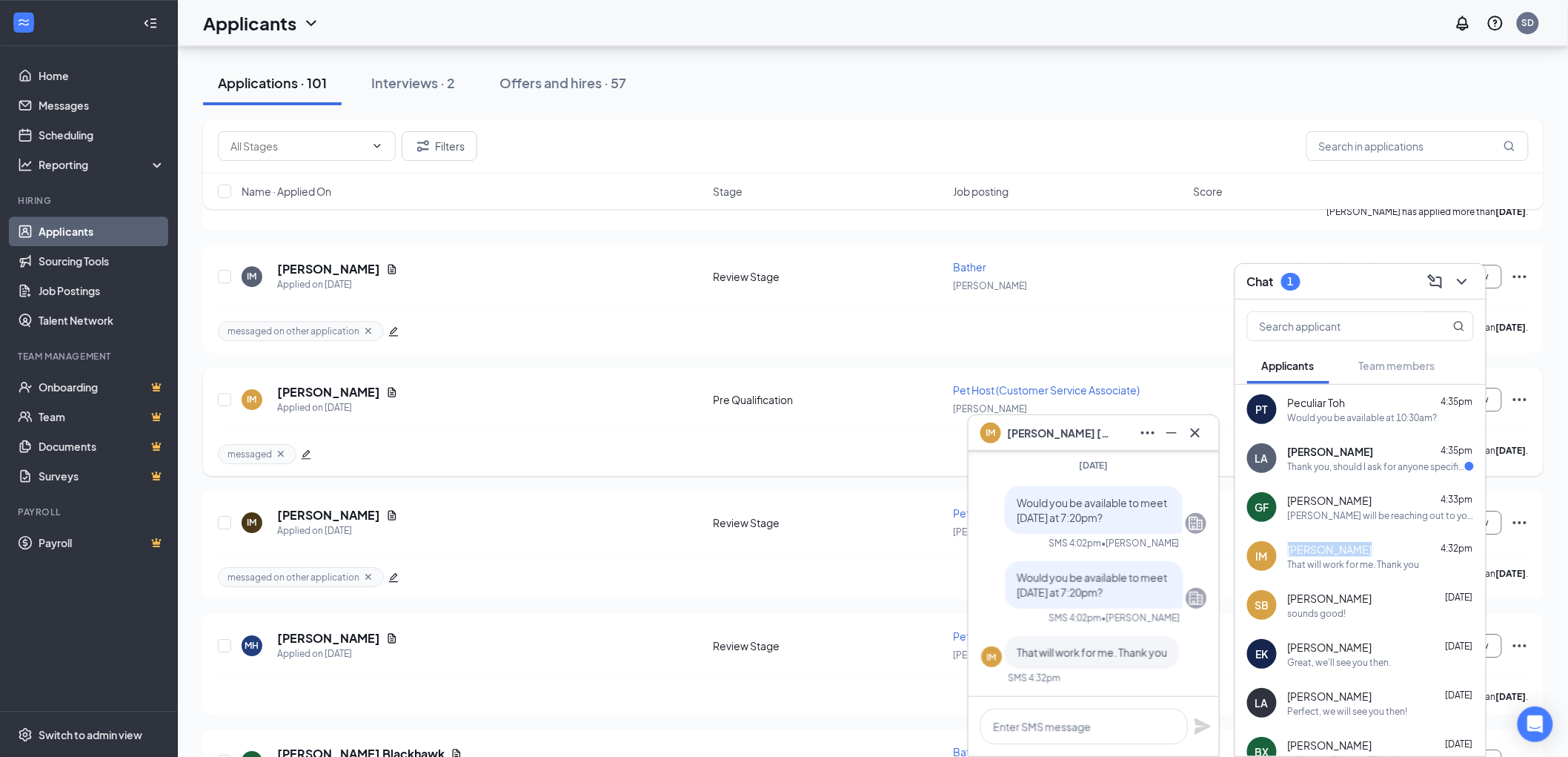
scroll to position [8730, 0]
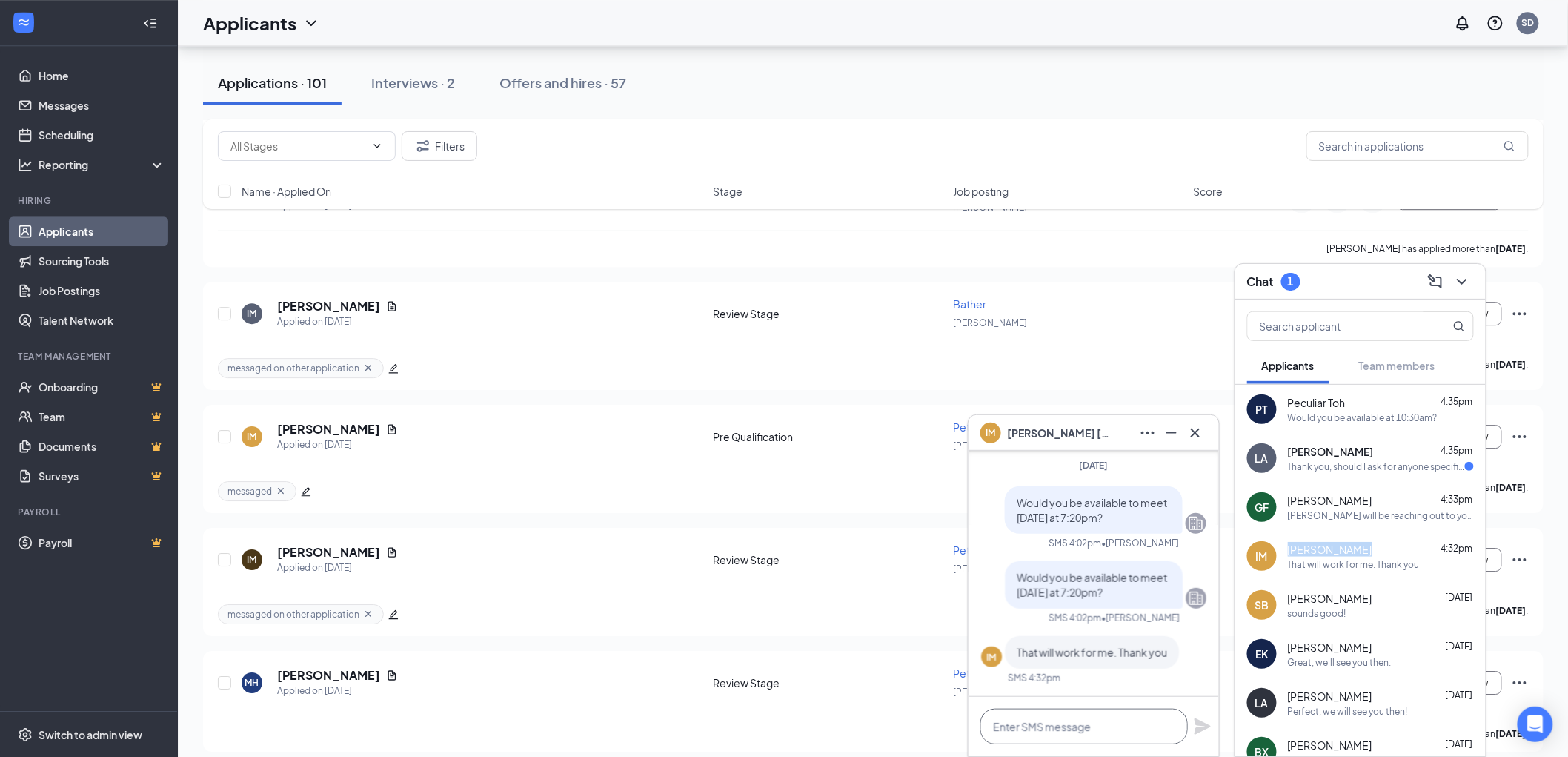
click at [1111, 739] on textarea at bounding box center [1085, 726] width 207 height 36
type textarea "Perfect, we will see you then!"
click at [1196, 729] on icon "Plane" at bounding box center [1203, 726] width 18 height 18
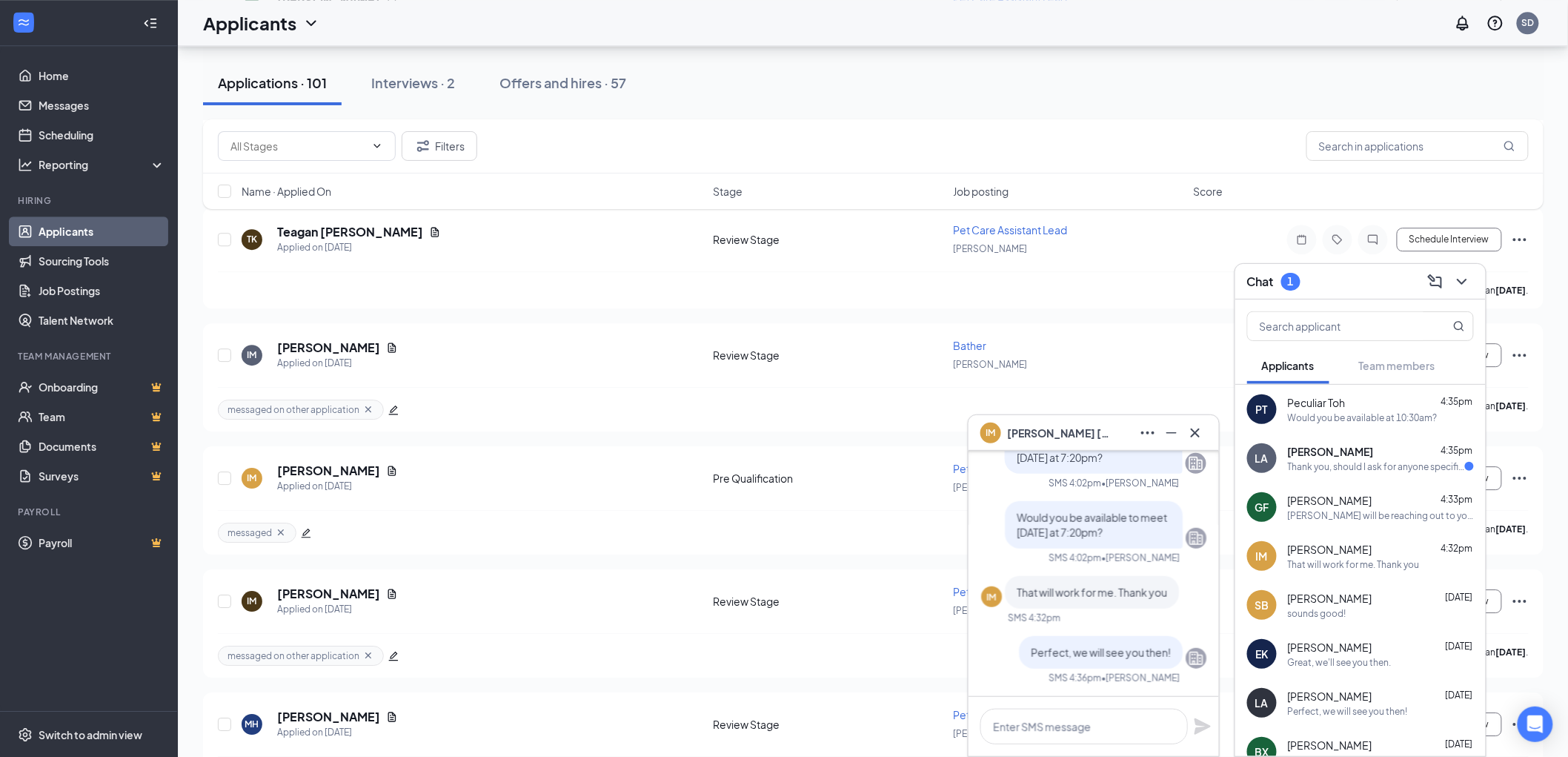
scroll to position [8648, 0]
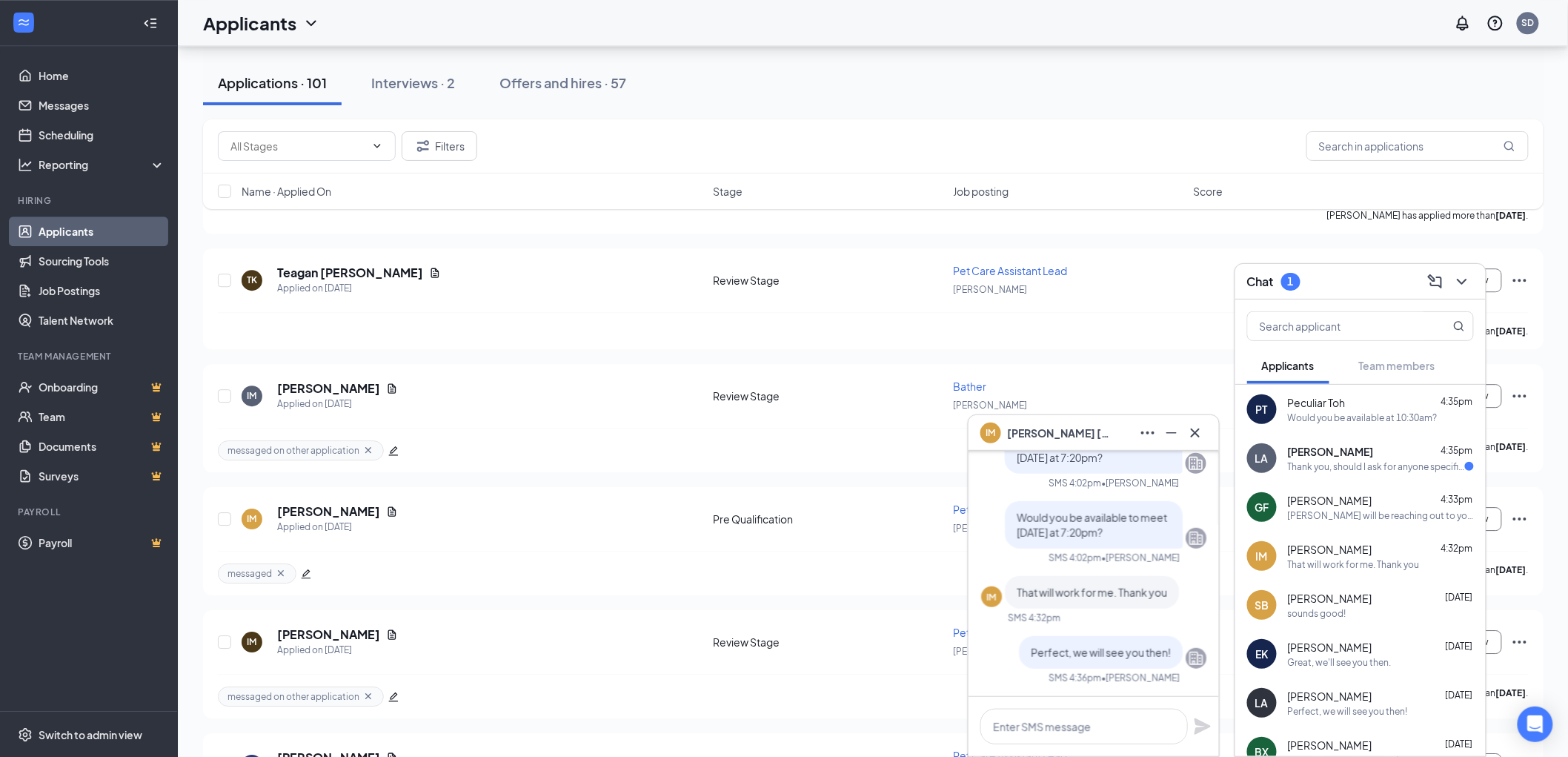
click at [1326, 462] on div "Thank you, should I ask for anyone specific?" at bounding box center [1376, 466] width 177 height 13
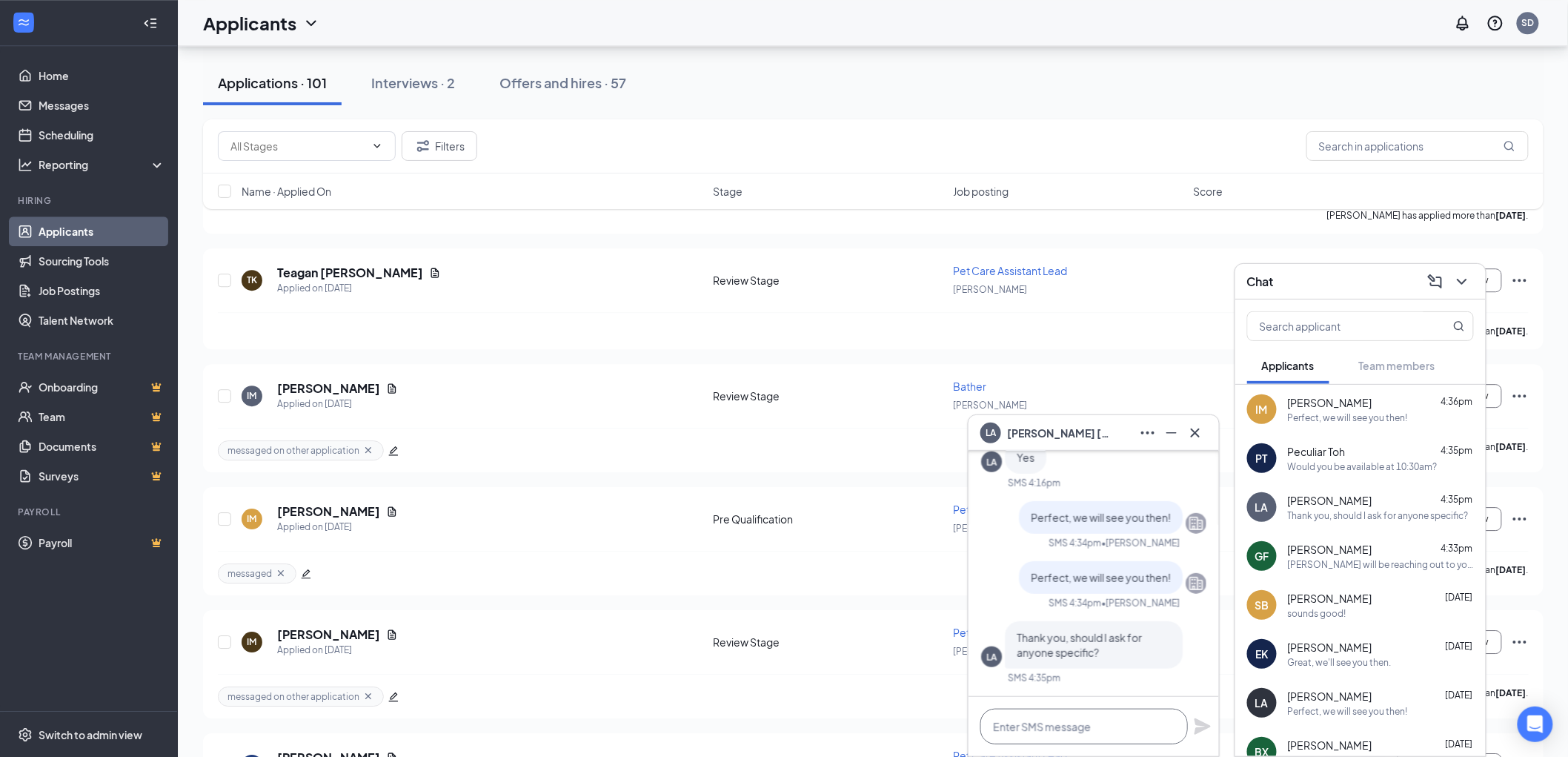
click at [1079, 732] on textarea at bounding box center [1085, 726] width 207 height 36
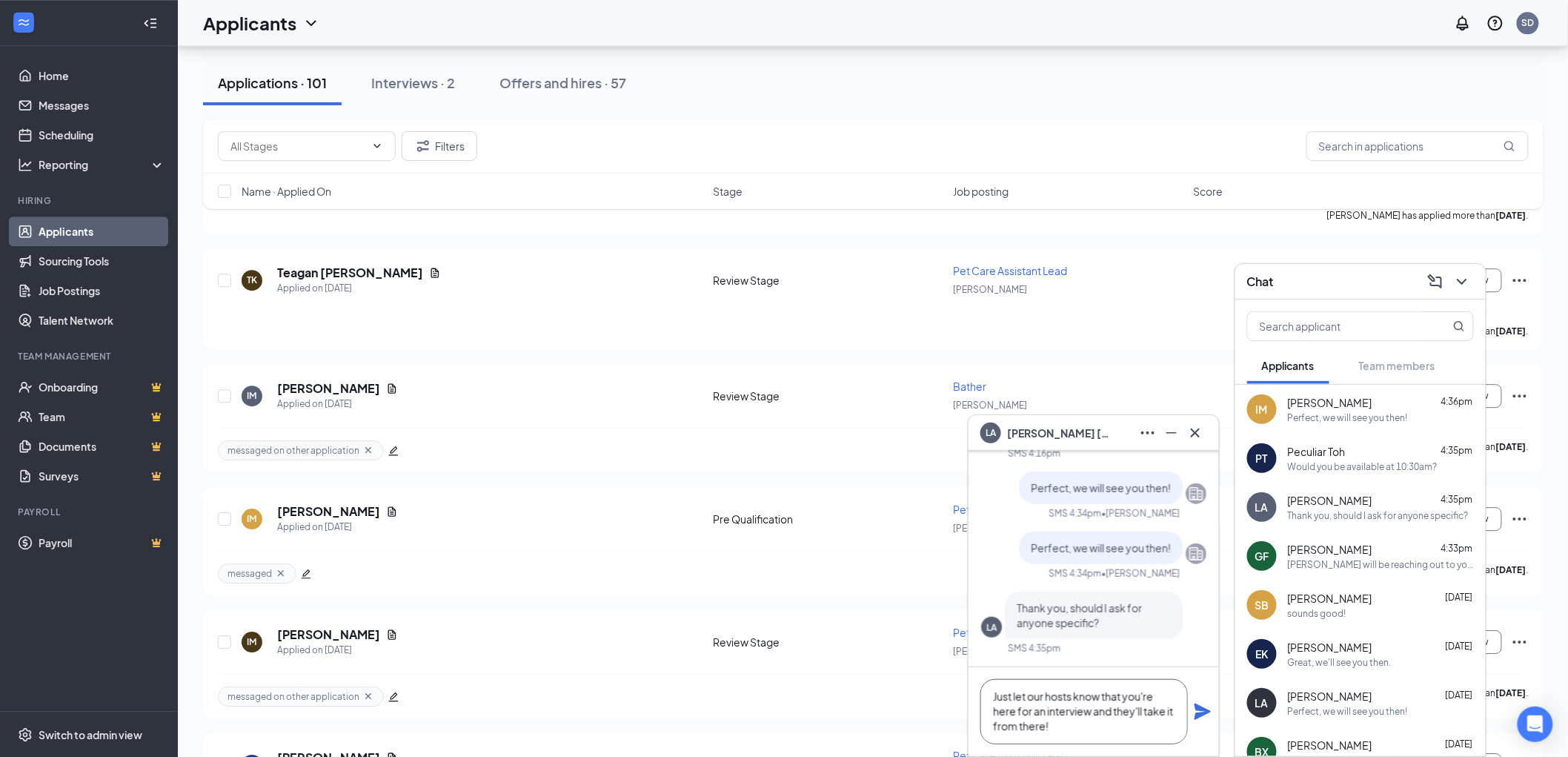
type textarea "Just let our hosts know that you're here for an interview and they'll take it f…"
click at [1198, 710] on icon "Plane" at bounding box center [1203, 711] width 18 height 18
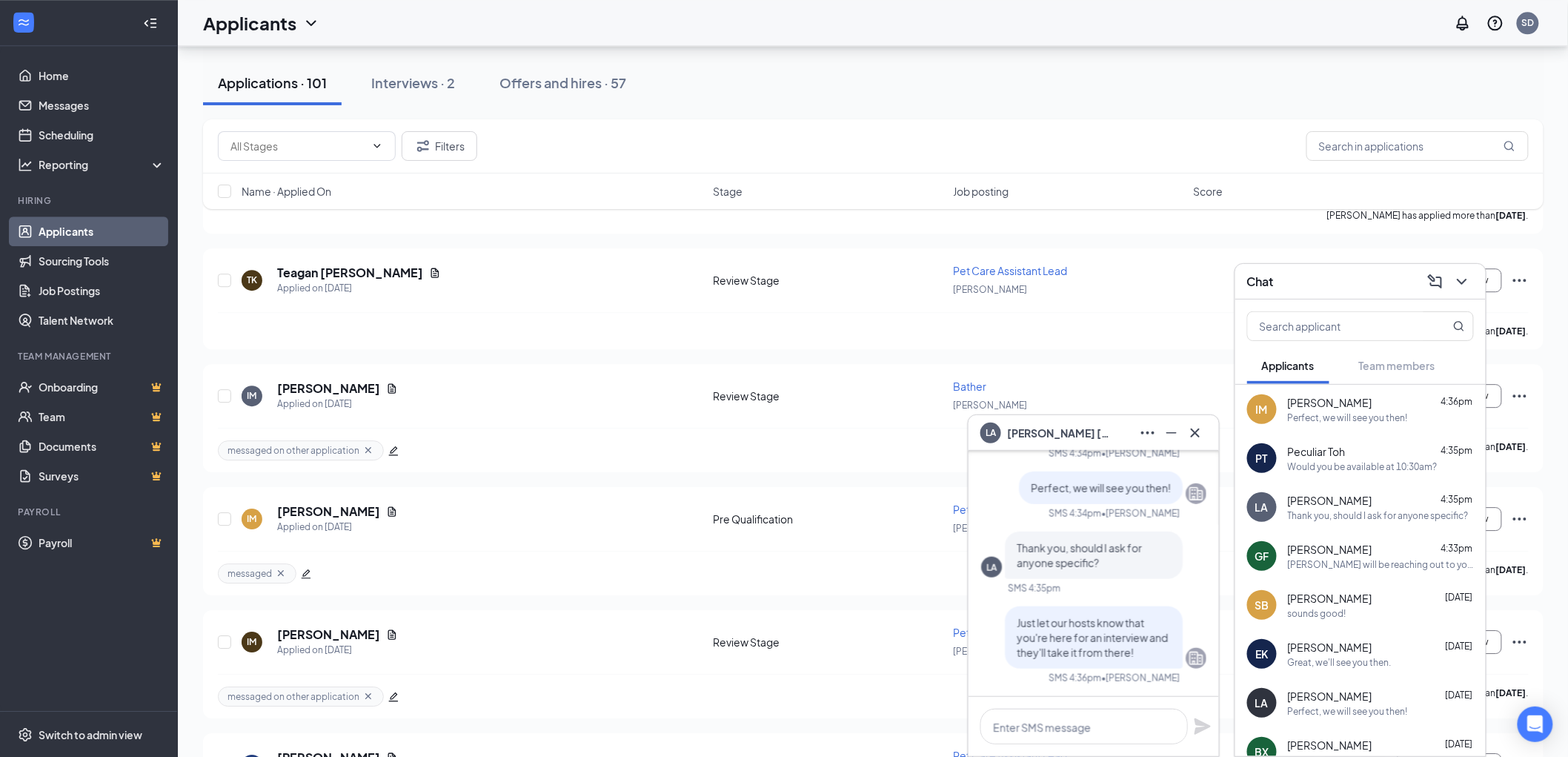
click at [1042, 425] on span "Logan Antiel" at bounding box center [1059, 432] width 104 height 16
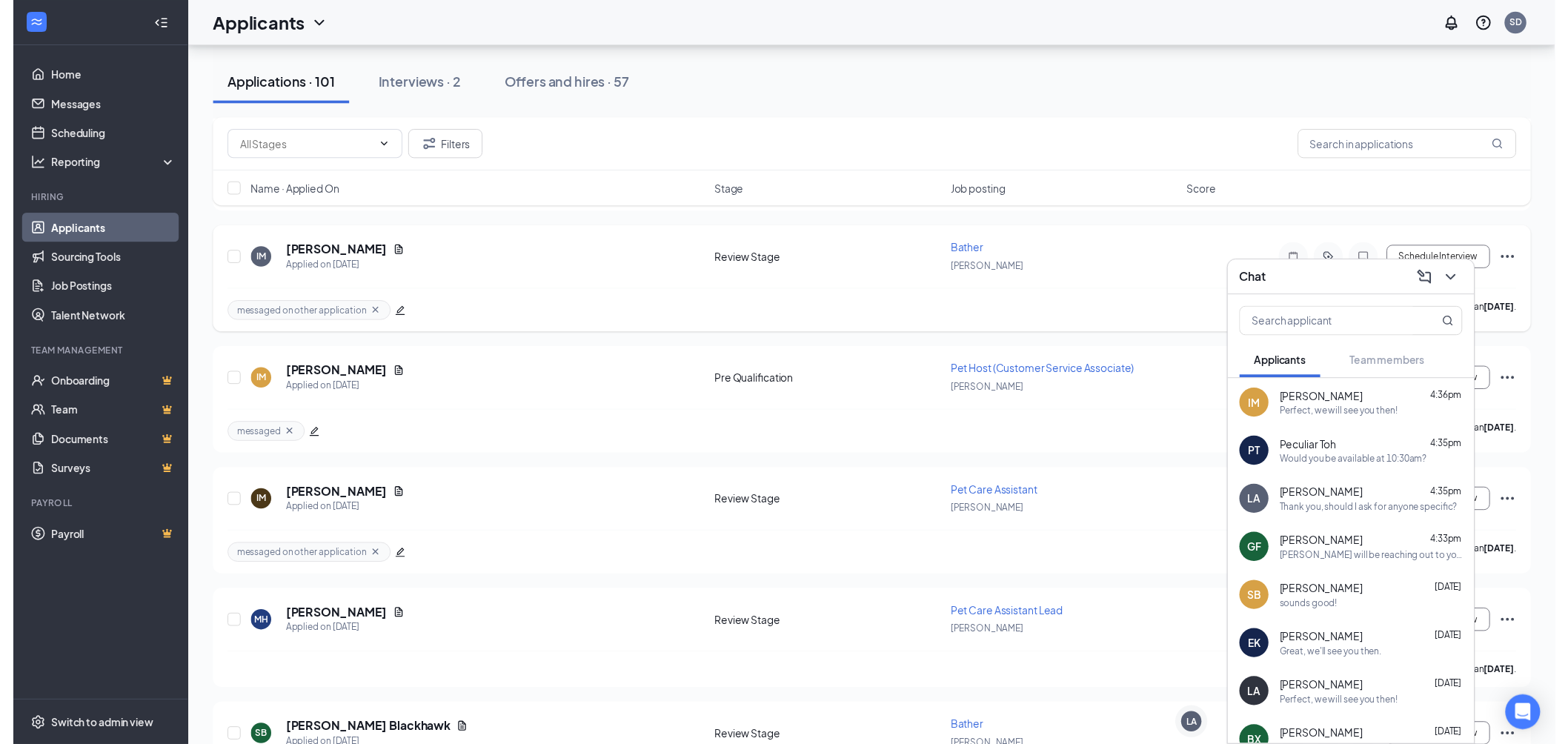
scroll to position [8725, 0]
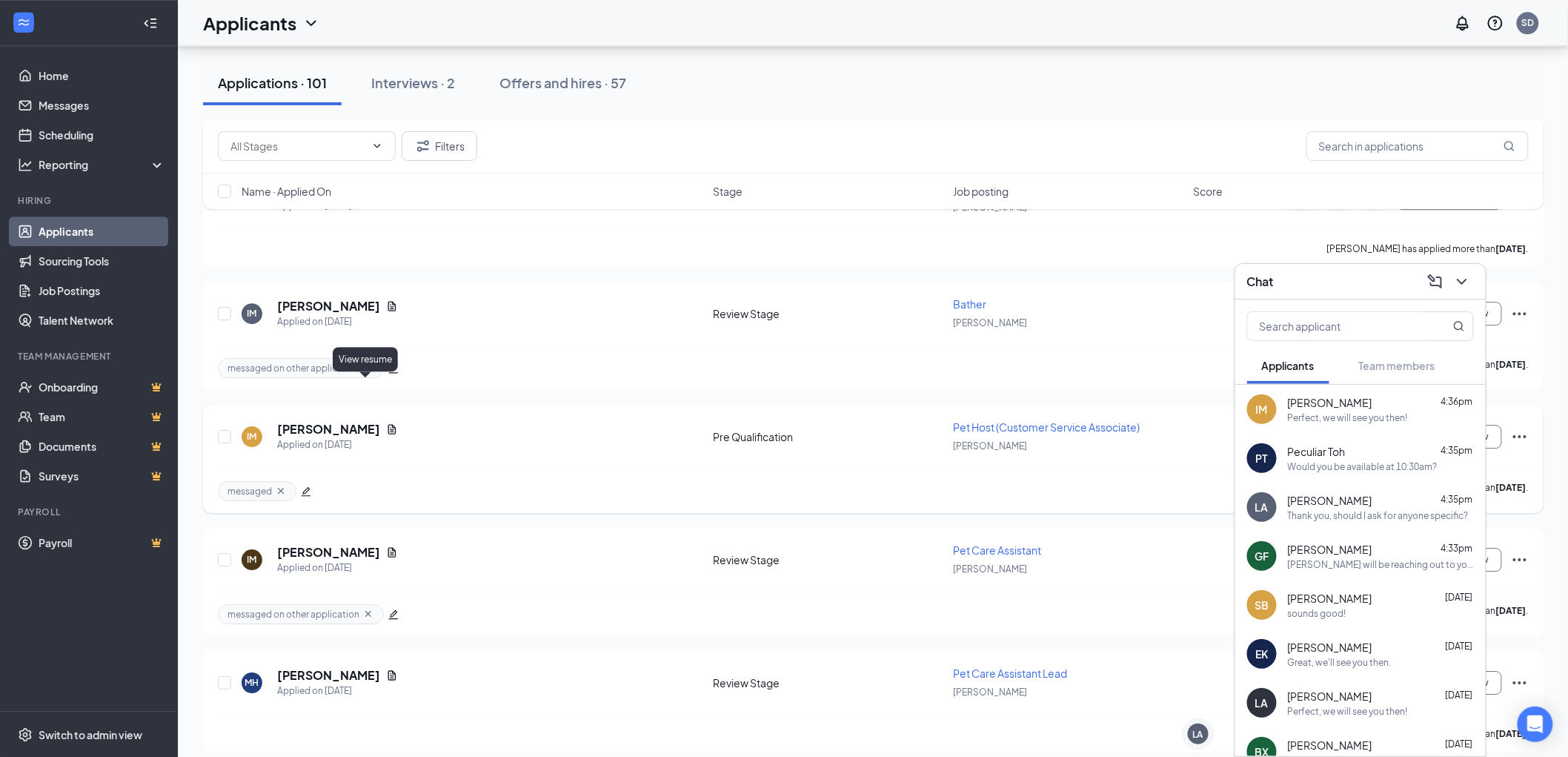
click at [386, 423] on icon "Document" at bounding box center [392, 429] width 12 height 12
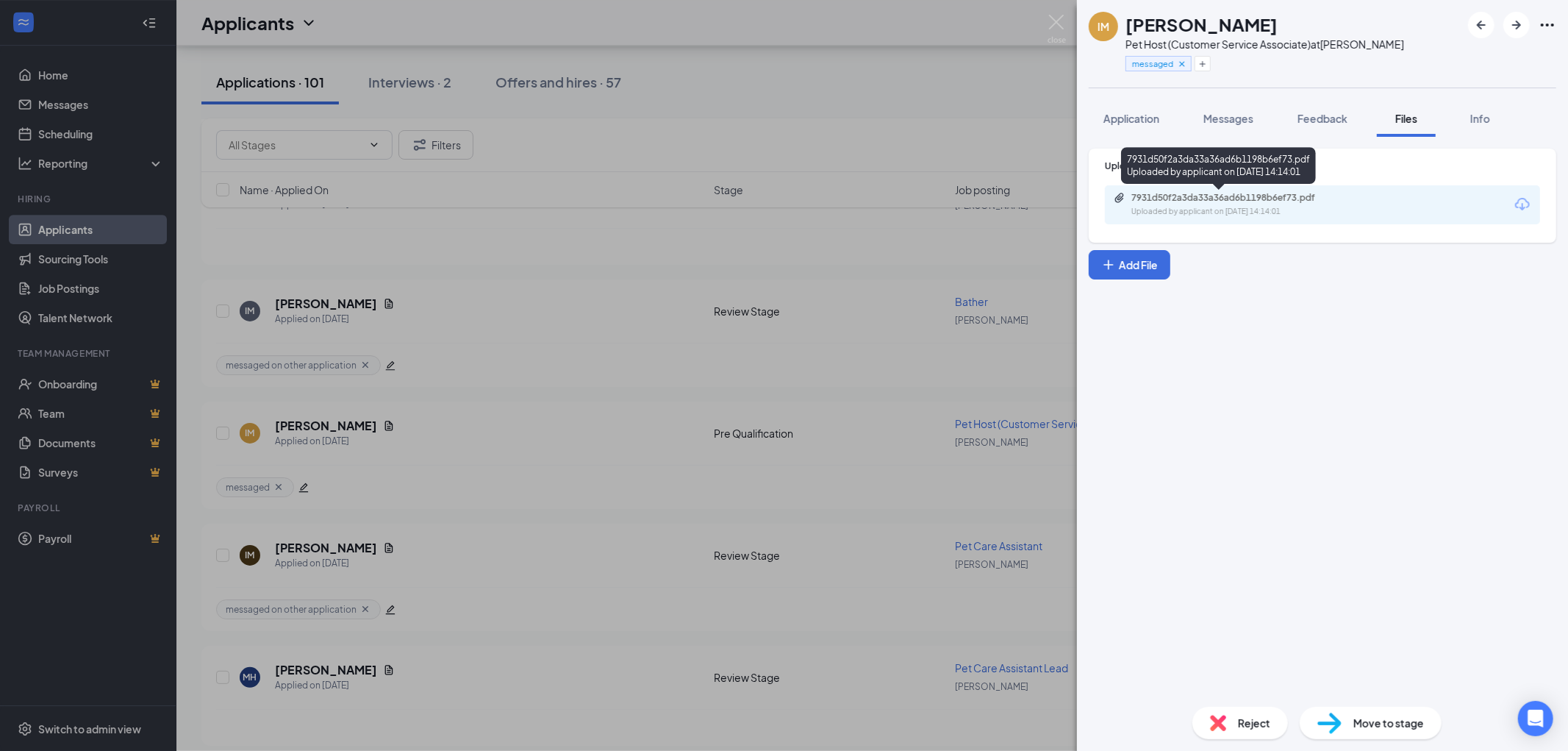
click at [1290, 193] on div "7931d50f2a3da33a36ad6b1198b6ef73.pdf" at bounding box center [1234, 198] width 206 height 12
click at [1052, 12] on div "IM Isabel Melton Pet Host (Customer Service Associate) at Blaine messaged Appli…" at bounding box center [784, 375] width 1568 height 751
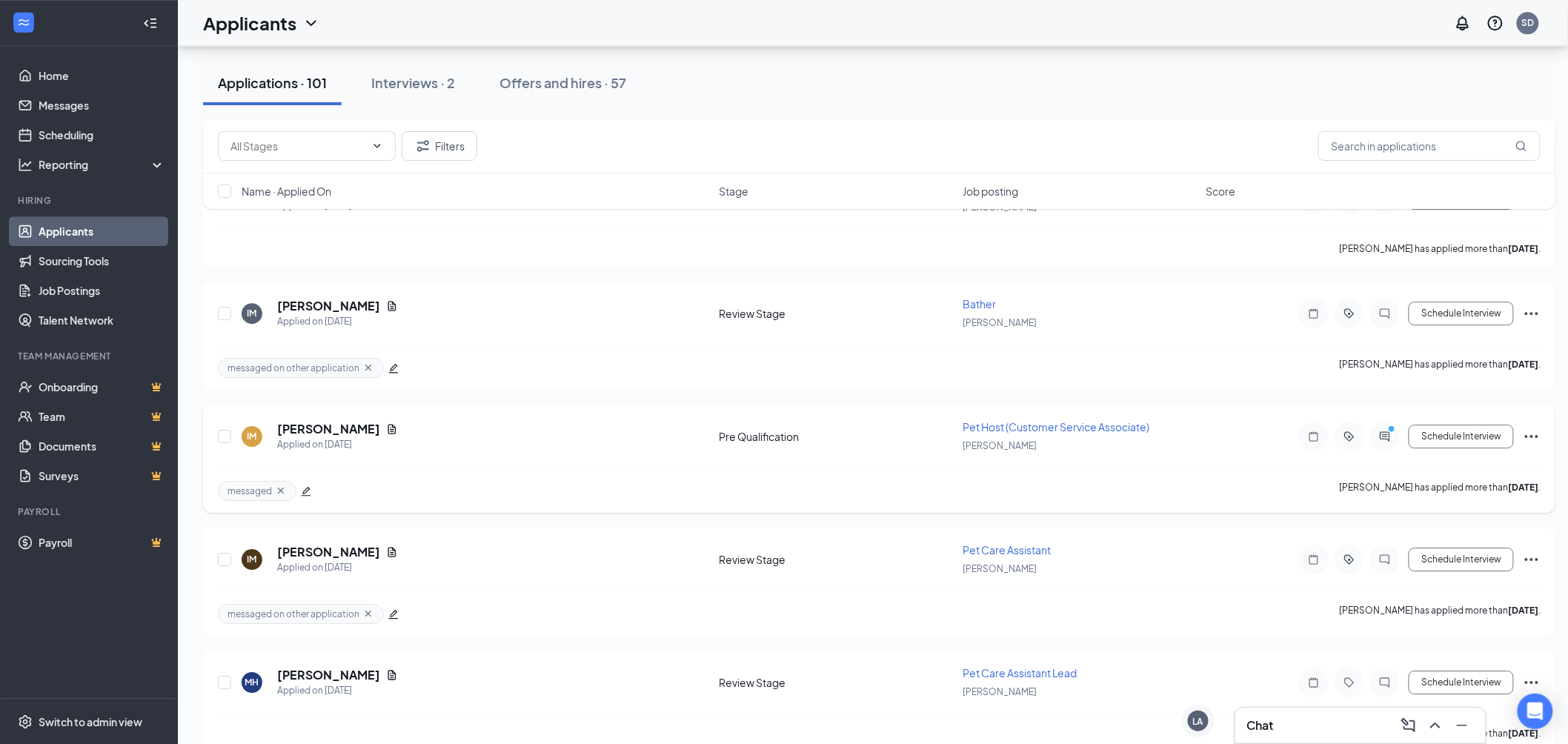
click at [1343, 431] on icon "ActiveTag" at bounding box center [1349, 436] width 18 height 12
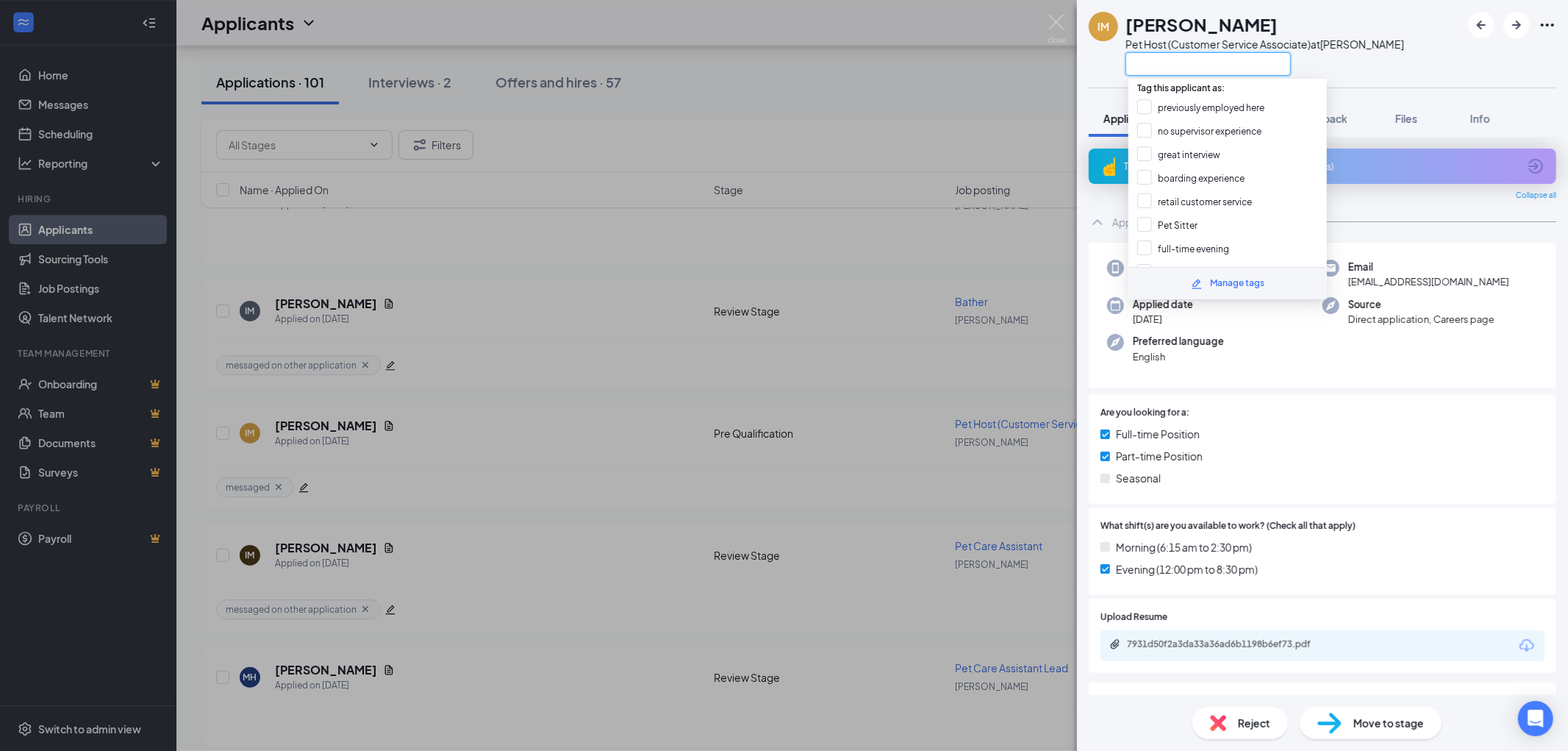
click at [1196, 62] on input "text" at bounding box center [1208, 64] width 165 height 23
type input "inter"
click at [1232, 131] on input "inter view Scheduled" at bounding box center [1191, 139] width 106 height 16
checkbox input "true"
click at [1376, 35] on div "IM Isabel Melton Pet Host (Customer Service Associate) at Blaine inter" at bounding box center [1322, 43] width 491 height 87
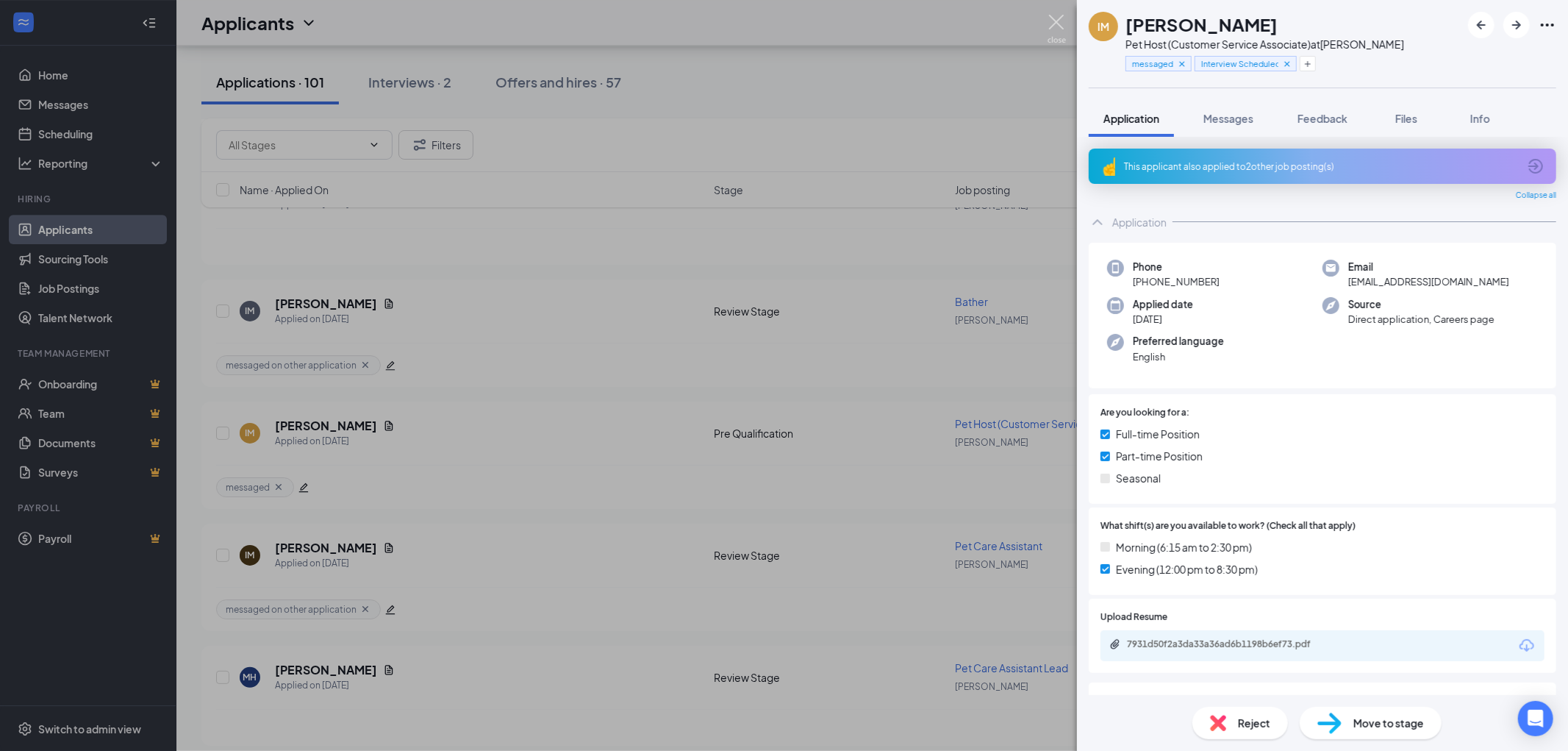
click at [1053, 21] on img at bounding box center [1057, 29] width 18 height 29
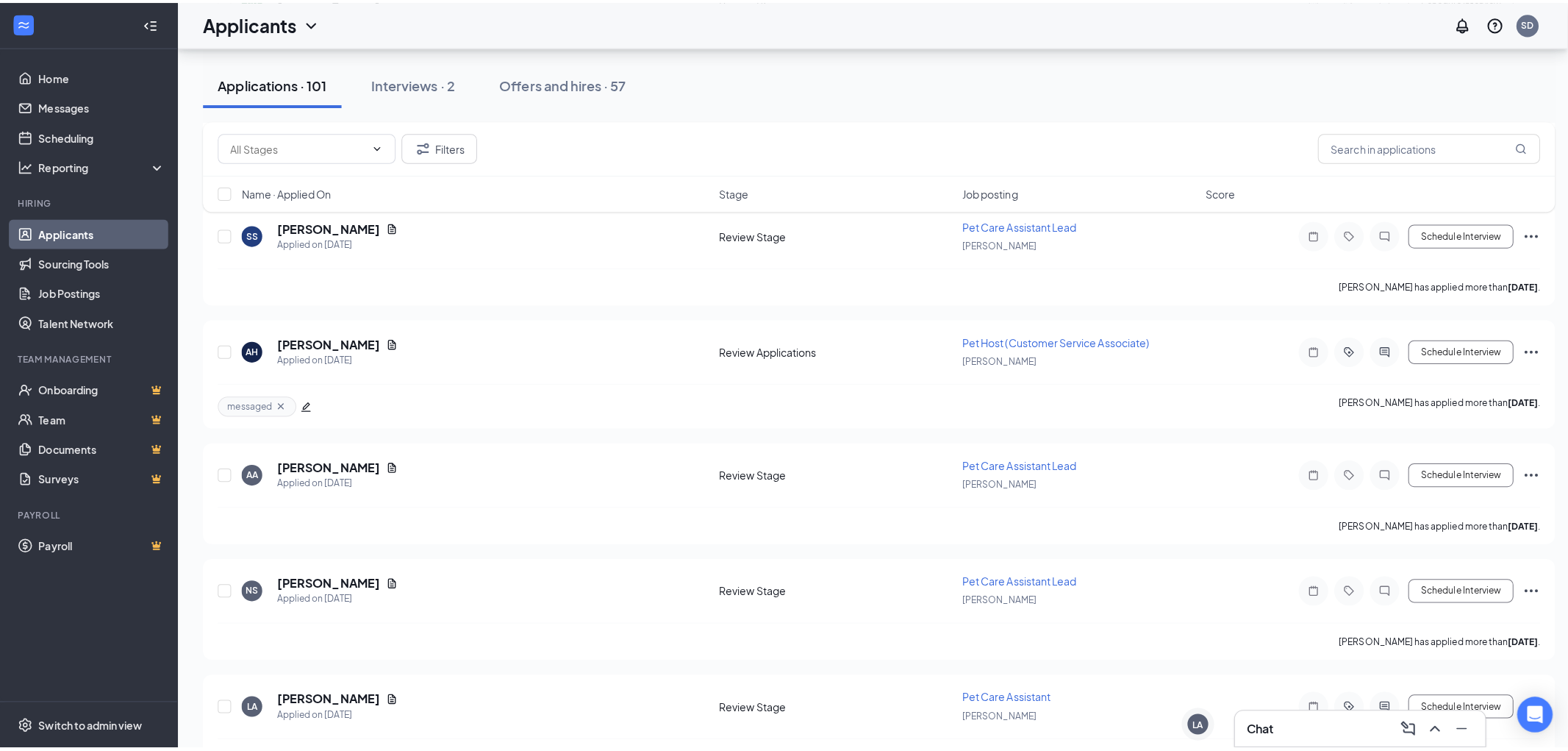
scroll to position [9724, 0]
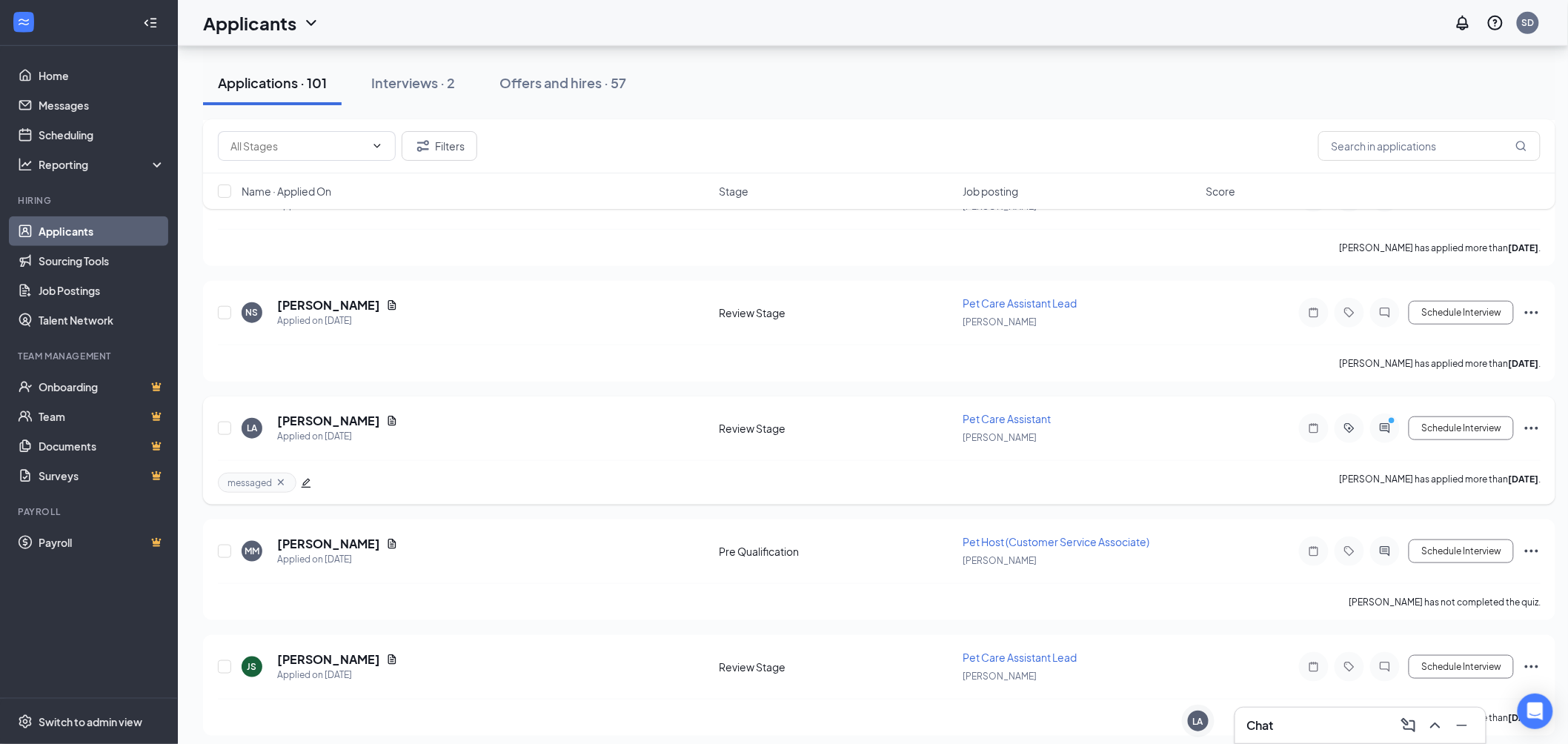
click at [308, 478] on icon "edit" at bounding box center [306, 483] width 10 height 10
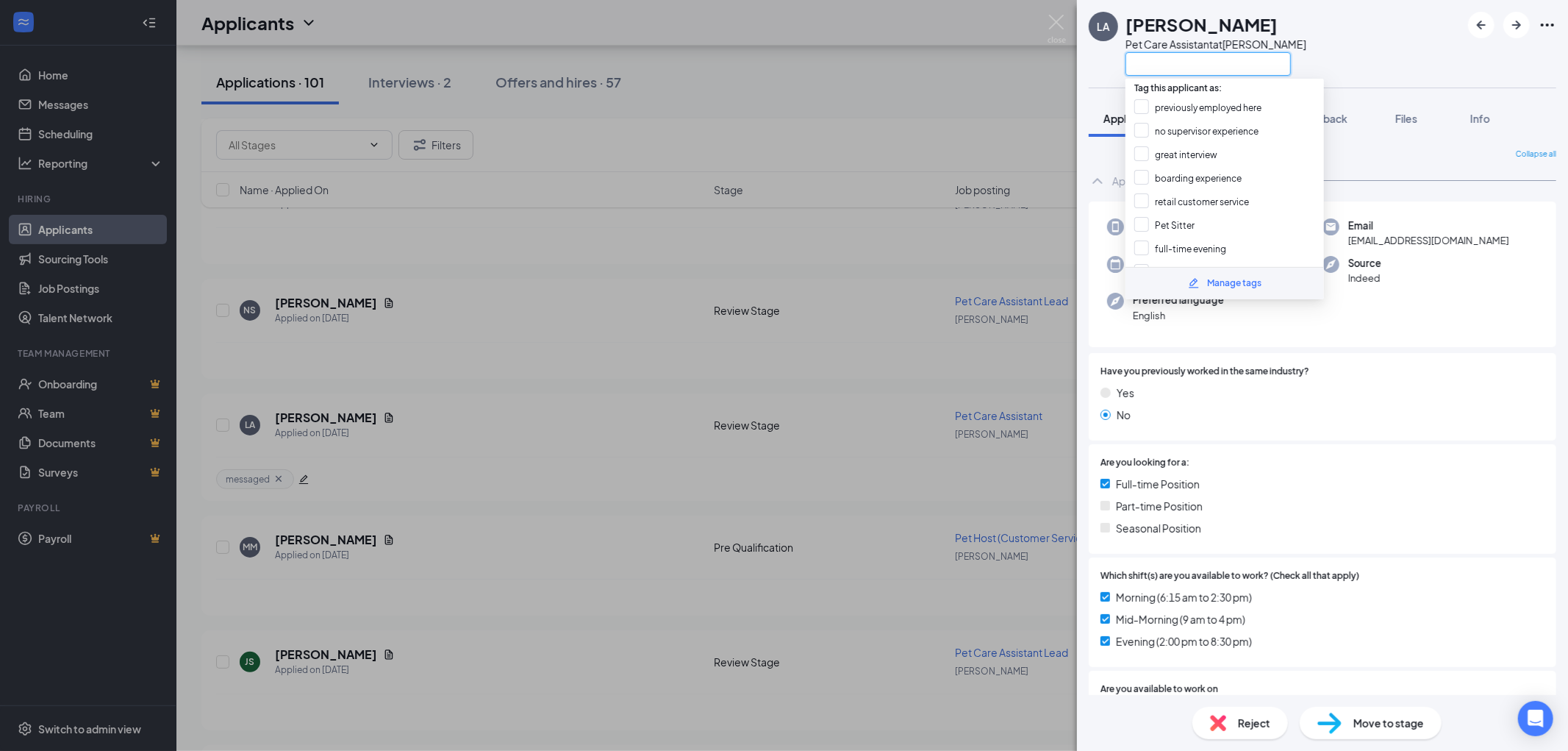
click at [1235, 56] on input "text" at bounding box center [1208, 64] width 165 height 23
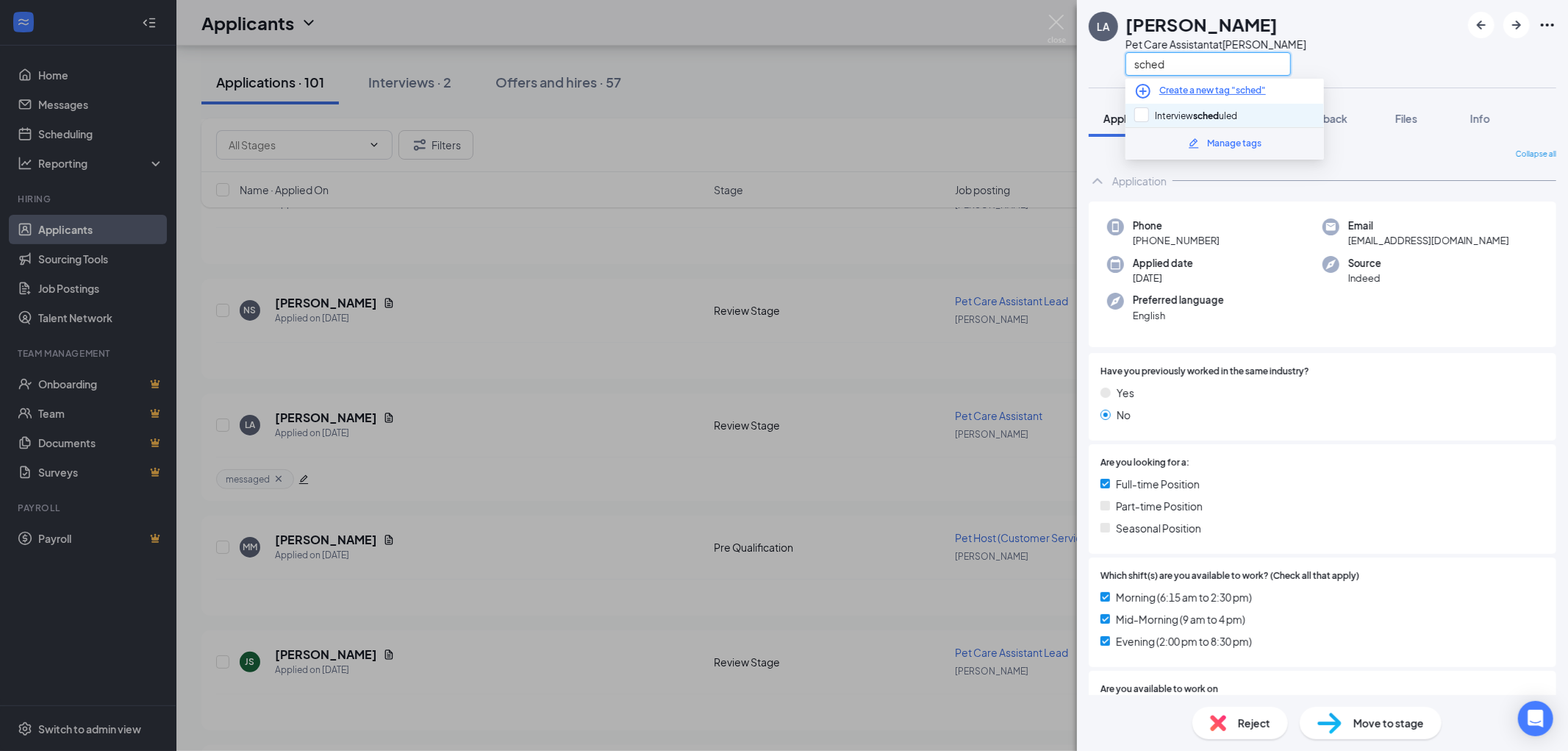
type input "sched"
click at [1238, 104] on div "Interview sched uled" at bounding box center [1225, 115] width 198 height 23
checkbox input "true"
click at [1339, 31] on div "LA Logan Antiel Pet Care Assistant at Blaine sched" at bounding box center [1322, 43] width 491 height 87
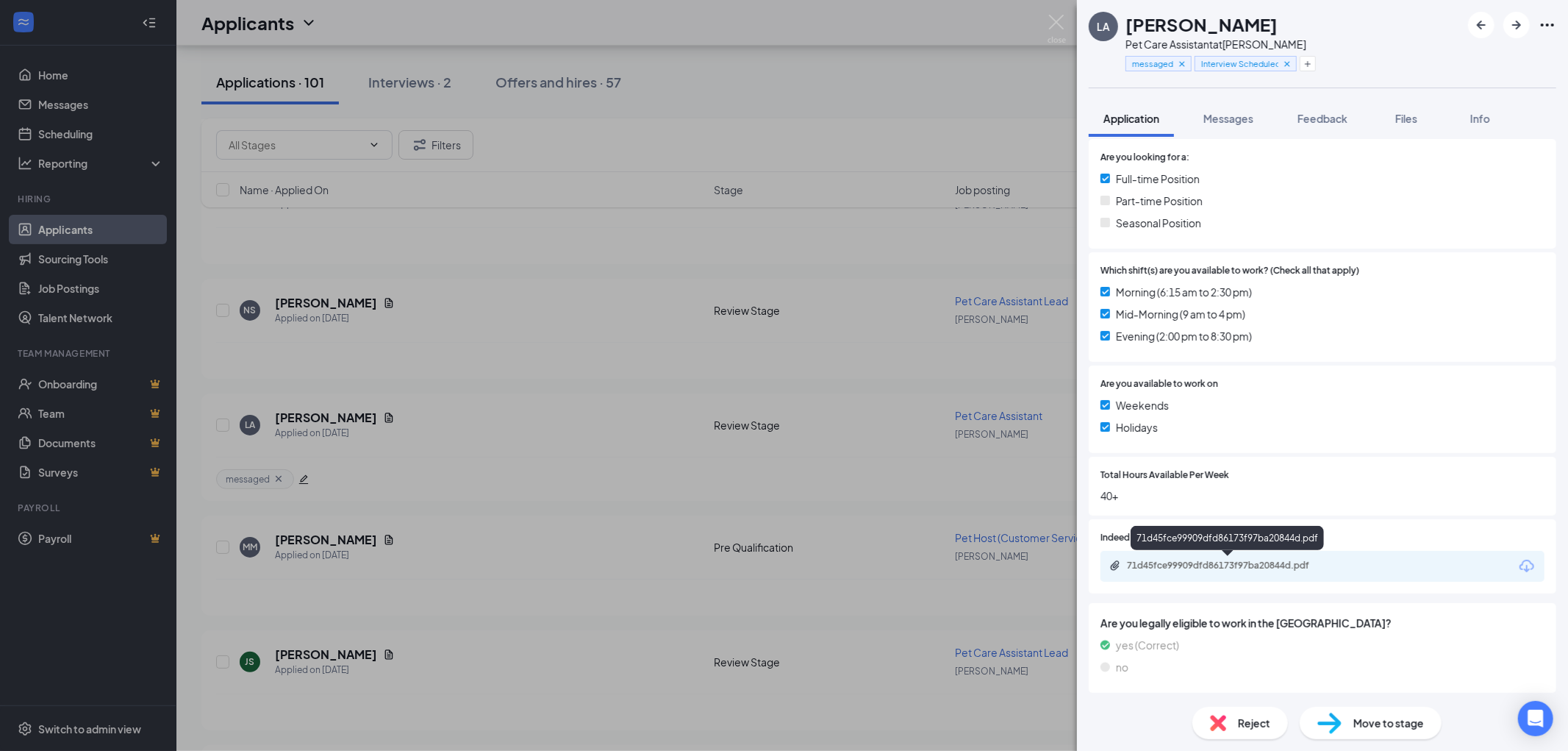
click at [1237, 565] on div "71d45fce99909dfd86173f97ba20844d.pdf" at bounding box center [1230, 565] width 206 height 12
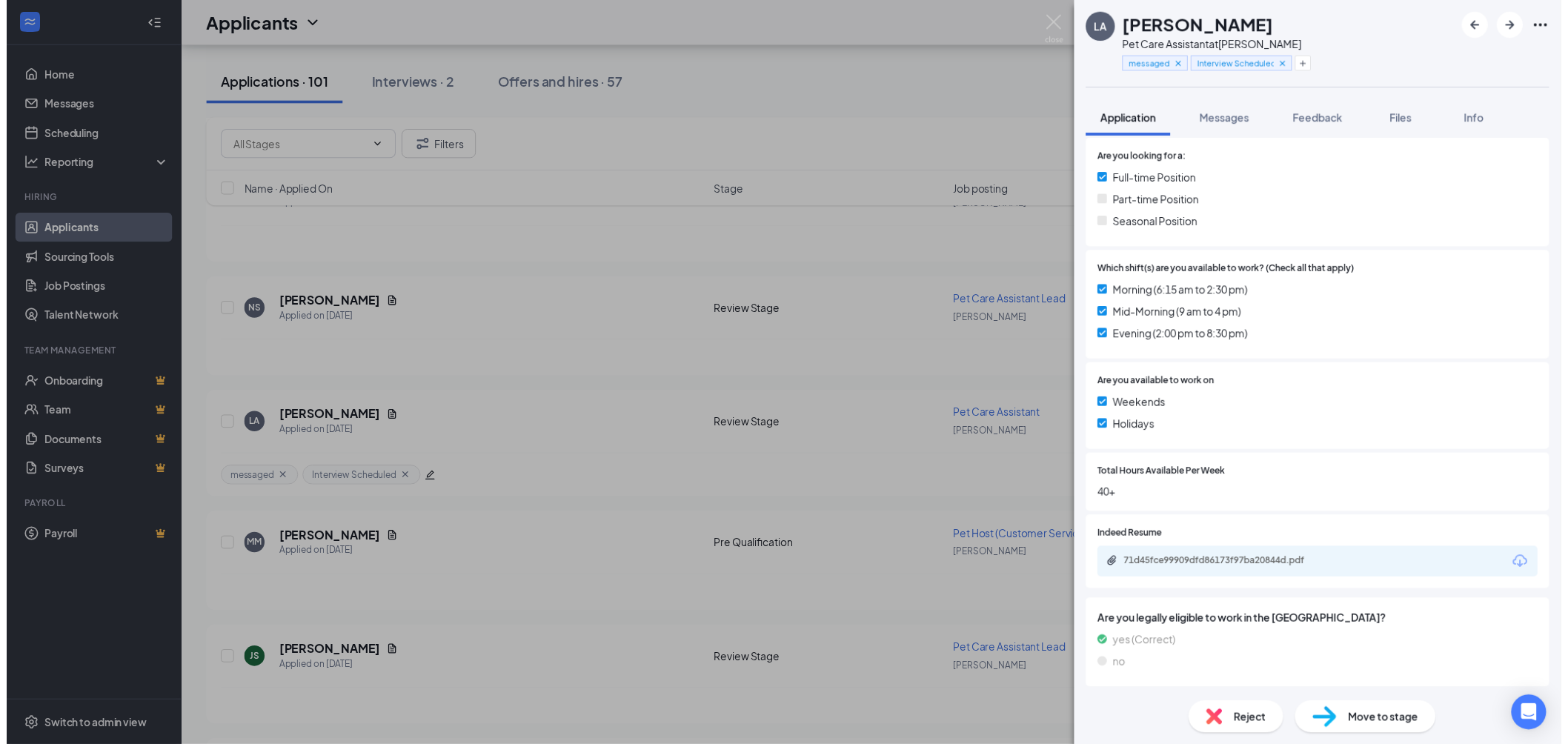
scroll to position [302, 0]
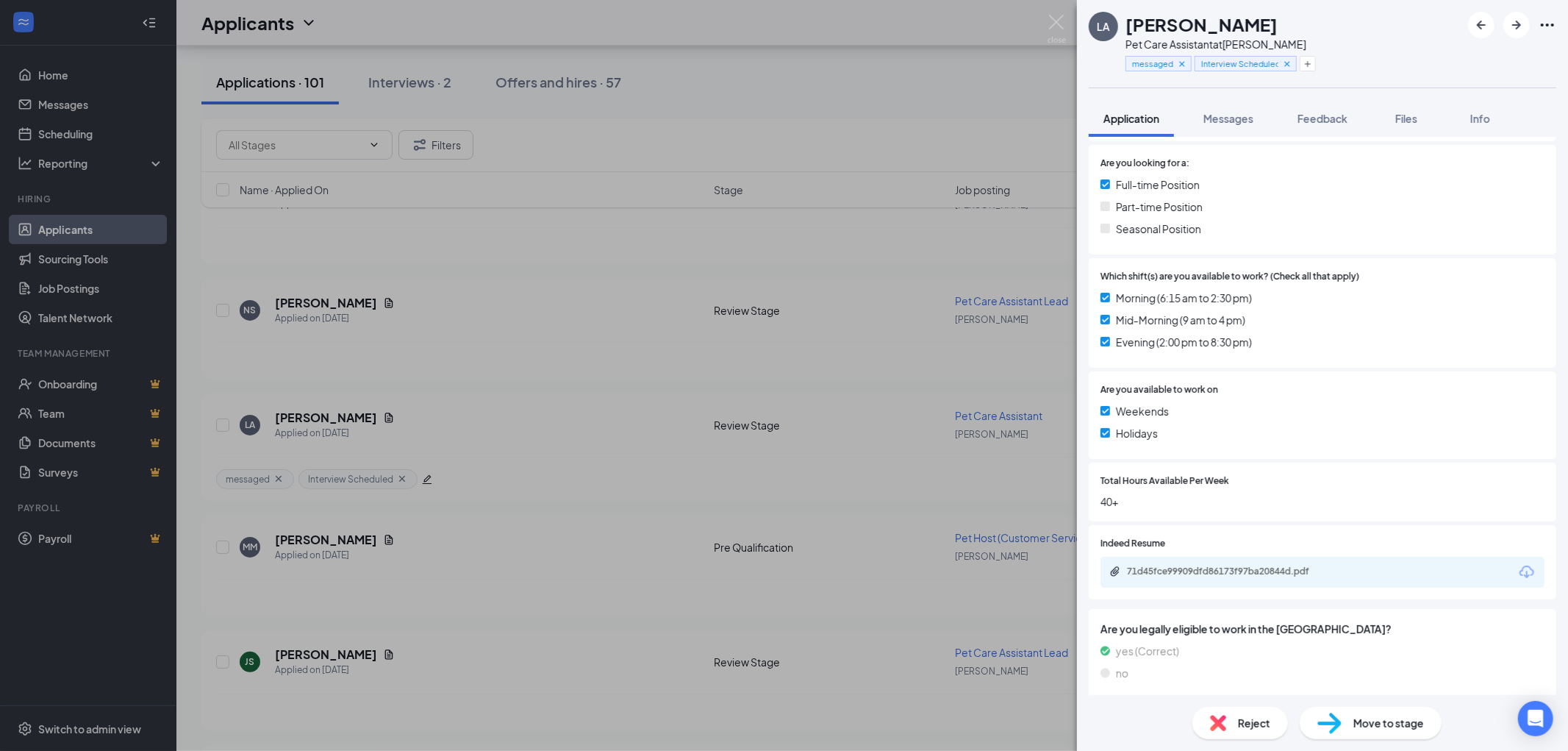
click at [1053, 17] on img at bounding box center [1057, 29] width 18 height 29
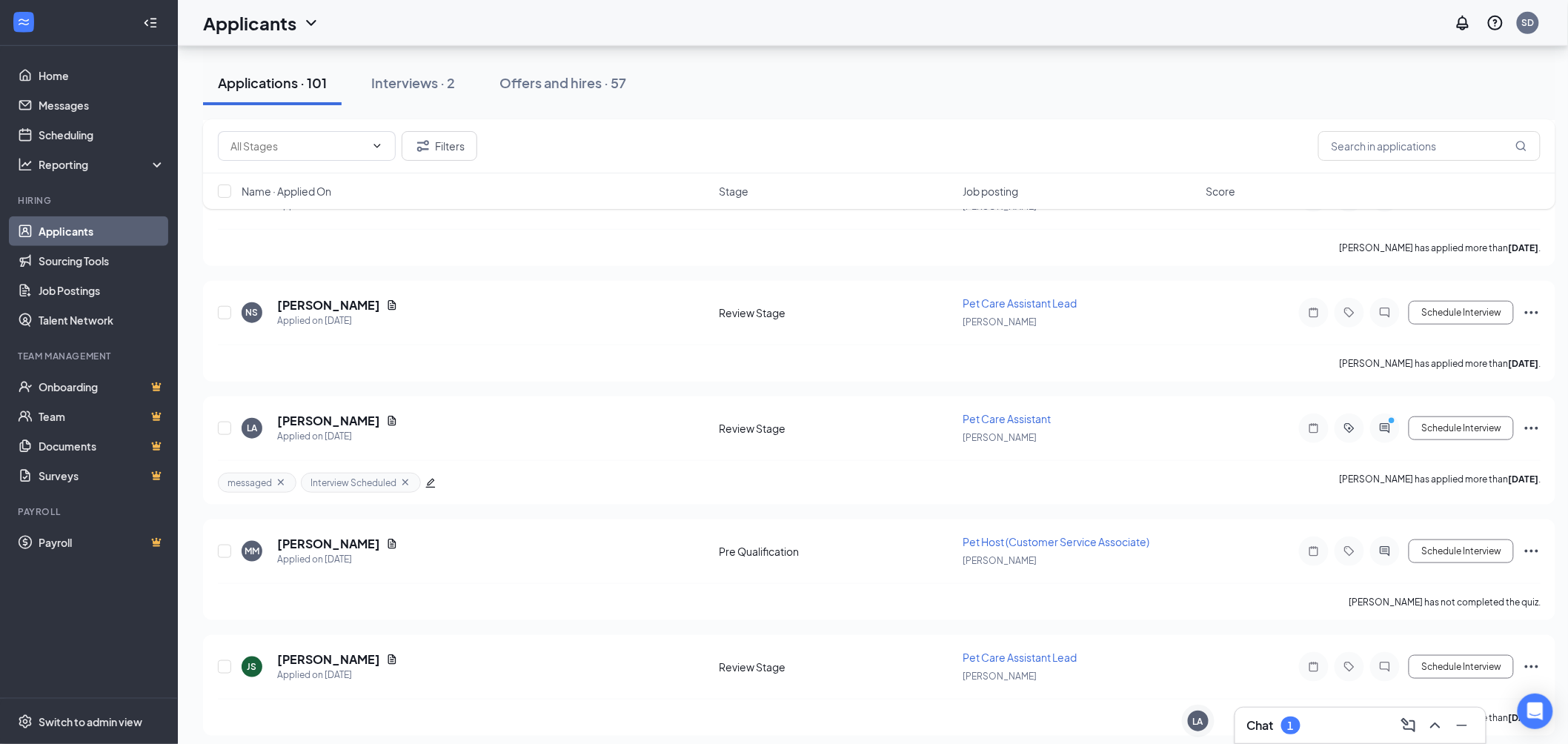
click at [1336, 721] on div "Chat 1" at bounding box center [1361, 725] width 227 height 23
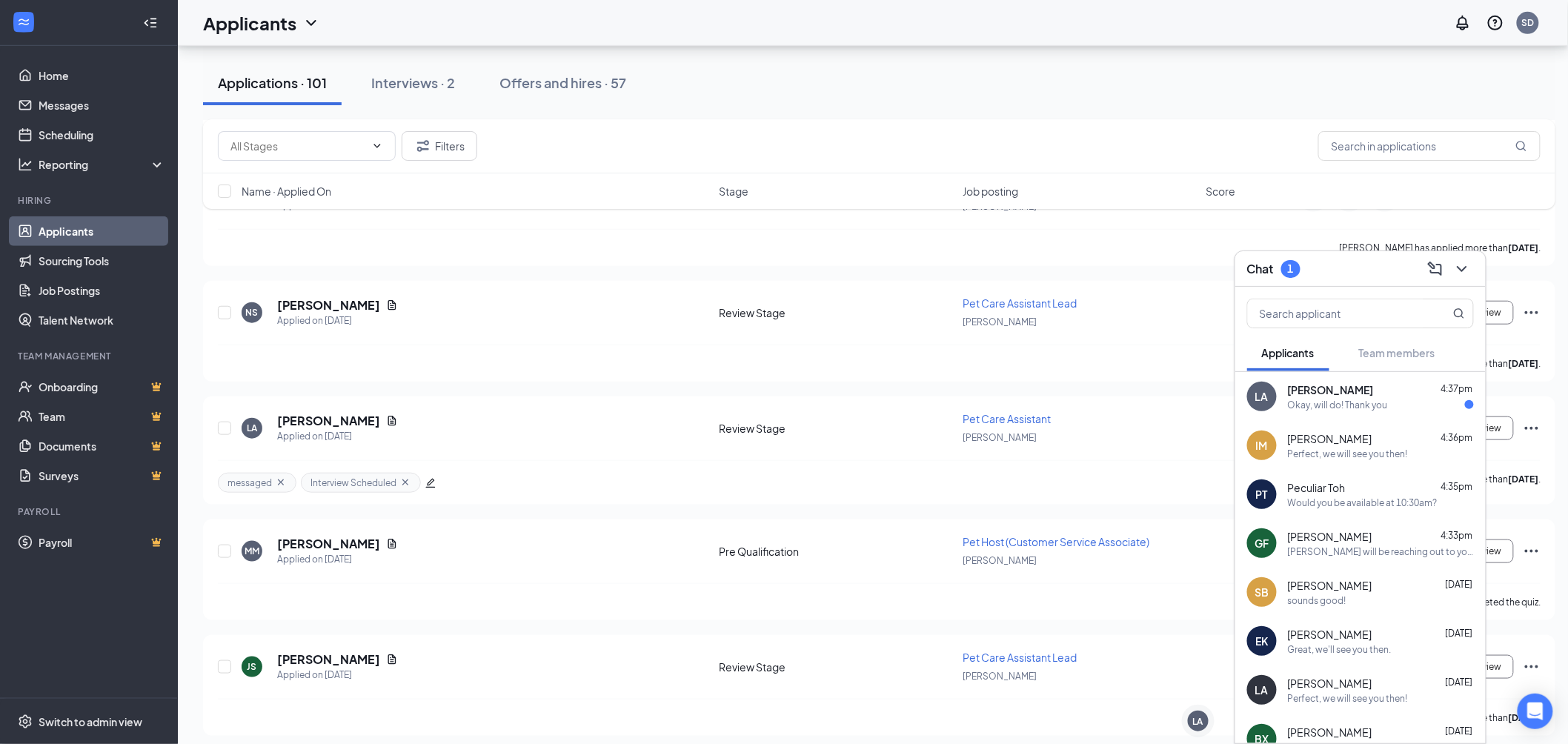
click at [1361, 399] on div "Okay, will do! Thank you" at bounding box center [1338, 405] width 100 height 13
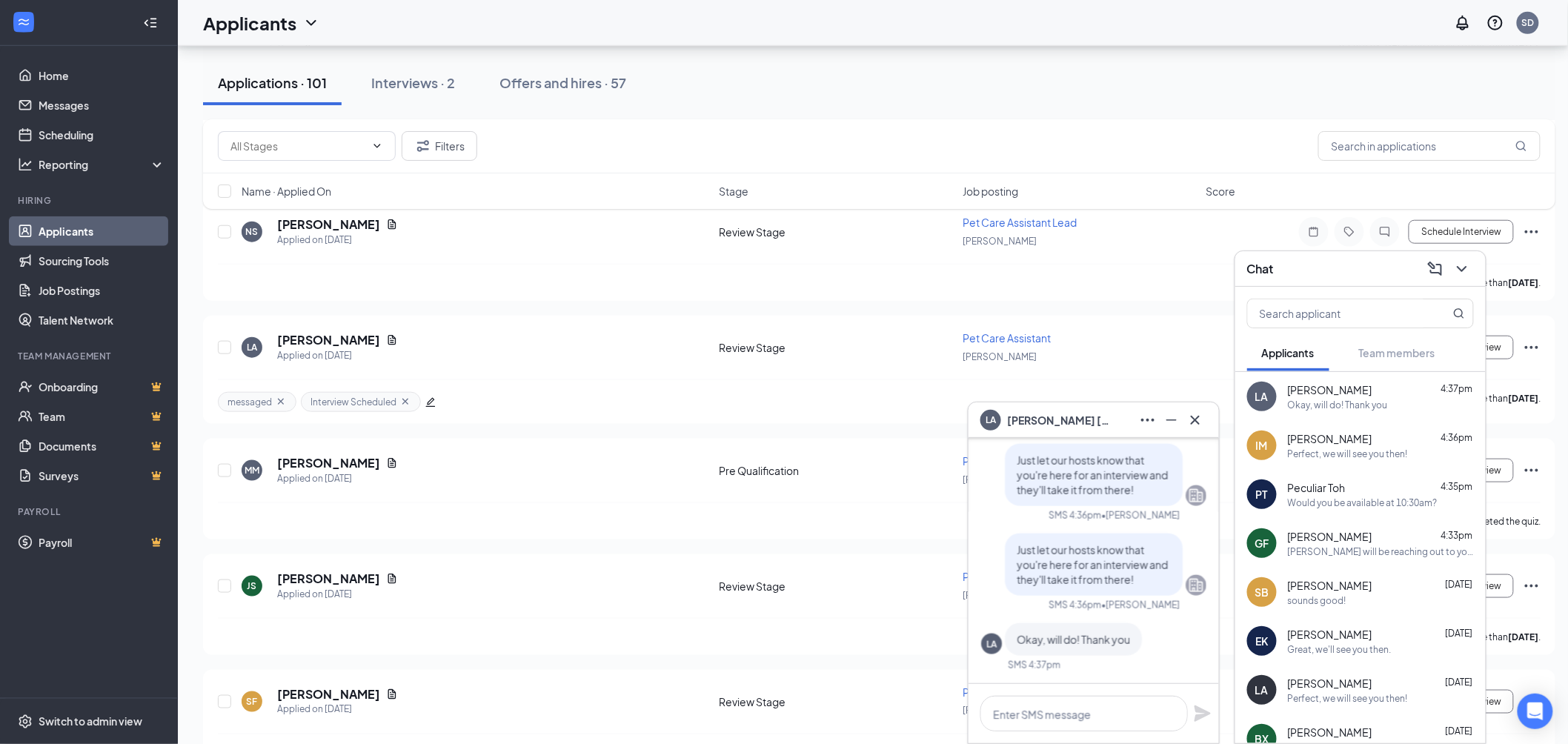
scroll to position [9714, 0]
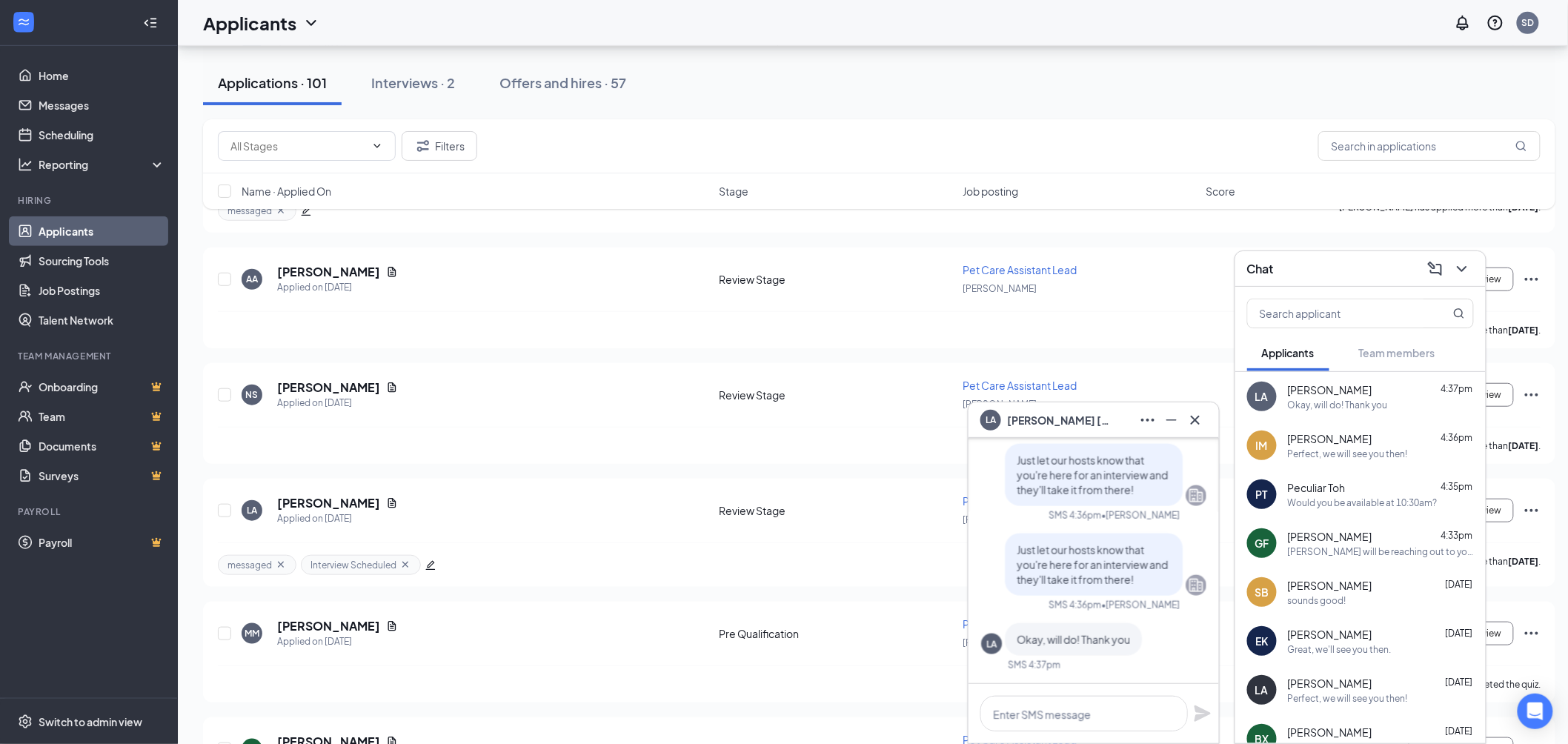
click at [1048, 430] on div "LA Logan Antiel" at bounding box center [1046, 420] width 130 height 21
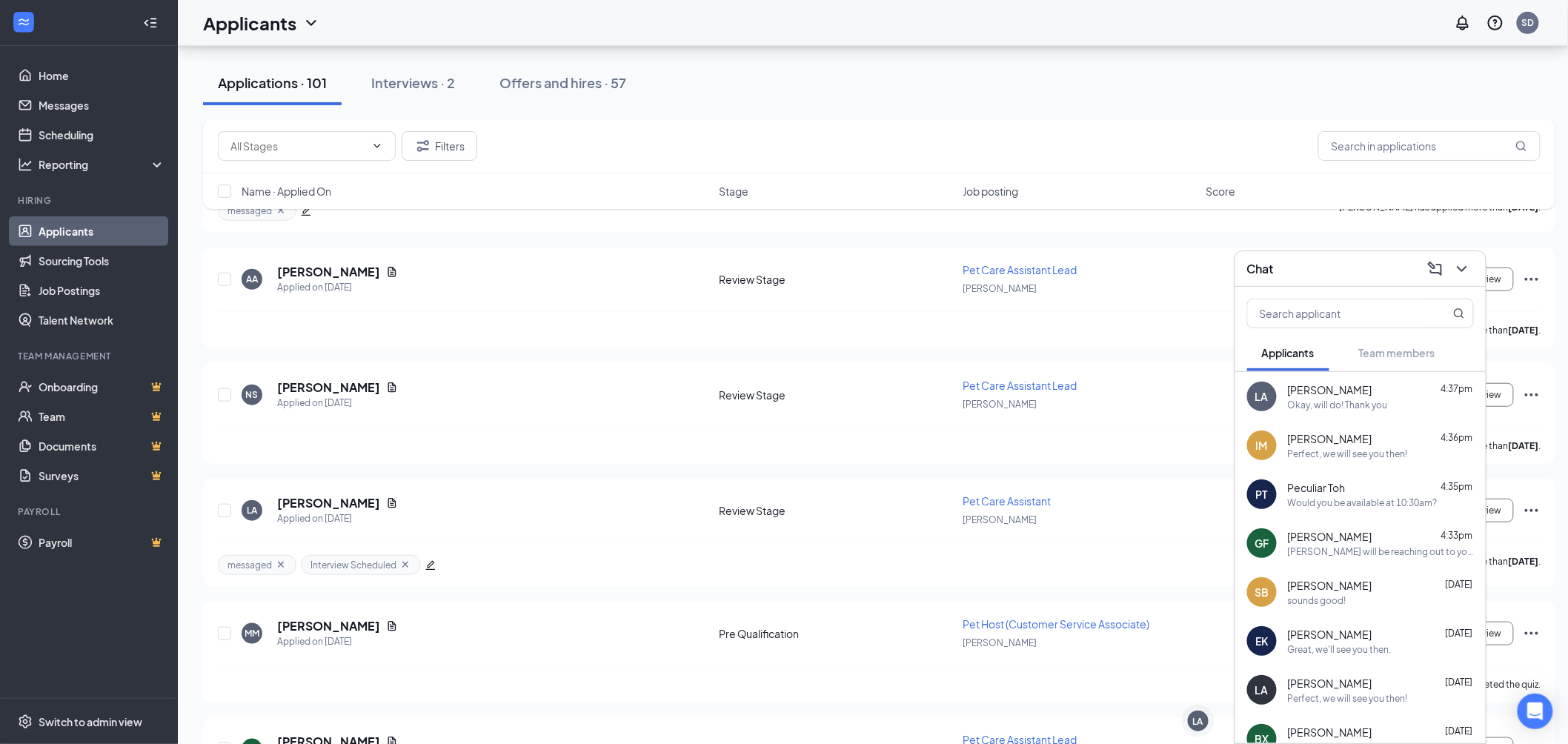
click at [1338, 271] on div "Chat" at bounding box center [1361, 268] width 227 height 23
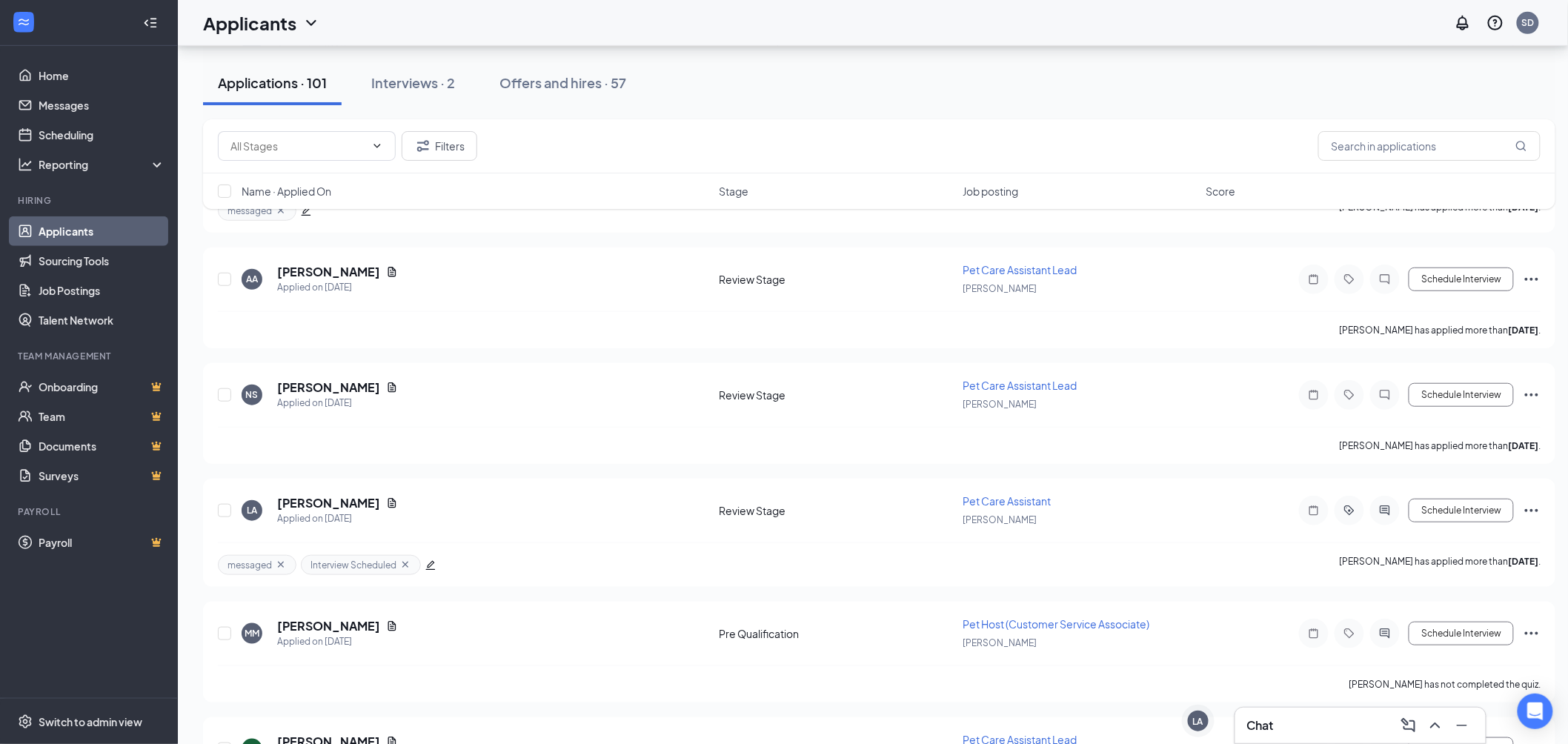
click at [1313, 720] on div "Chat" at bounding box center [1361, 725] width 227 height 23
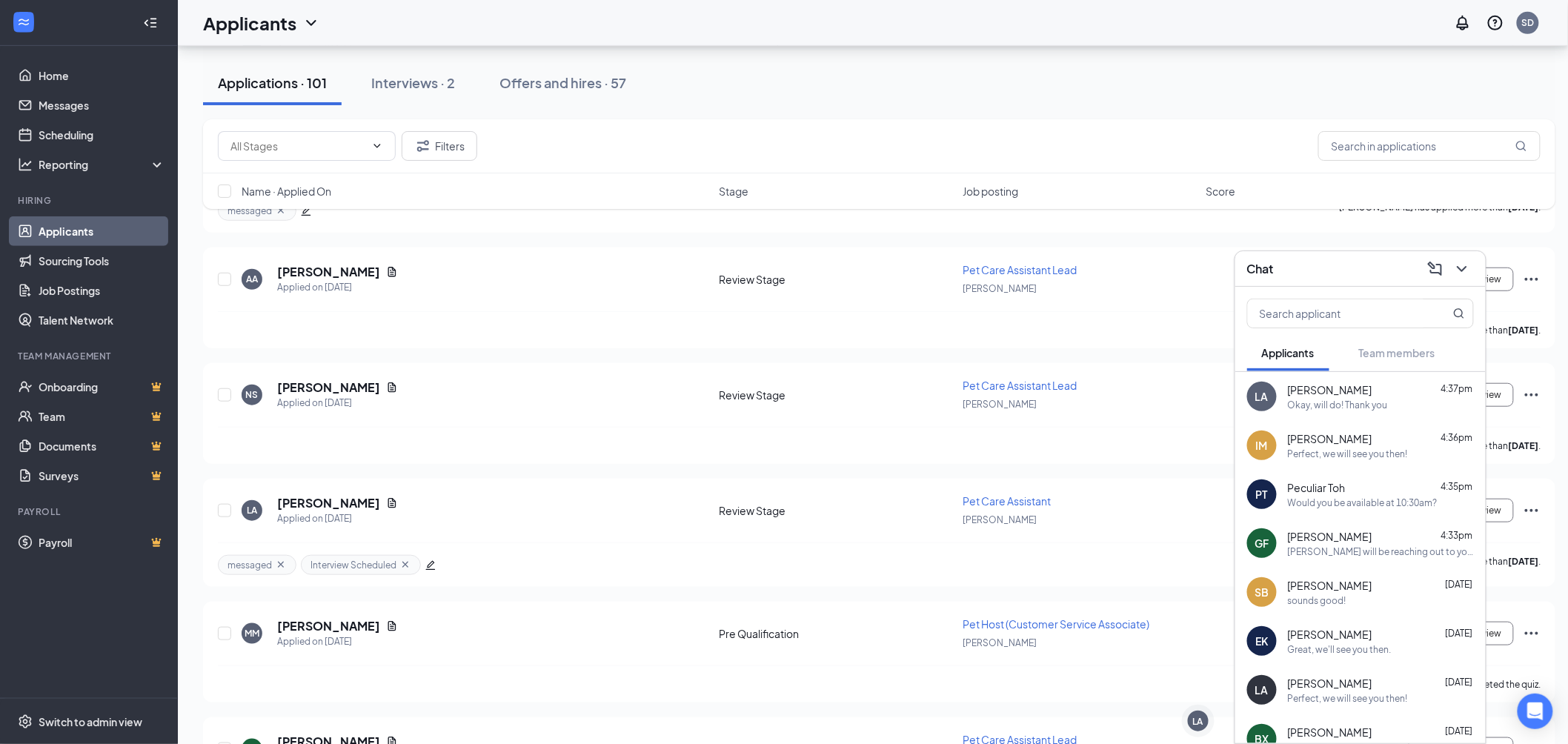
click at [1316, 273] on div "Chat" at bounding box center [1361, 268] width 227 height 23
